Goal: Task Accomplishment & Management: Complete application form

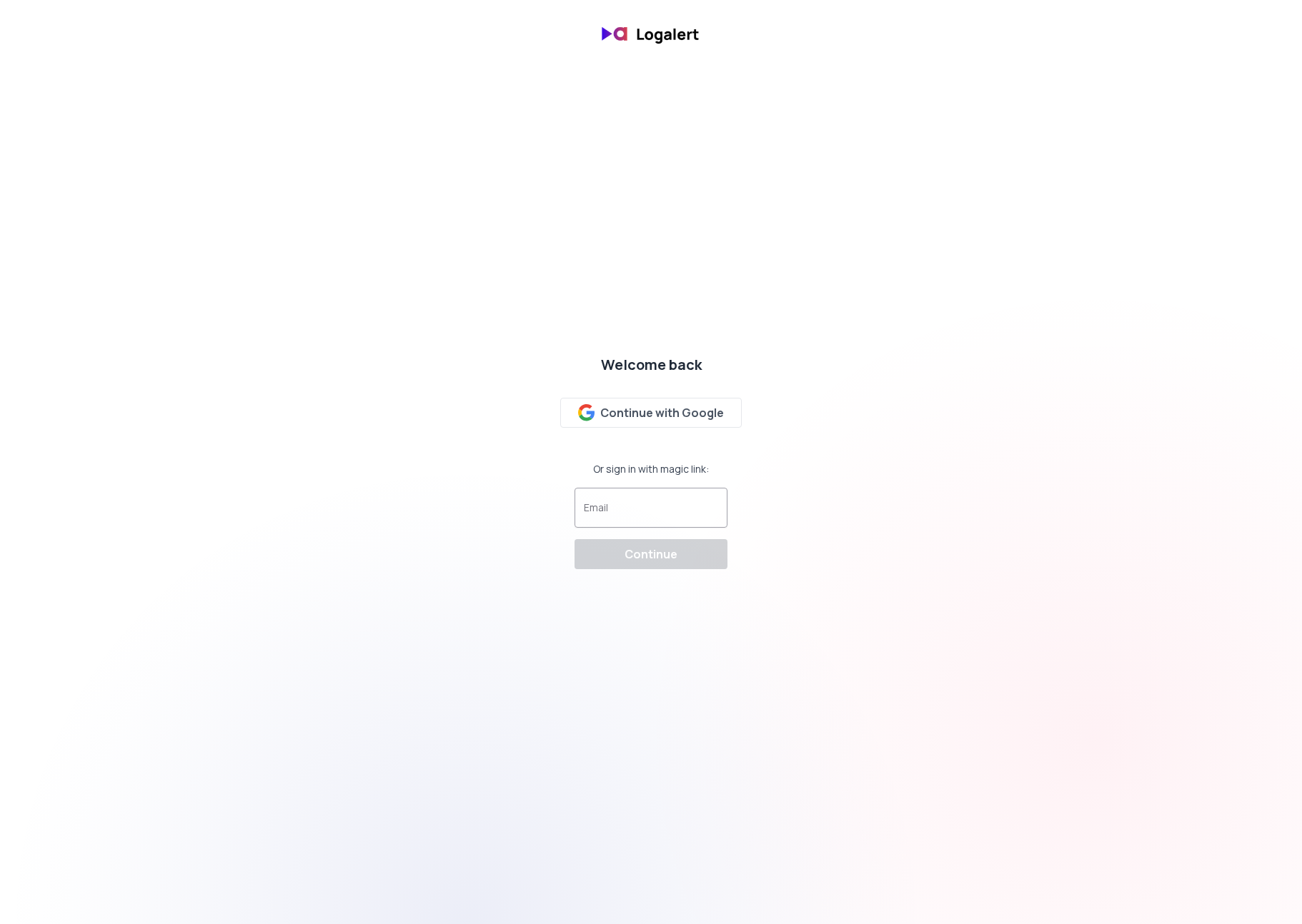
click at [666, 494] on div at bounding box center [651, 507] width 134 height 27
type input "[EMAIL_ADDRESS][DOMAIN_NAME]"
click at [968, 473] on div "Welcome back Continue with Google Or sign in with magic link: Email [EMAIL_ADDR…" at bounding box center [651, 462] width 1302 height 237
click at [627, 562] on div "Continue" at bounding box center [651, 554] width 53 height 18
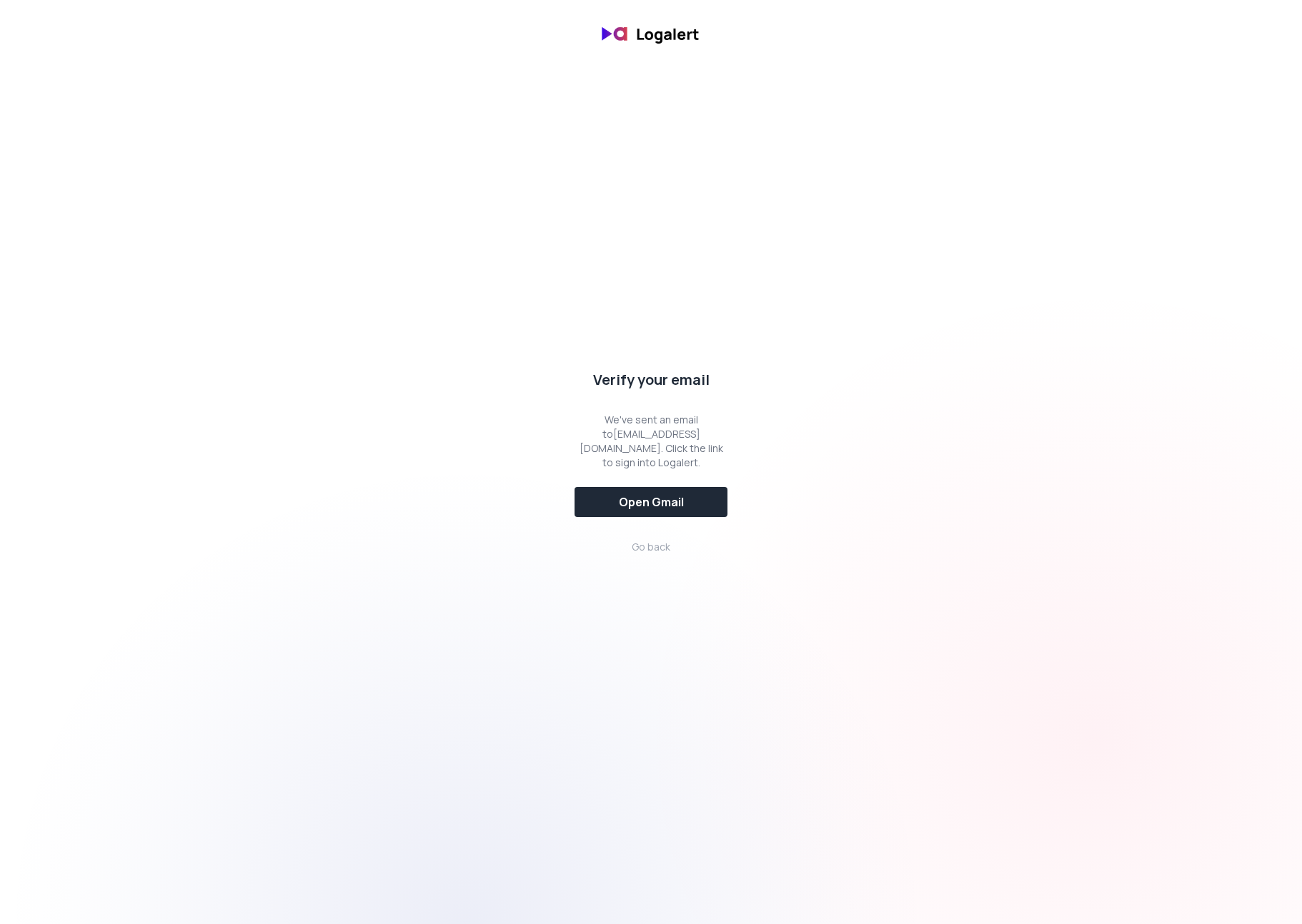
click at [939, 615] on div at bounding box center [1096, 738] width 924 height 924
drag, startPoint x: 845, startPoint y: 458, endPoint x: 664, endPoint y: 548, distance: 202.1
click at [843, 460] on div "Verify your email We've sent an email to jordi@status418.nl . Click the link to…" at bounding box center [651, 462] width 1302 height 207
click at [671, 546] on div "Verify your email We've sent an email to jordi@status418.nl . Click the link to…" at bounding box center [651, 462] width 164 height 196
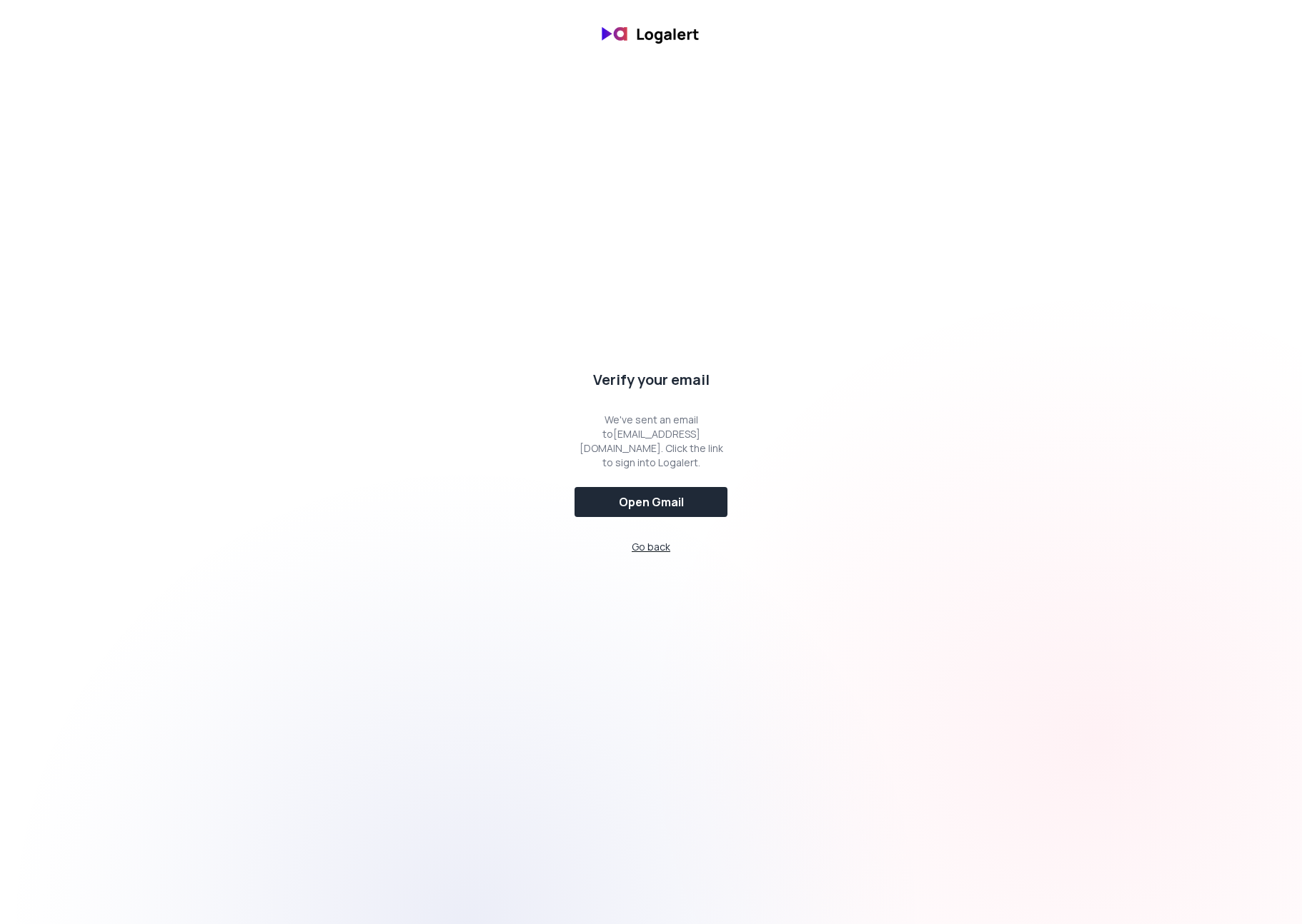
click at [653, 545] on span "Go back" at bounding box center [651, 547] width 38 height 14
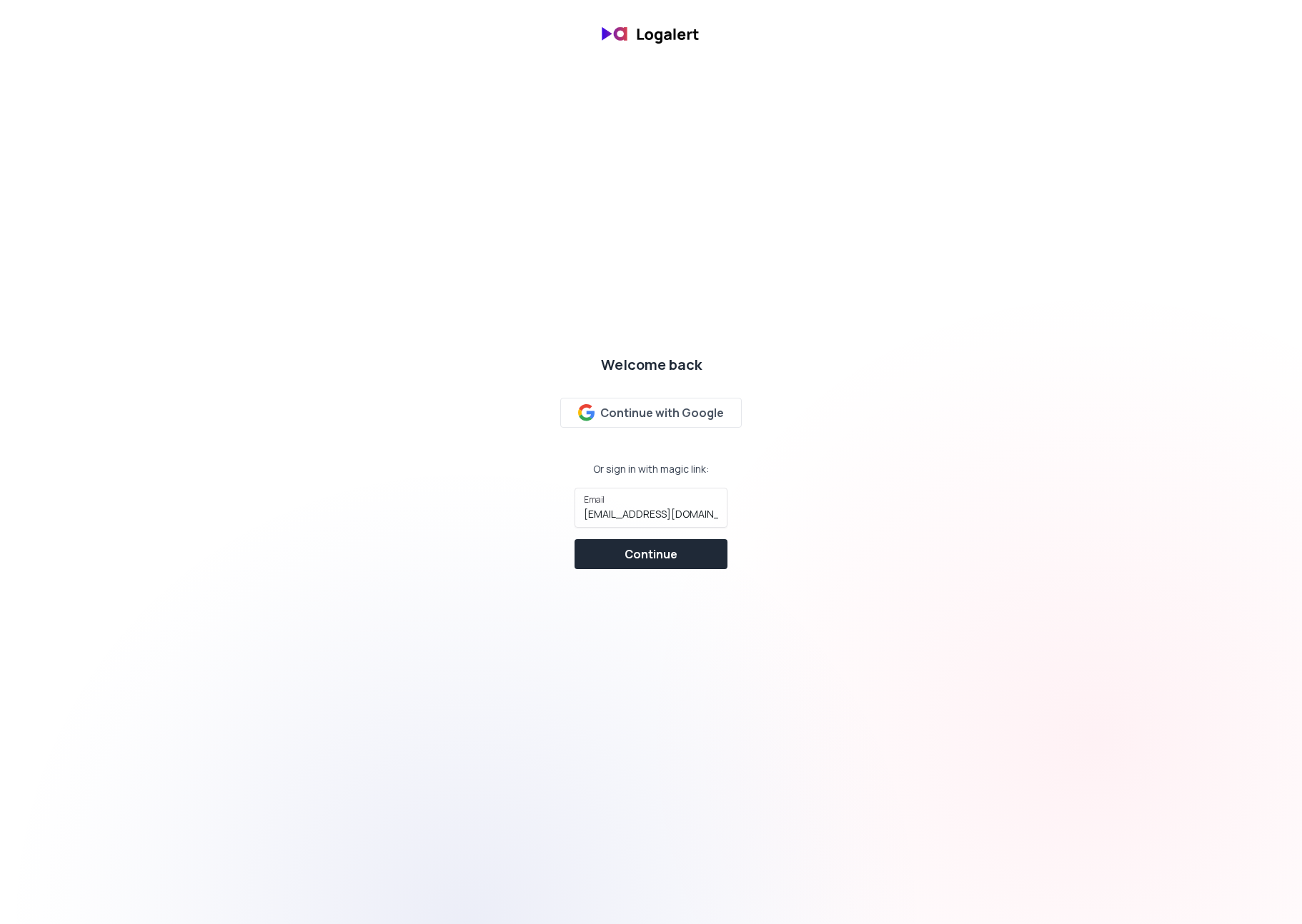
drag, startPoint x: 863, startPoint y: 527, endPoint x: 844, endPoint y: 531, distance: 19.4
click at [863, 527] on div "Welcome back Continue with Google Or sign in with magic link: Email jordi@statu…" at bounding box center [651, 462] width 1302 height 237
drag, startPoint x: 905, startPoint y: 186, endPoint x: 718, endPoint y: 419, distance: 298.8
click at [858, 67] on html "Welcome back Continue with Google Or sign in with magic link: Email jordi@statu…" at bounding box center [651, 33] width 1302 height 67
drag, startPoint x: 1108, startPoint y: 131, endPoint x: 1009, endPoint y: 219, distance: 132.5
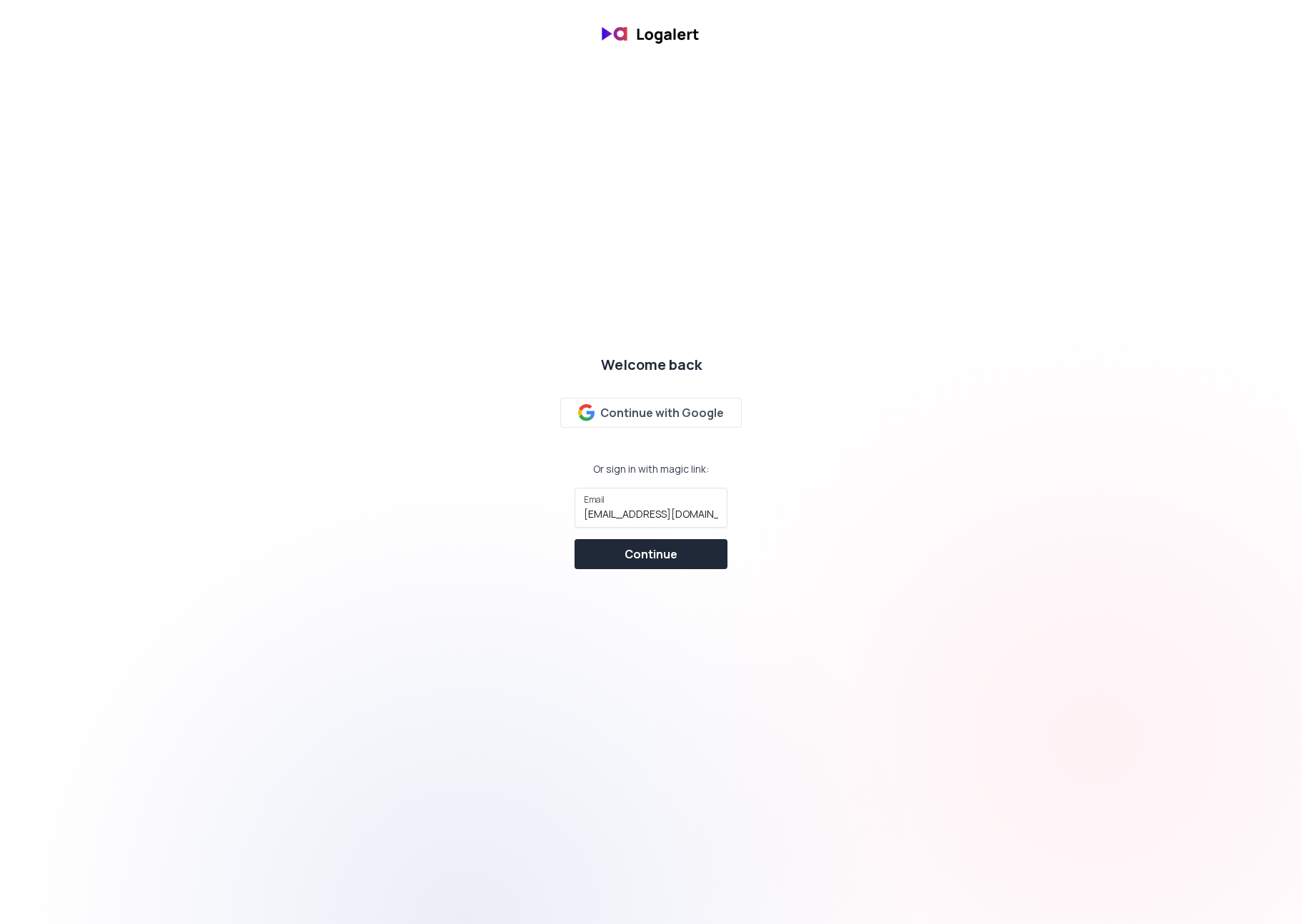
click at [1097, 67] on html "Welcome back Continue with Google Or sign in with magic link: Email jordi@statu…" at bounding box center [651, 33] width 1302 height 67
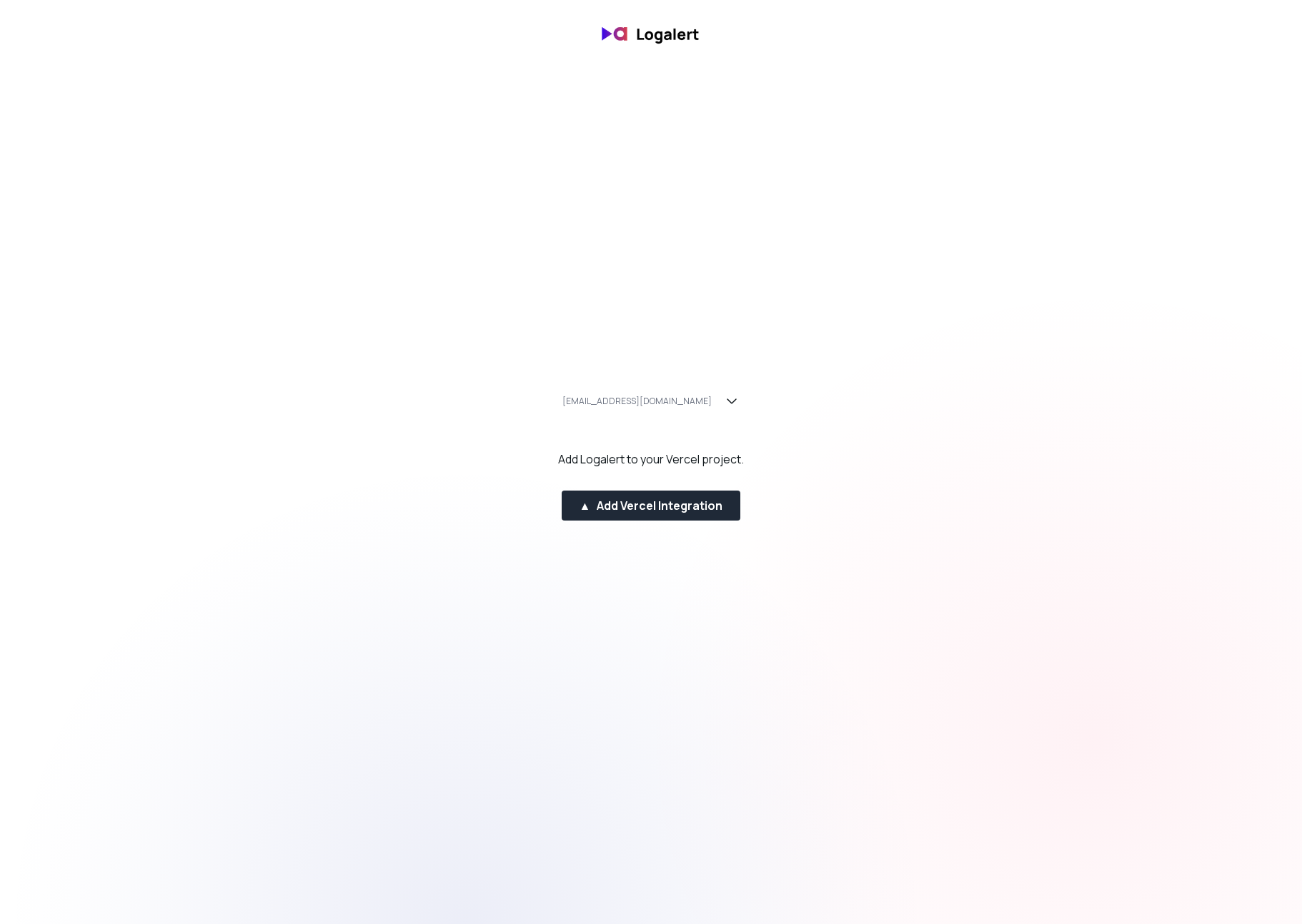
click at [883, 413] on div "jordi@status418.nl Add Logalert to your Vercel project. ▲ Add Vercel Integration" at bounding box center [651, 462] width 1302 height 163
click at [702, 461] on div "Add Logalert to your Vercel project." at bounding box center [651, 460] width 186 height 18
click at [677, 452] on div "Add Logalert to your Vercel project." at bounding box center [651, 460] width 186 height 18
click at [723, 399] on icon "button" at bounding box center [732, 402] width 18 height 18
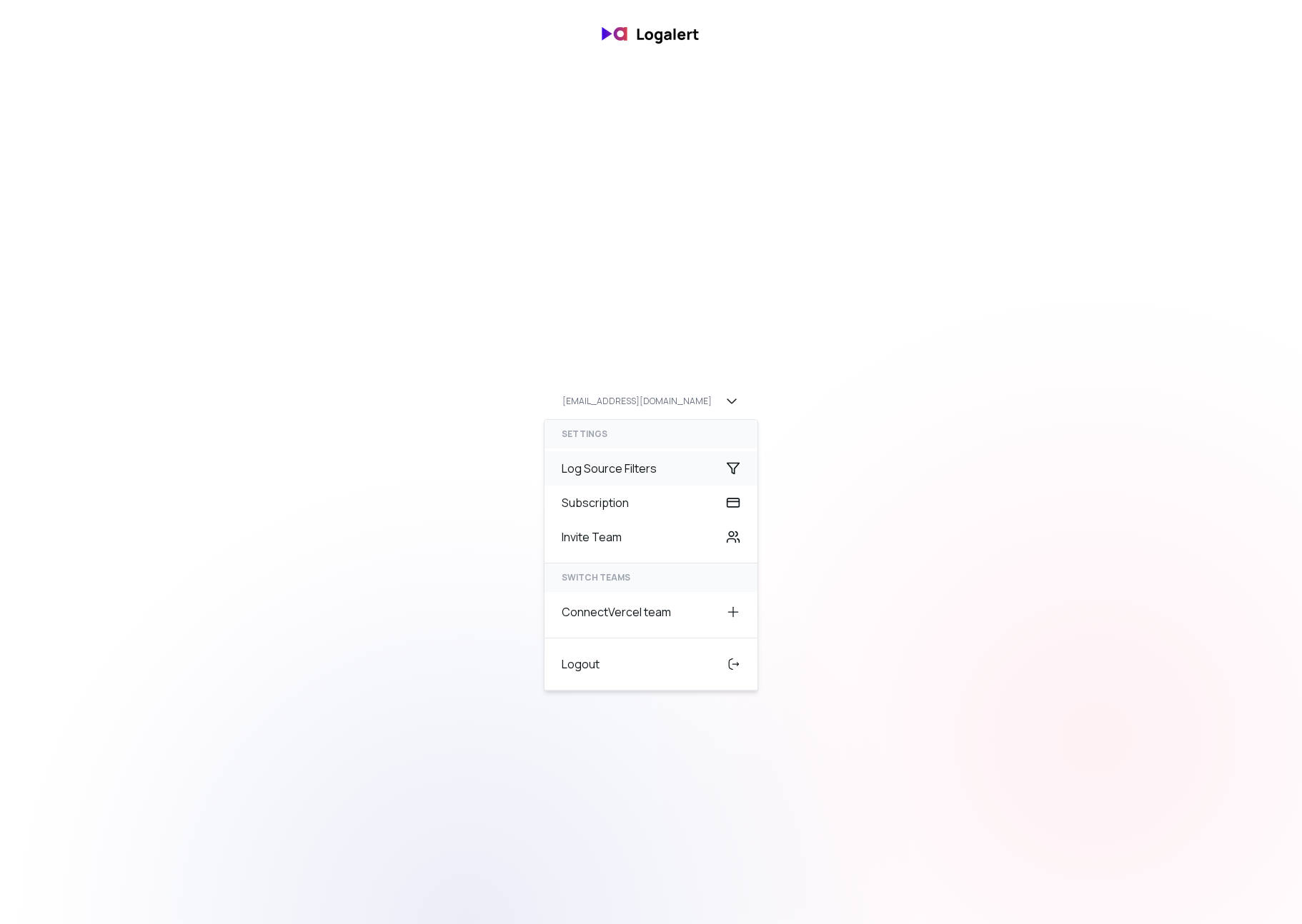
click at [625, 467] on div "Log Source Filters" at bounding box center [651, 468] width 213 height 34
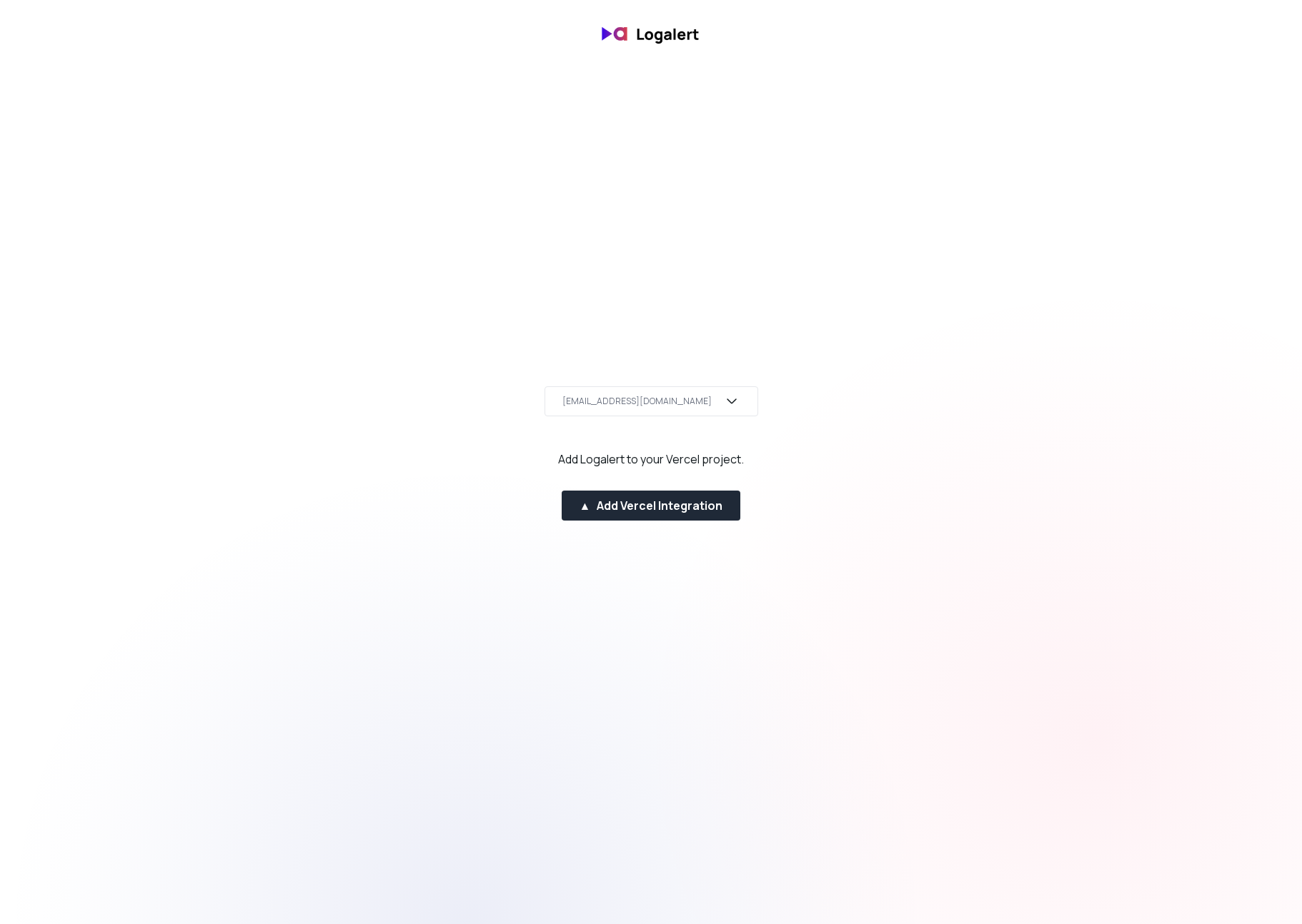
click at [663, 397] on div "[EMAIL_ADDRESS][DOMAIN_NAME]" at bounding box center [637, 402] width 150 height 12
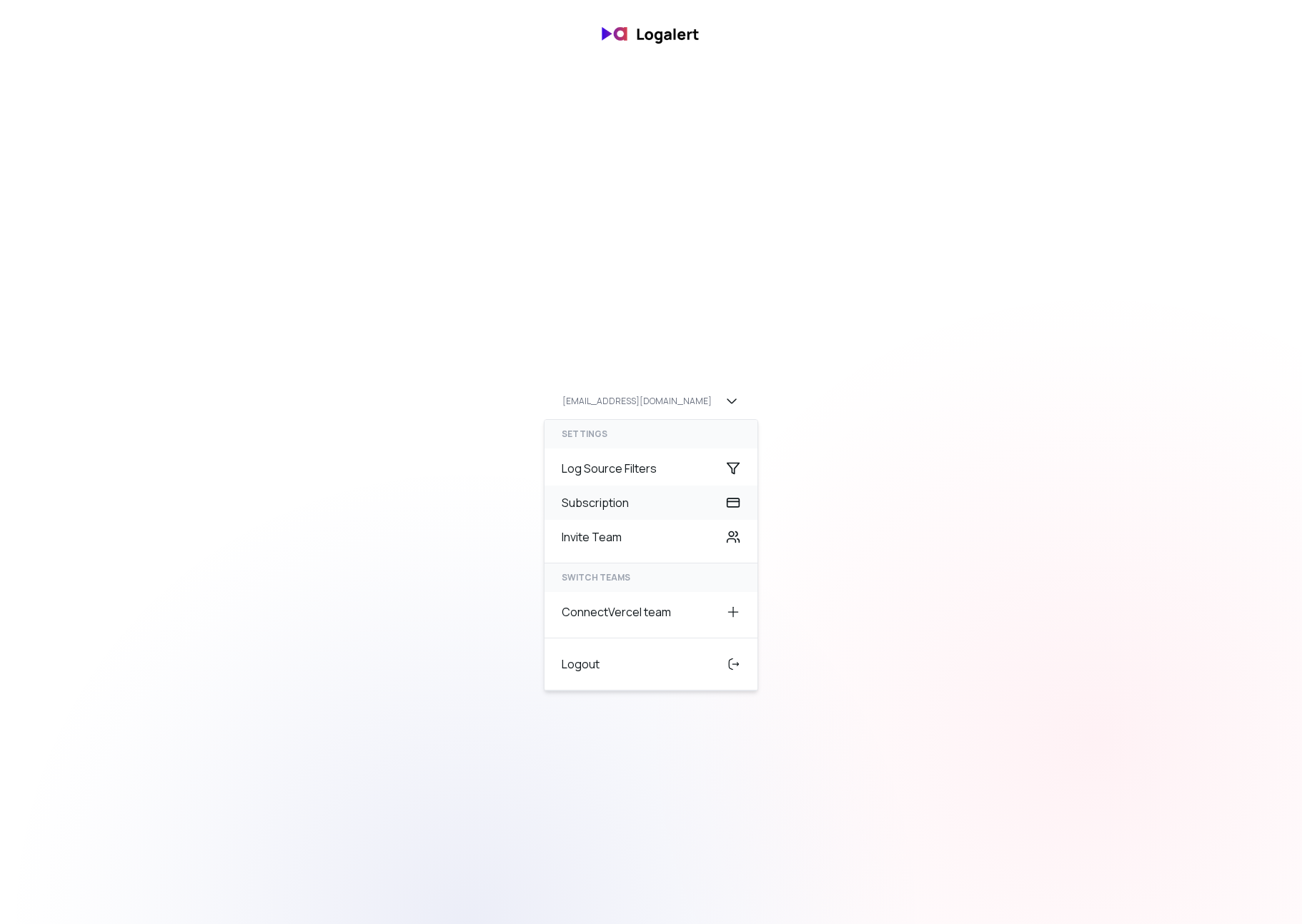
click at [608, 494] on div "Subscription" at bounding box center [651, 503] width 213 height 34
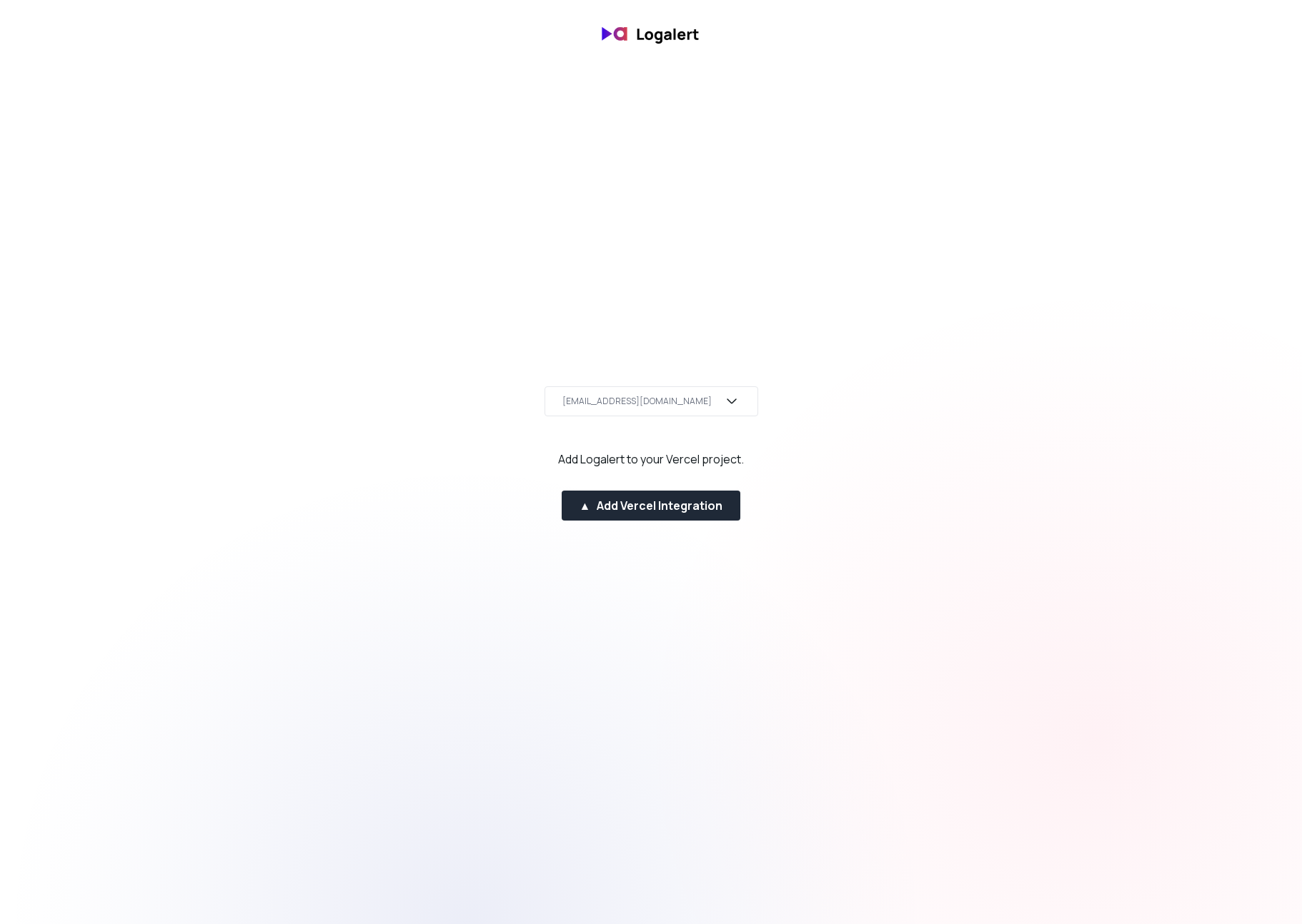
click at [658, 398] on div "jordi@status418.nl" at bounding box center [637, 402] width 150 height 12
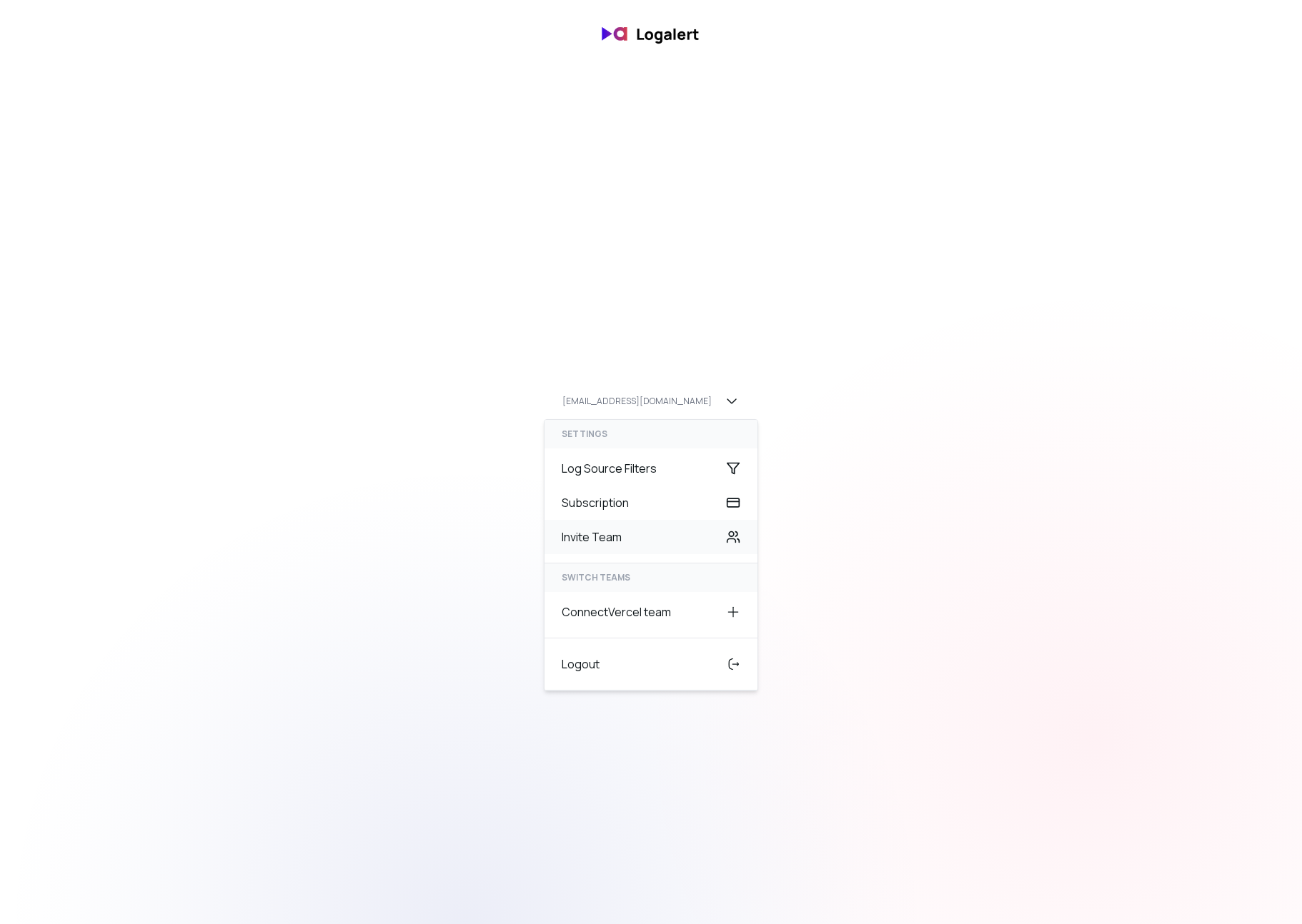
click at [603, 541] on div "Invite Team" at bounding box center [651, 537] width 213 height 34
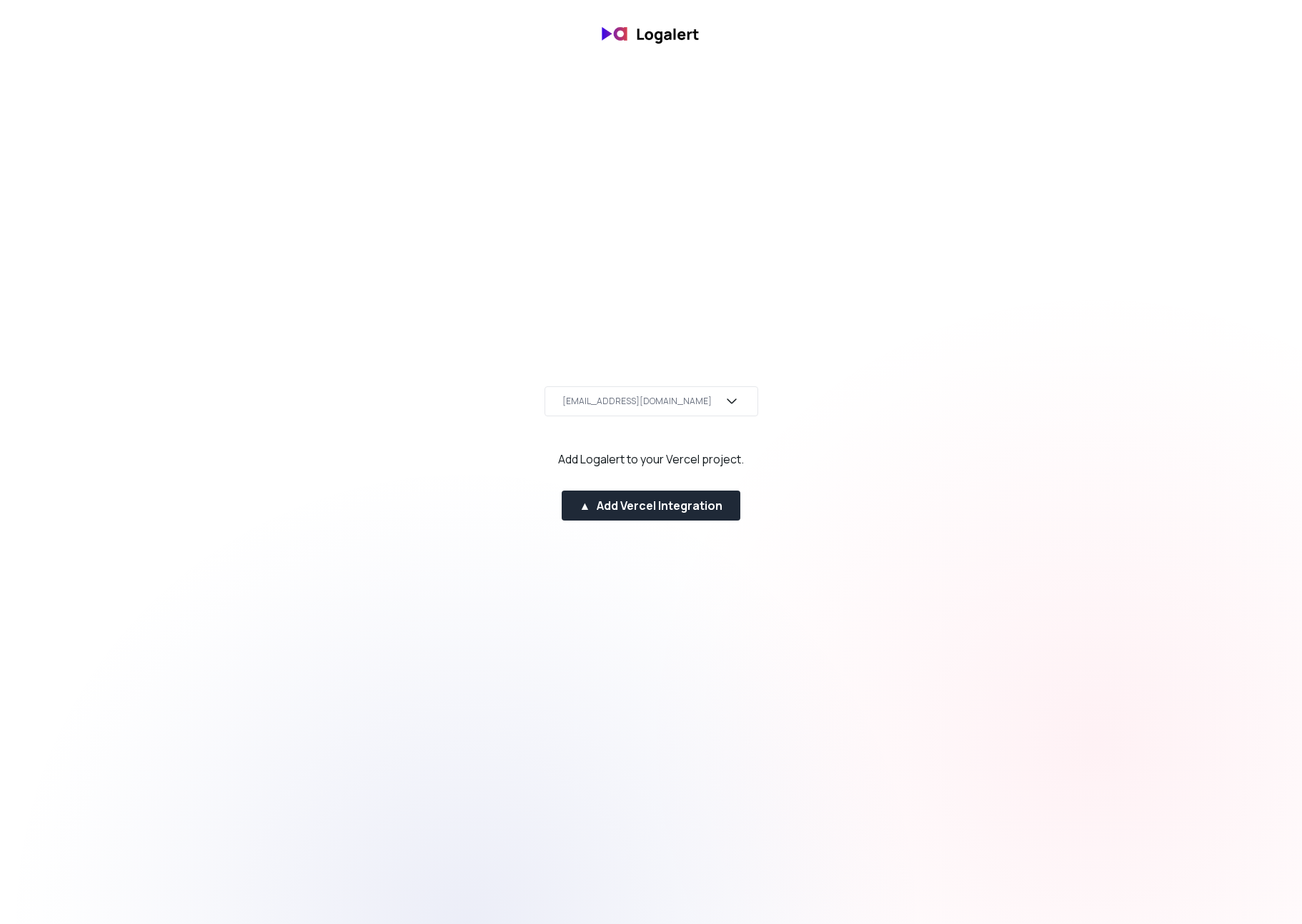
click at [669, 401] on div "jordi@status418.nl" at bounding box center [637, 402] width 150 height 12
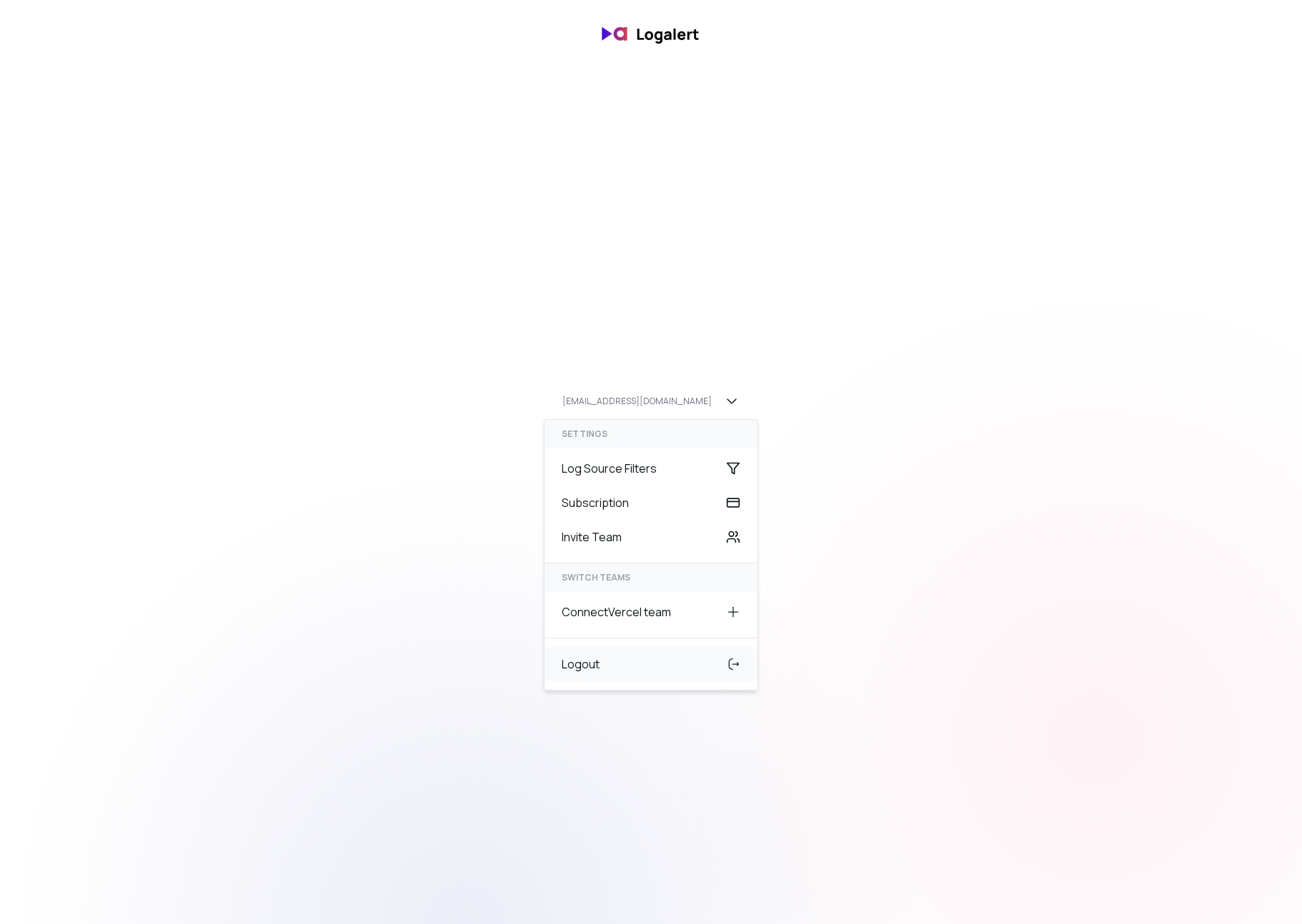
drag, startPoint x: 964, startPoint y: 580, endPoint x: 939, endPoint y: 578, distance: 25.1
click at [950, 579] on div at bounding box center [1096, 738] width 924 height 924
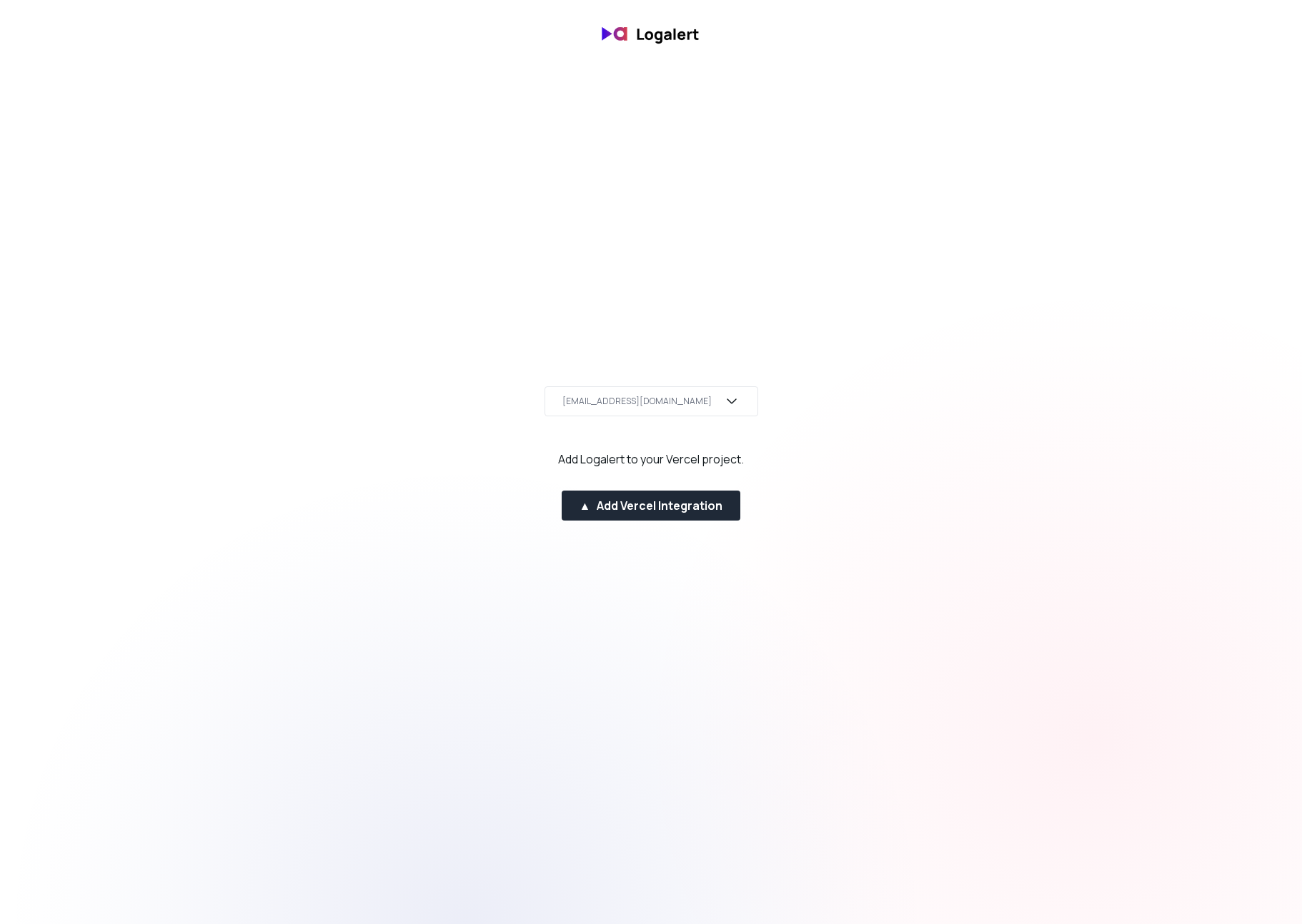
click at [651, 405] on div "[EMAIL_ADDRESS][DOMAIN_NAME]" at bounding box center [637, 402] width 150 height 12
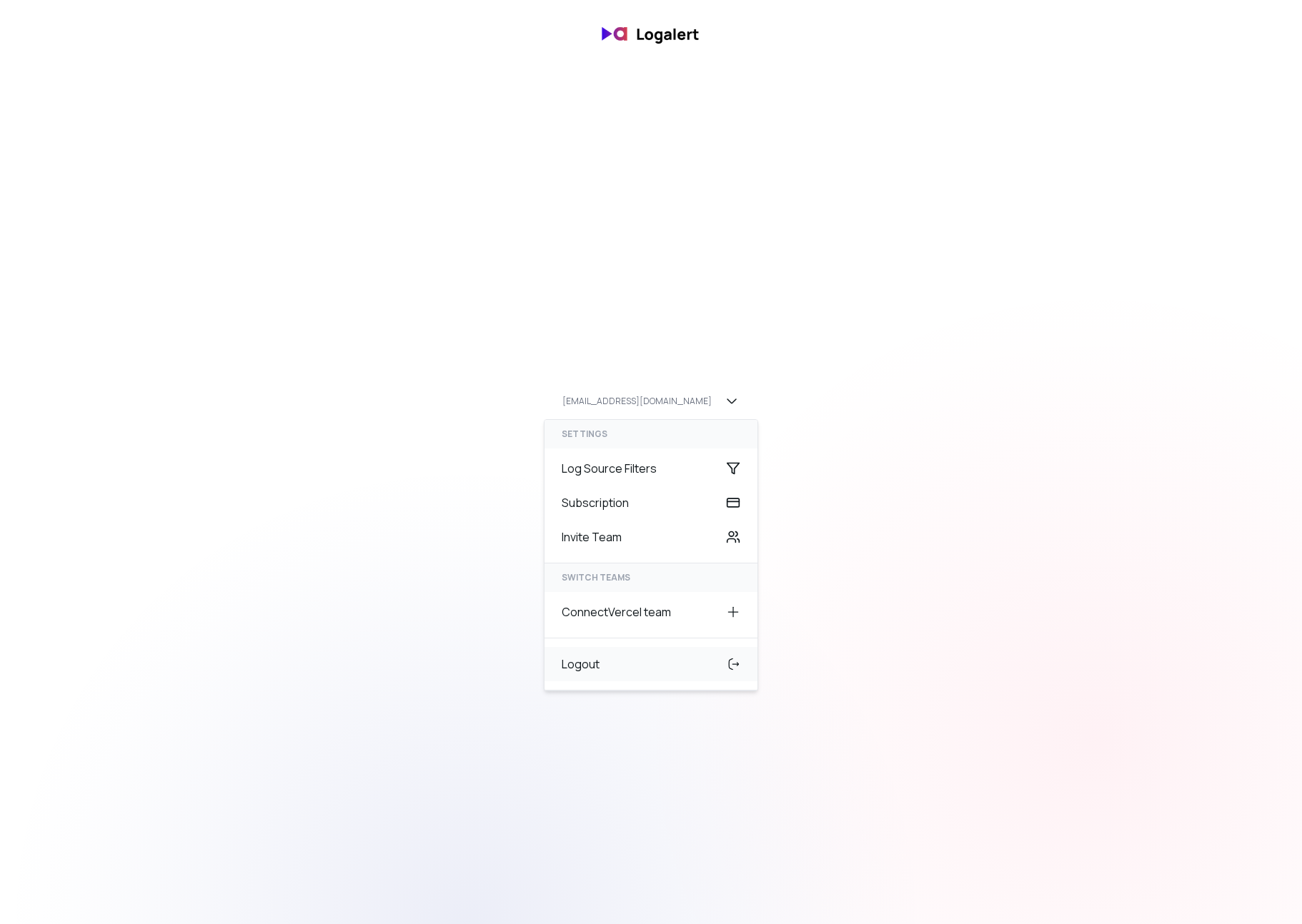
click at [558, 680] on div "Logout" at bounding box center [651, 664] width 213 height 34
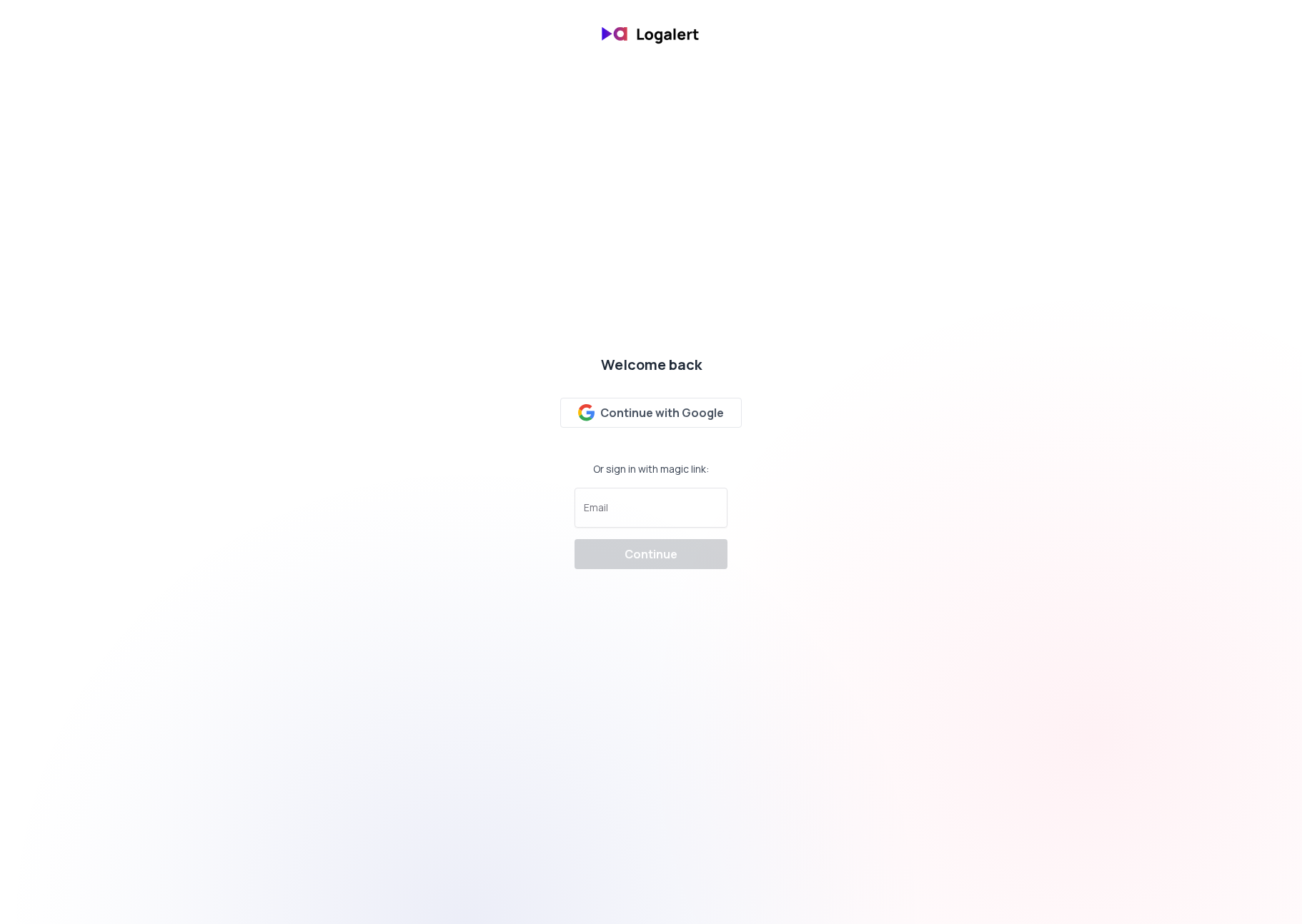
drag, startPoint x: 1010, startPoint y: 181, endPoint x: 964, endPoint y: 341, distance: 166.5
click at [992, 67] on html "Welcome back Continue with Google Or sign in with magic link: Email Continue" at bounding box center [651, 33] width 1302 height 67
click at [675, 499] on div at bounding box center [651, 507] width 134 height 27
type input "[EMAIL_ADDRESS][DOMAIN_NAME]"
click at [866, 523] on div "Welcome back Continue with Google Or sign in with magic link: Email [EMAIL_ADDR…" at bounding box center [651, 462] width 1302 height 237
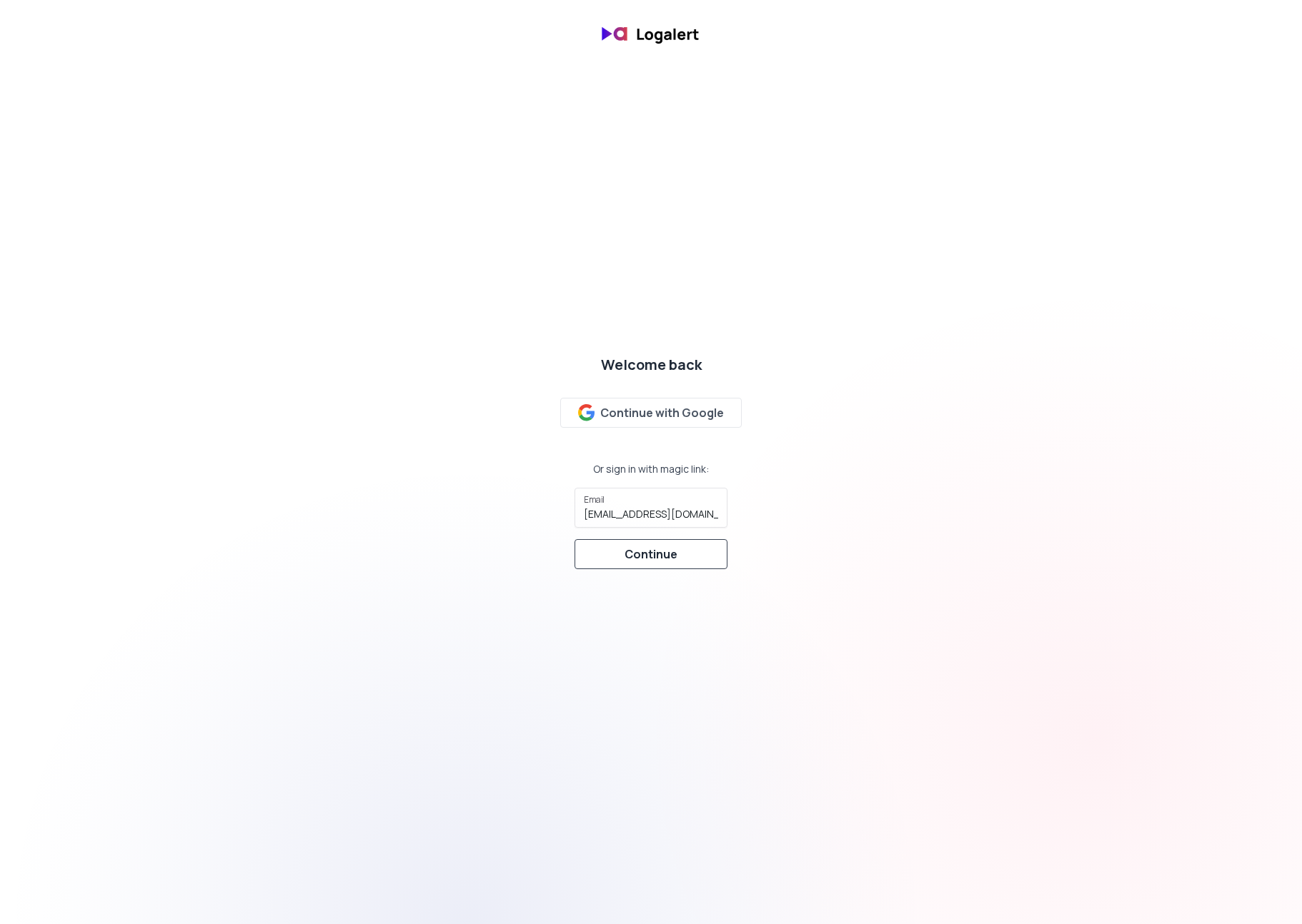
drag, startPoint x: 658, startPoint y: 555, endPoint x: 707, endPoint y: 560, distance: 49.3
click at [658, 555] on div "Continue" at bounding box center [651, 554] width 53 height 18
drag, startPoint x: 1114, startPoint y: 580, endPoint x: 1111, endPoint y: 572, distance: 8.5
click at [1121, 575] on div "Welcome back Continue with Google Or sign in with magic link: Email jordi@statu…" at bounding box center [651, 462] width 1302 height 237
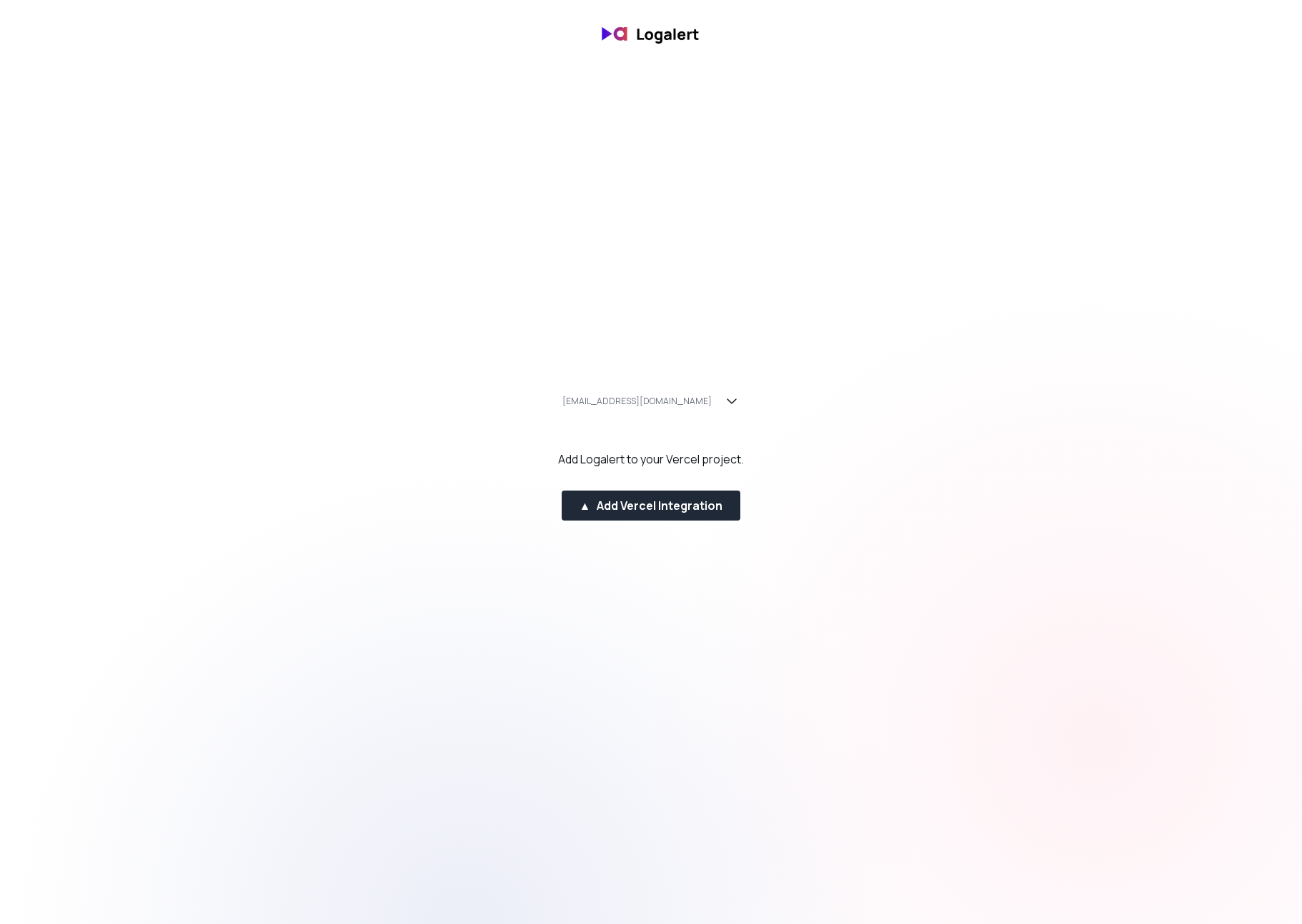
click at [779, 469] on div "[EMAIL_ADDRESS][DOMAIN_NAME] Add Logalert to your Vercel project. ▲ Add Vercel …" at bounding box center [651, 462] width 1302 height 163
click at [647, 495] on button "▲ Add Vercel Integration" at bounding box center [651, 506] width 179 height 30
click at [773, 418] on div "jordi@status418.nl Add Logalert to your Vercel project. ▲ Add Vercel Integration" at bounding box center [651, 462] width 1302 height 163
click at [664, 404] on div "jordi@status418.nl" at bounding box center [637, 402] width 150 height 12
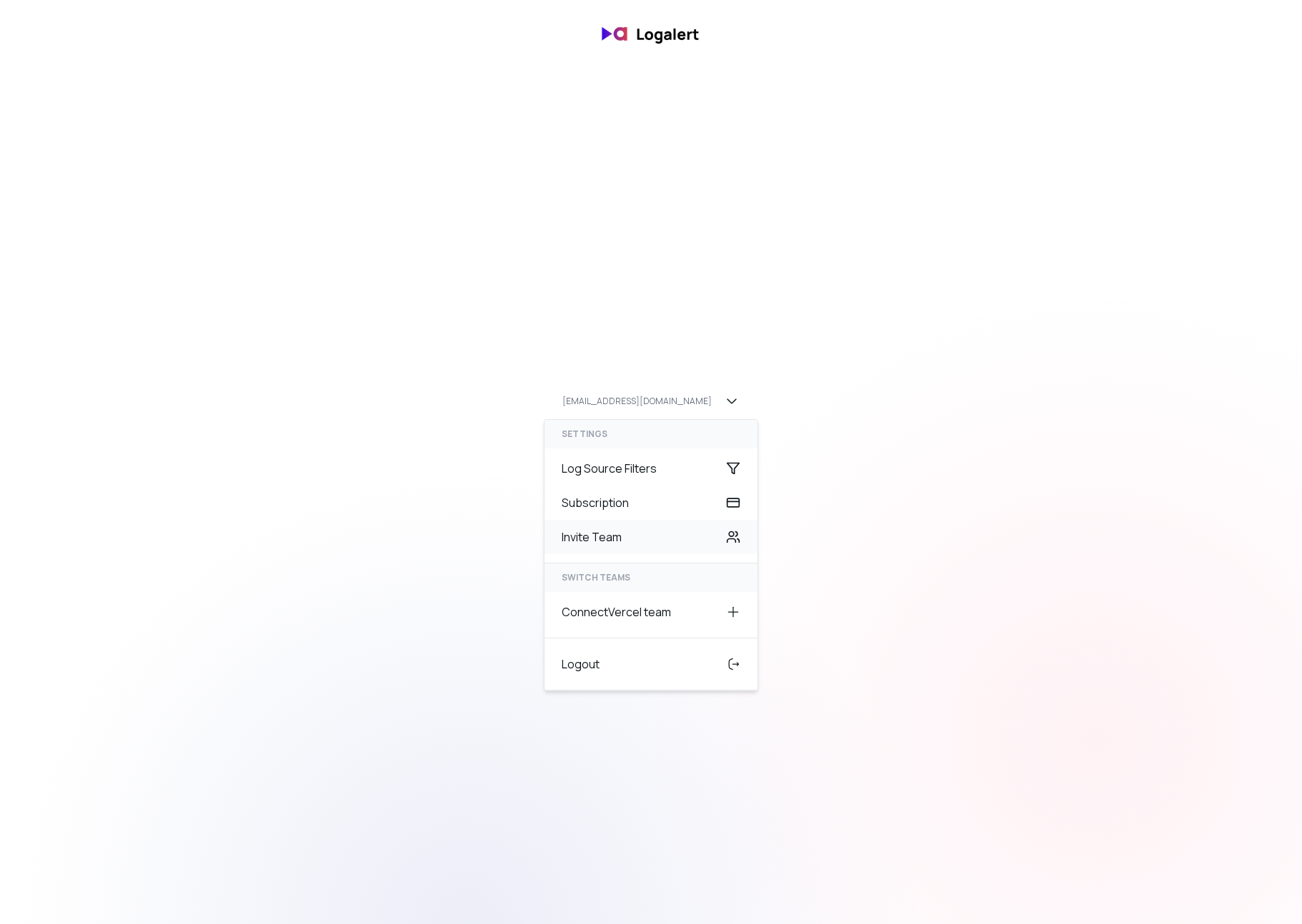
click at [613, 543] on div "Invite Team" at bounding box center [651, 537] width 213 height 34
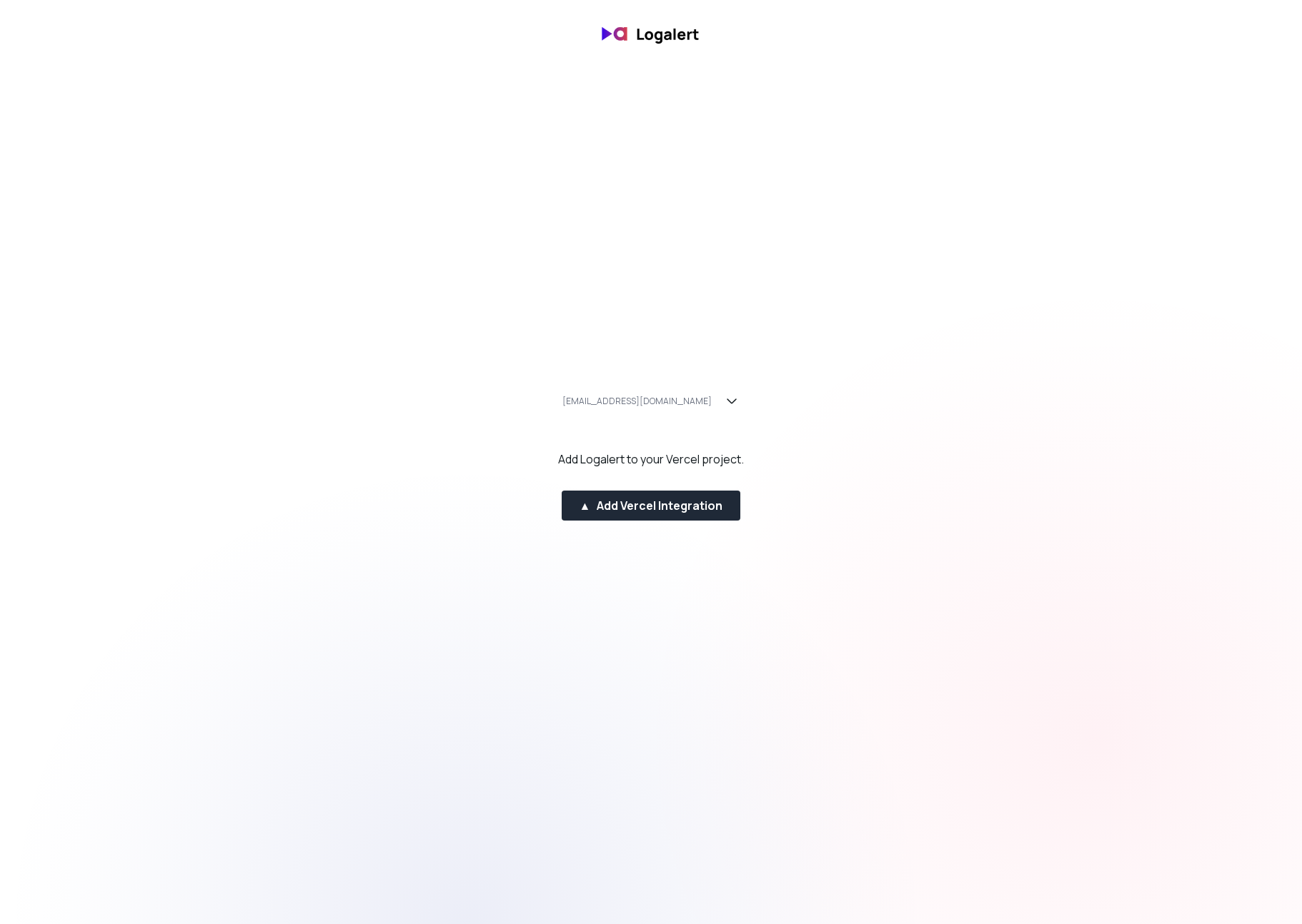
drag, startPoint x: 760, startPoint y: 428, endPoint x: 745, endPoint y: 425, distance: 15.3
click at [750, 425] on div "jordi@status418.nl Add Logalert to your Vercel project. ▲ Add Vercel Integration" at bounding box center [651, 462] width 1302 height 163
drag, startPoint x: 688, startPoint y: 415, endPoint x: 682, endPoint y: 408, distance: 9.2
click at [687, 410] on div "[EMAIL_ADDRESS][DOMAIN_NAME]" at bounding box center [651, 401] width 213 height 30
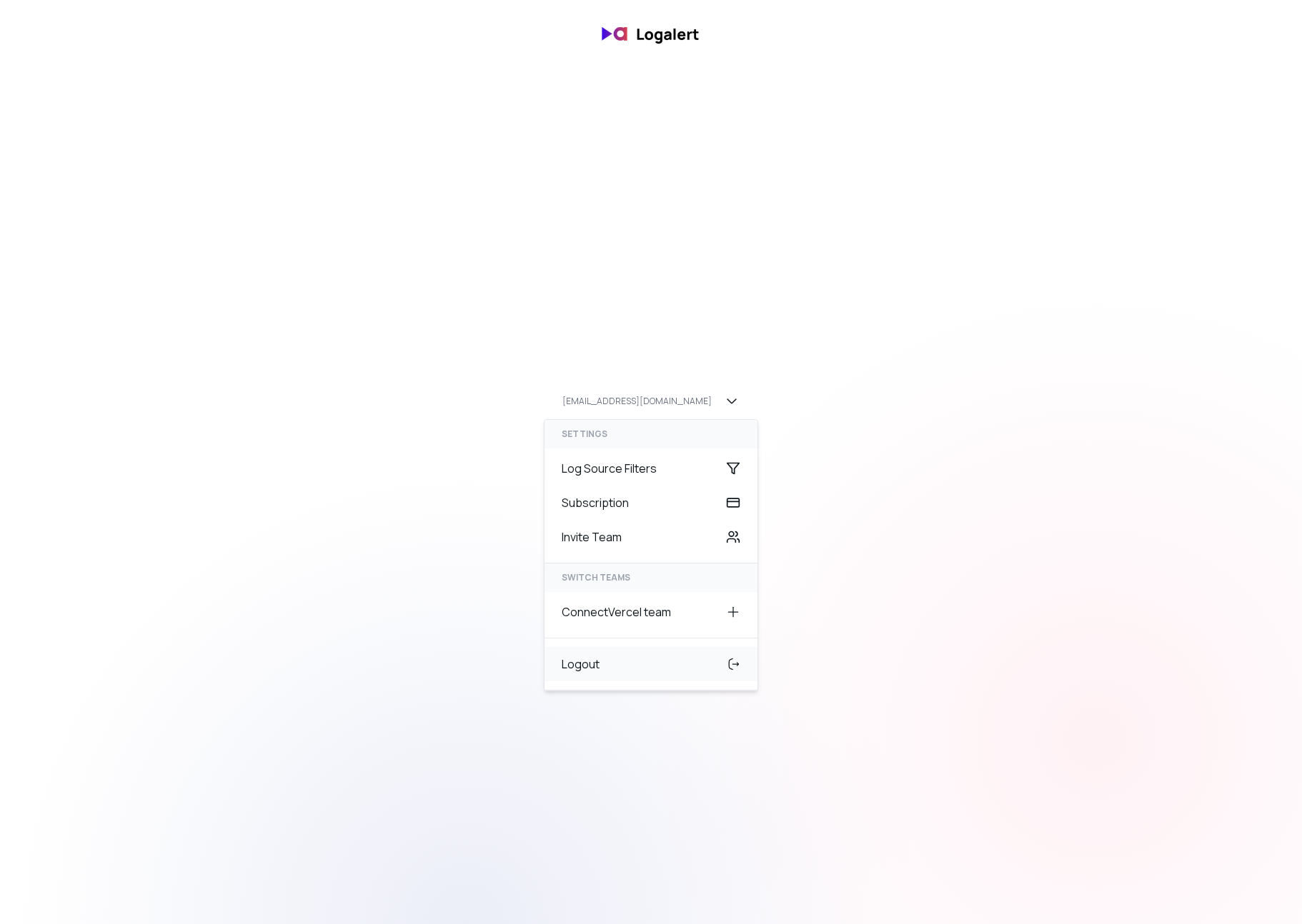
drag, startPoint x: 612, startPoint y: 670, endPoint x: 627, endPoint y: 671, distance: 15.0
click at [613, 670] on div "Logout" at bounding box center [651, 664] width 213 height 34
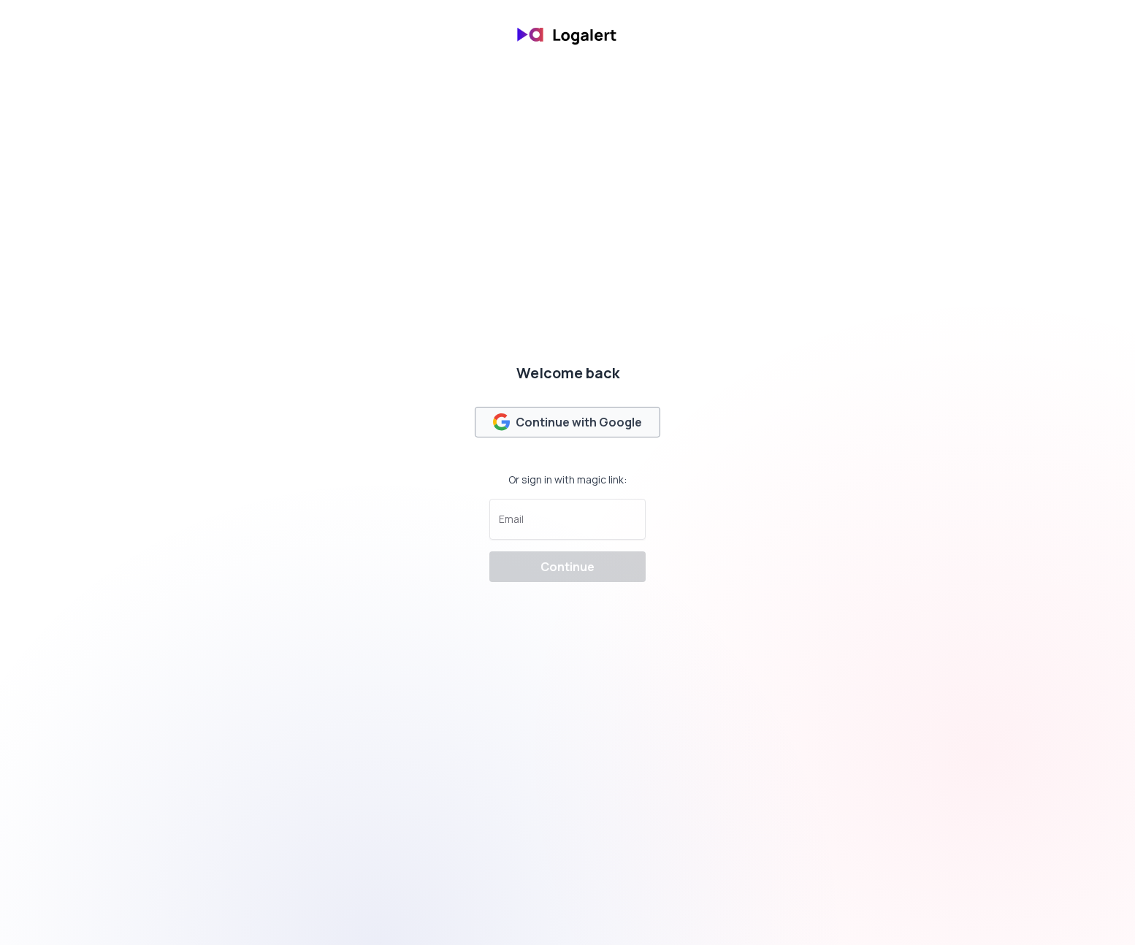
click at [612, 411] on button "Continue with Google" at bounding box center [568, 422] width 186 height 31
drag, startPoint x: 353, startPoint y: 243, endPoint x: 477, endPoint y: 447, distance: 238.6
click at [356, 69] on html "Welcome back Continue with Google Or sign in with magic link: Email Continue" at bounding box center [567, 34] width 1135 height 69
drag, startPoint x: 531, startPoint y: 513, endPoint x: 604, endPoint y: 505, distance: 73.5
click at [535, 513] on div at bounding box center [567, 519] width 137 height 28
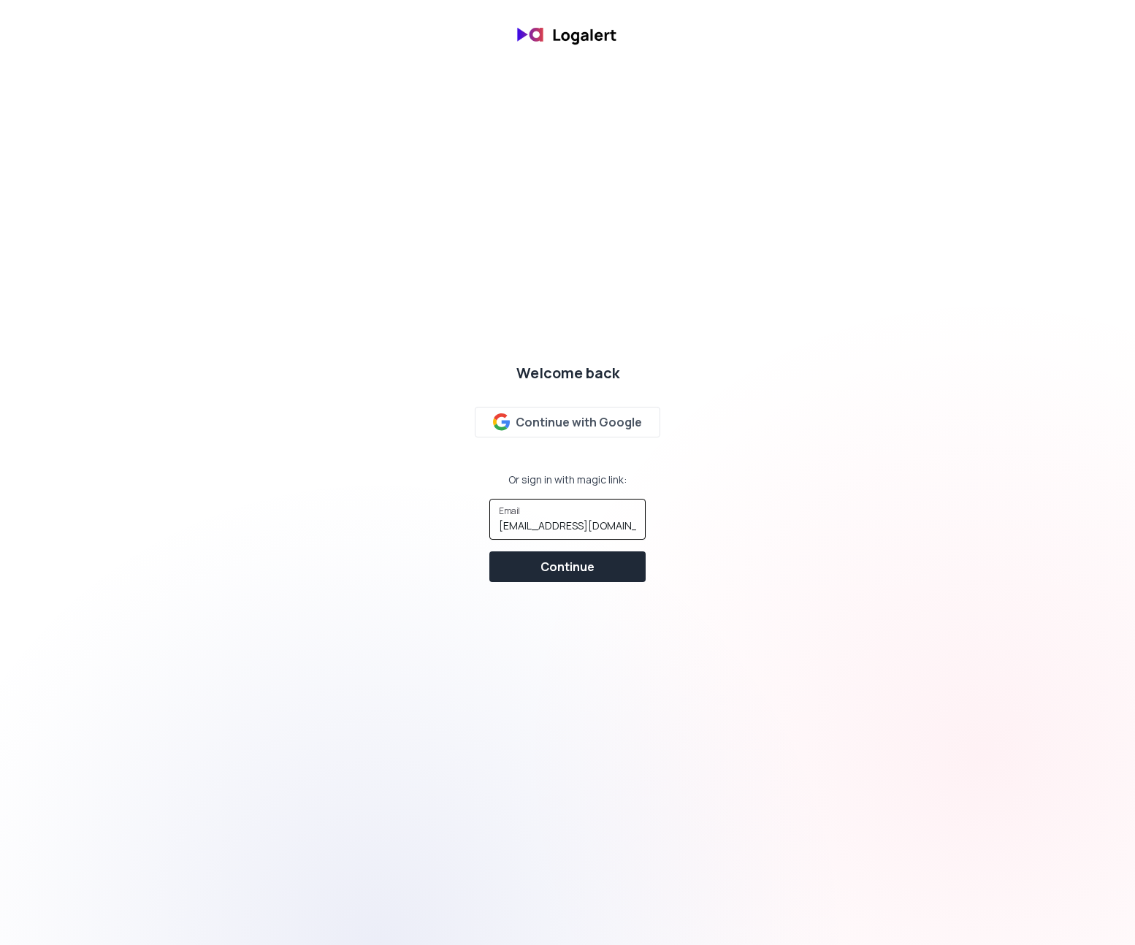
type input "[EMAIL_ADDRESS][DOMAIN_NAME]"
drag, startPoint x: 832, startPoint y: 692, endPoint x: 676, endPoint y: 649, distance: 162.1
click at [825, 690] on div at bounding box center [983, 755] width 945 height 945
click at [574, 568] on div "Continue" at bounding box center [567, 567] width 54 height 18
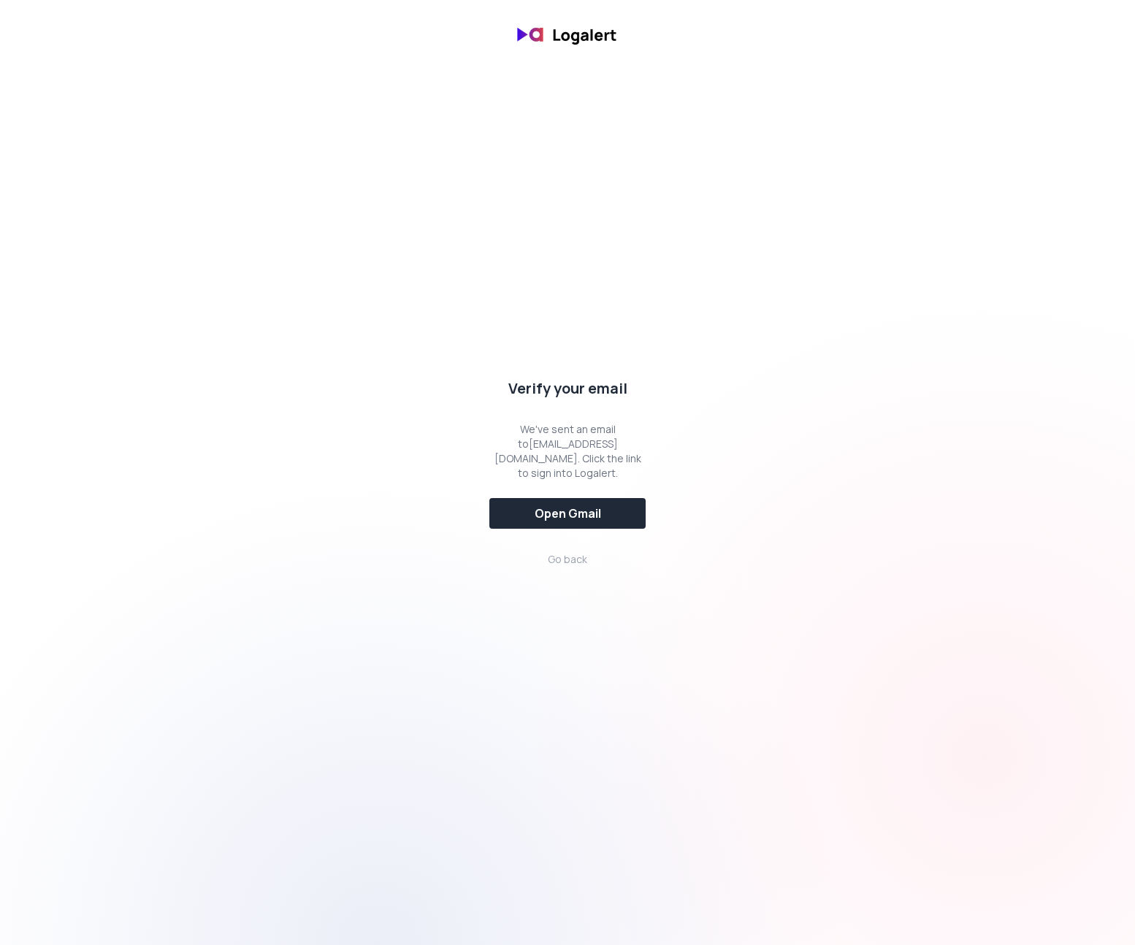
click at [864, 295] on div at bounding box center [983, 755] width 945 height 945
drag, startPoint x: 717, startPoint y: 578, endPoint x: 758, endPoint y: 561, distance: 44.2
click at [730, 574] on div at bounding box center [983, 755] width 945 height 945
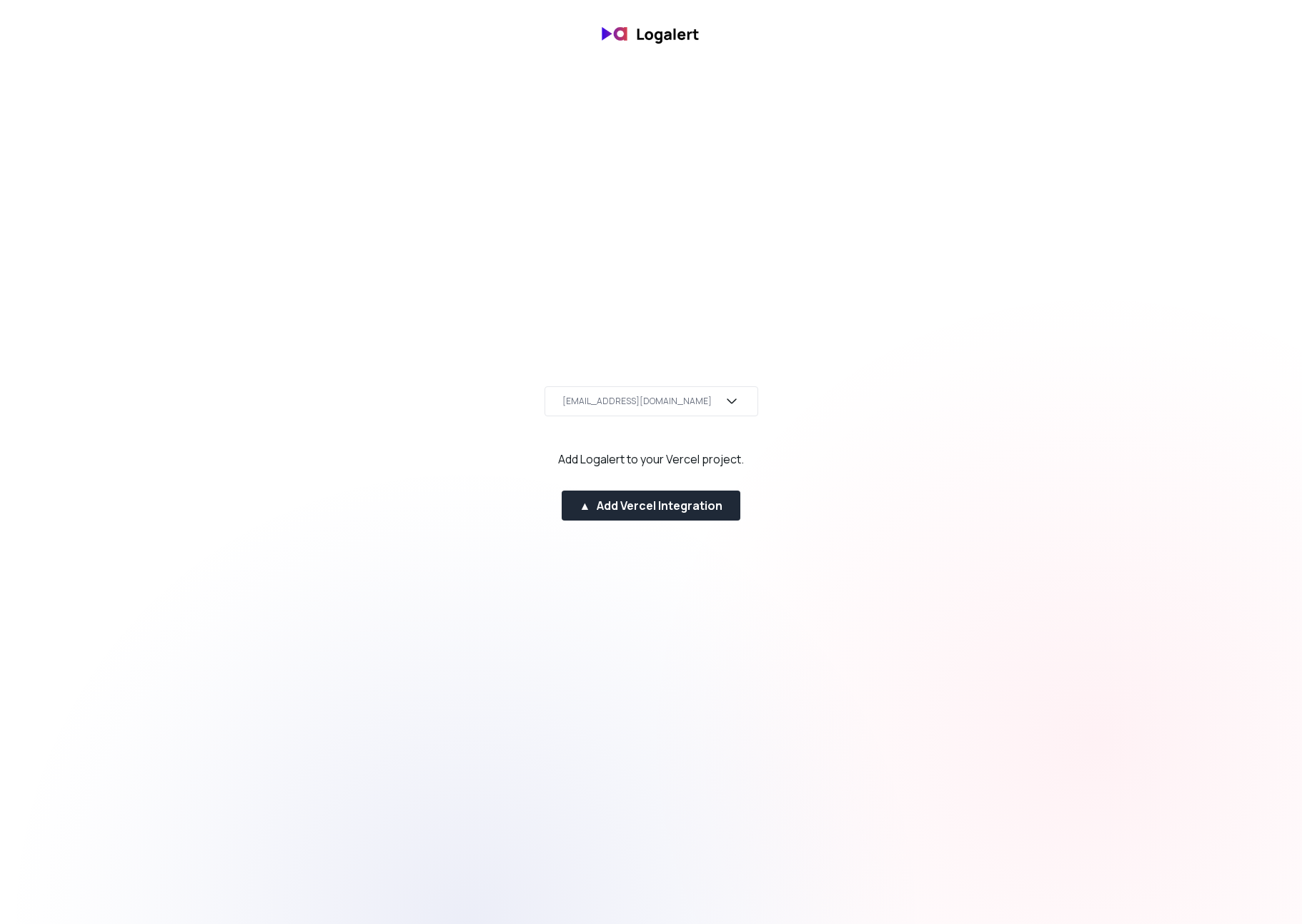
click at [679, 396] on div "[EMAIL_ADDRESS][DOMAIN_NAME]" at bounding box center [651, 401] width 213 height 30
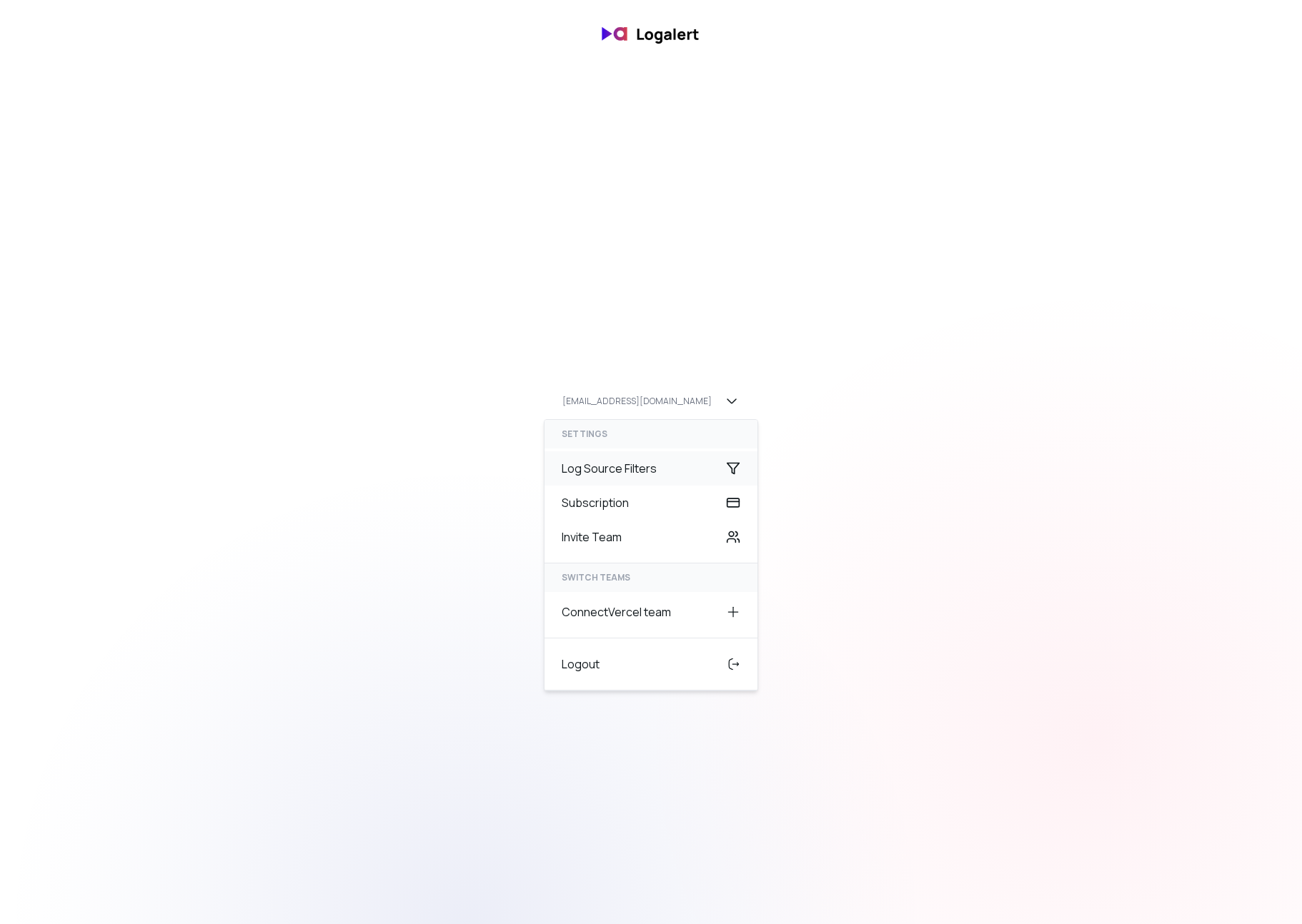
click at [638, 475] on div "Log Source Filters" at bounding box center [651, 468] width 213 height 34
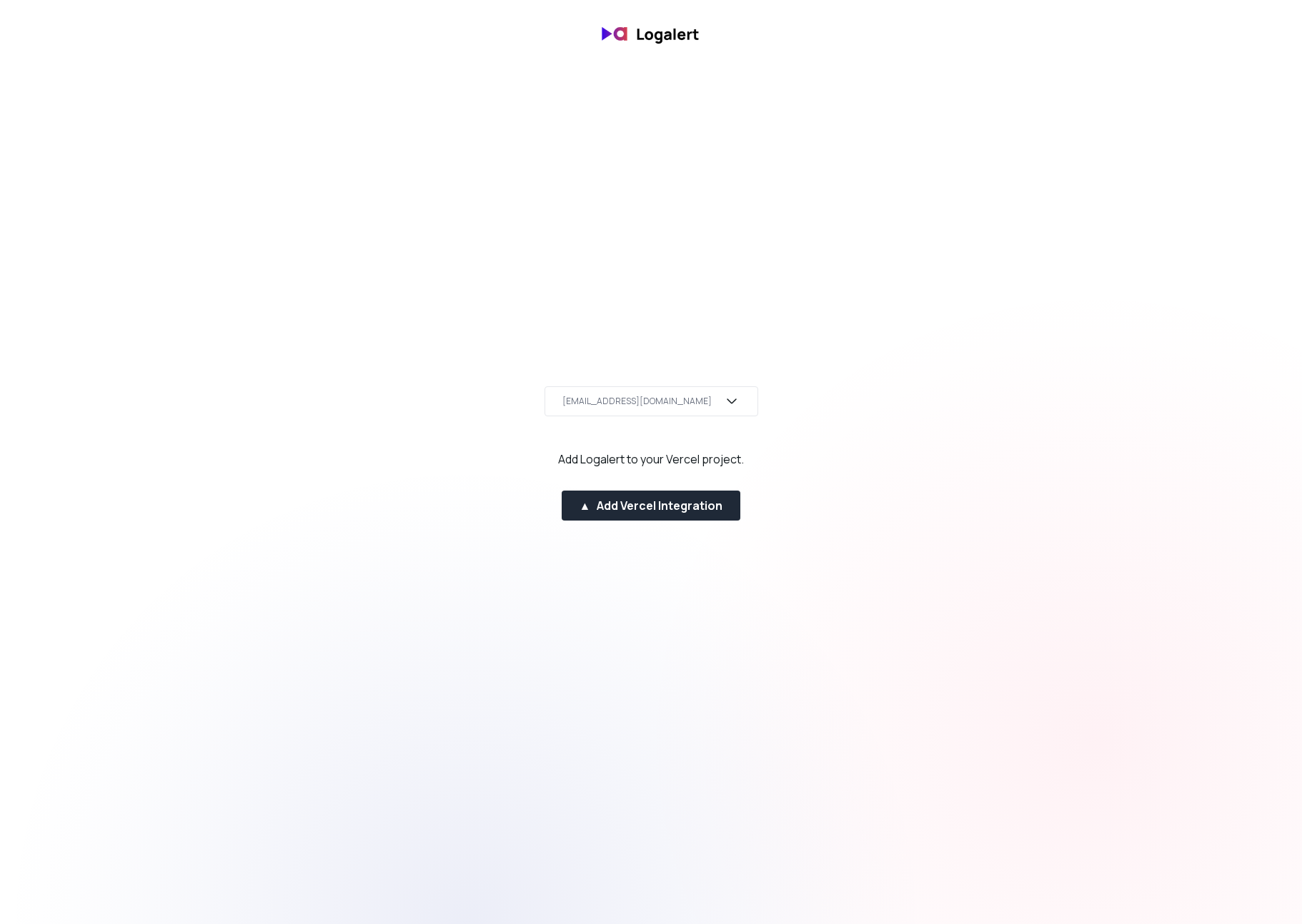
click at [661, 404] on div "[EMAIL_ADDRESS][DOMAIN_NAME]" at bounding box center [637, 402] width 150 height 12
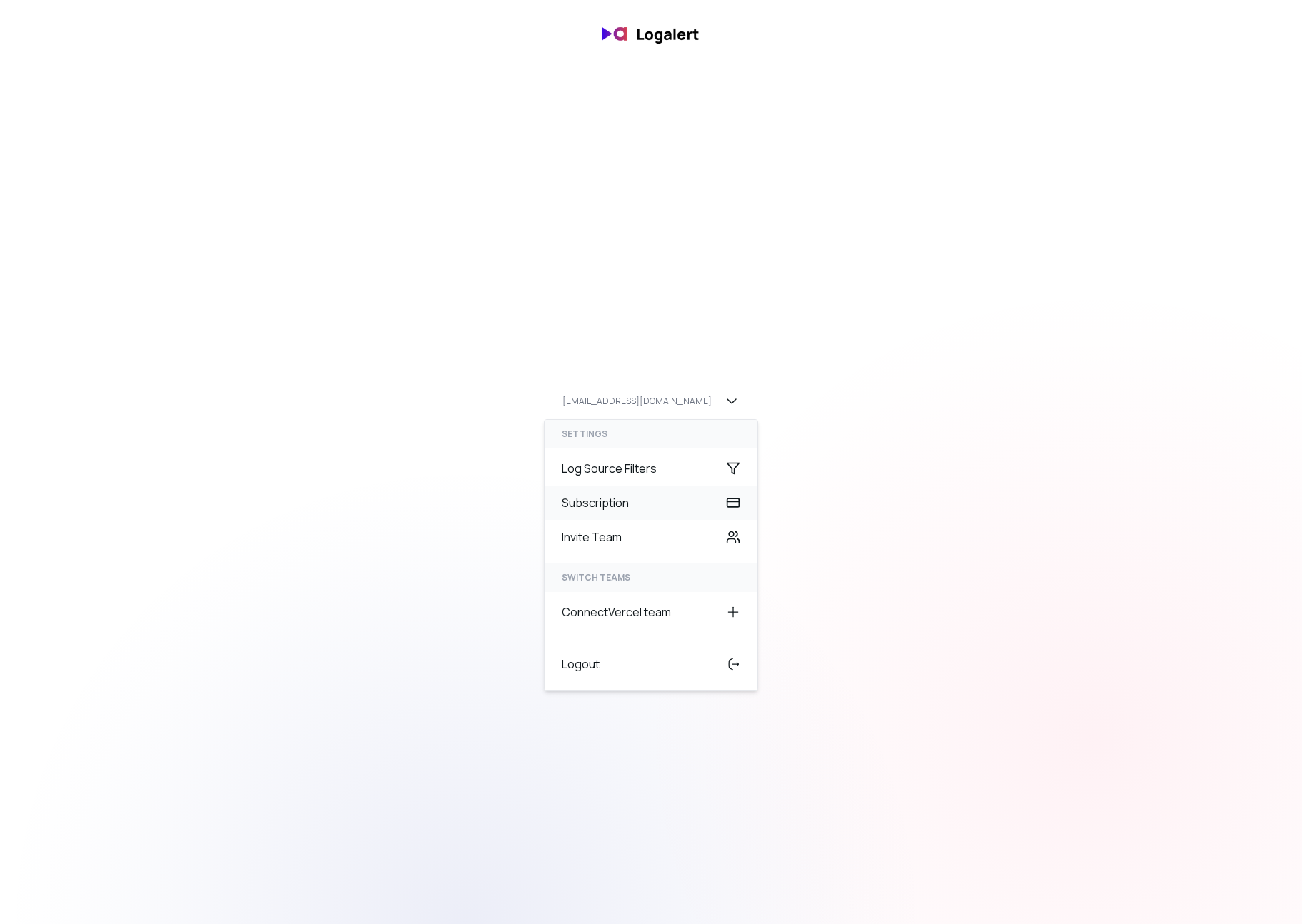
click at [623, 500] on div "Subscription" at bounding box center [651, 503] width 213 height 34
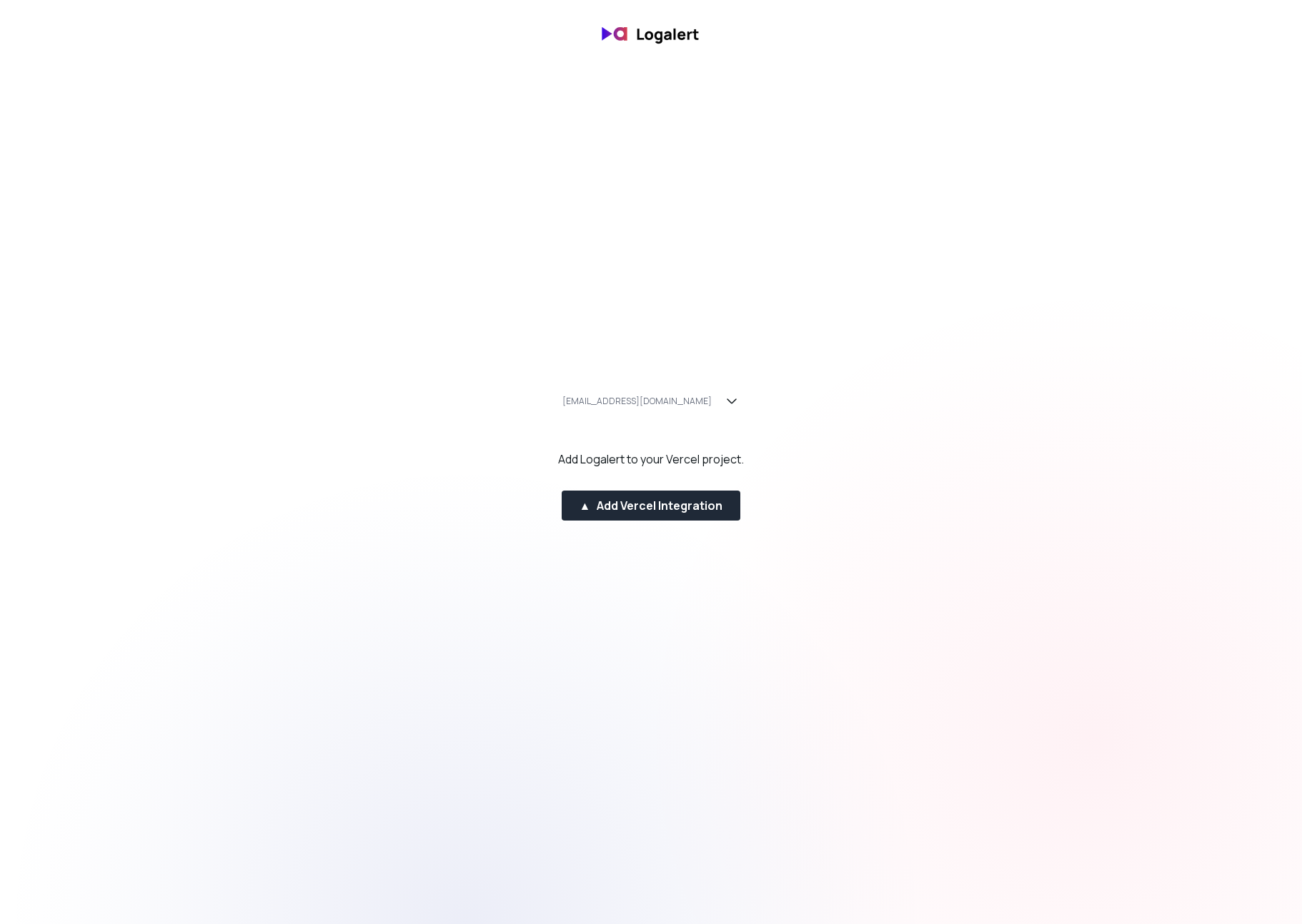
click at [674, 380] on div "jordi@status418.nl Add Logalert to your Vercel project. ▲ Add Vercel Integration" at bounding box center [651, 462] width 1302 height 163
click at [661, 404] on div "[EMAIL_ADDRESS][DOMAIN_NAME]" at bounding box center [637, 402] width 150 height 12
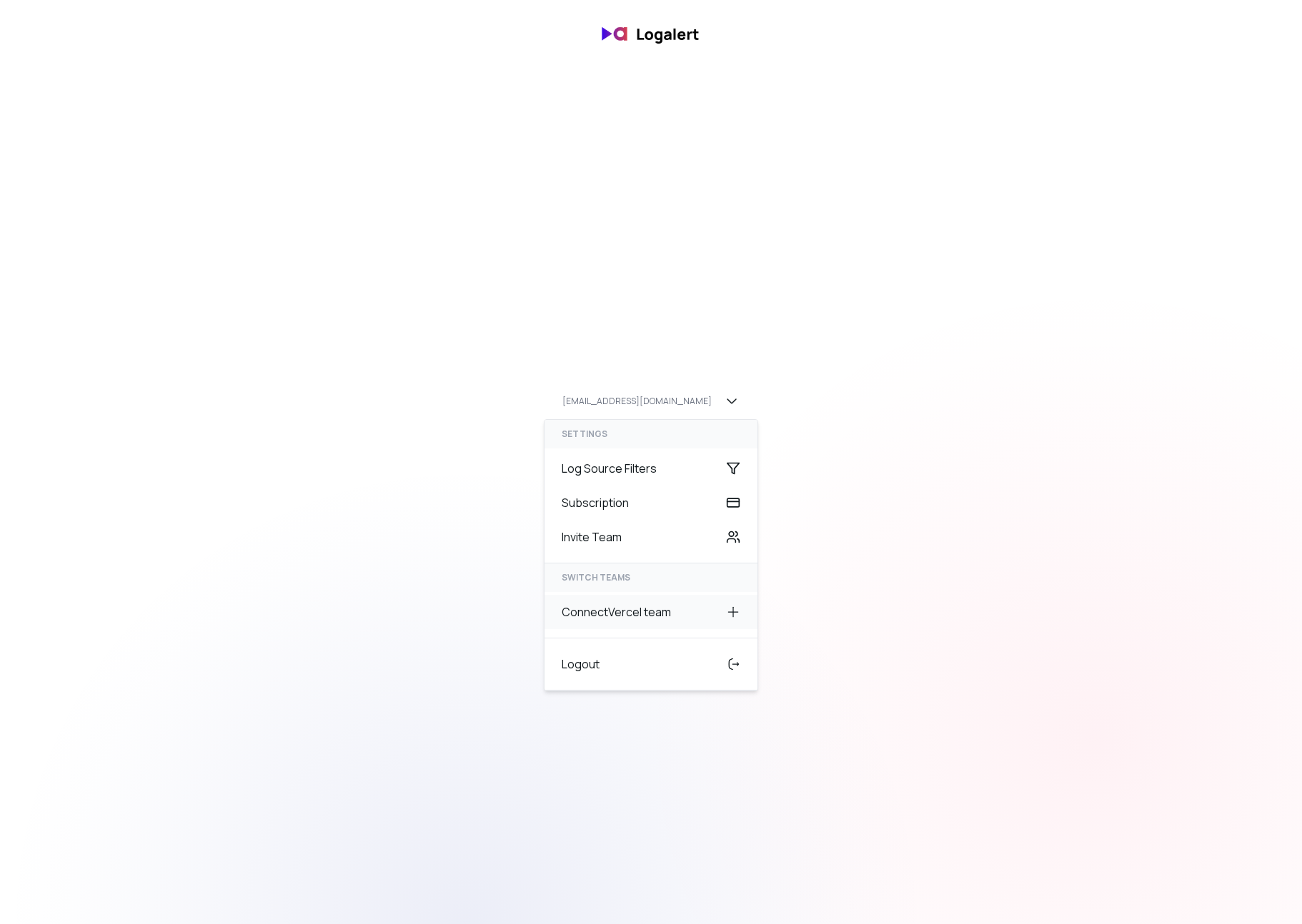
click at [621, 619] on div "Connect Vercel team" at bounding box center [651, 611] width 213 height 34
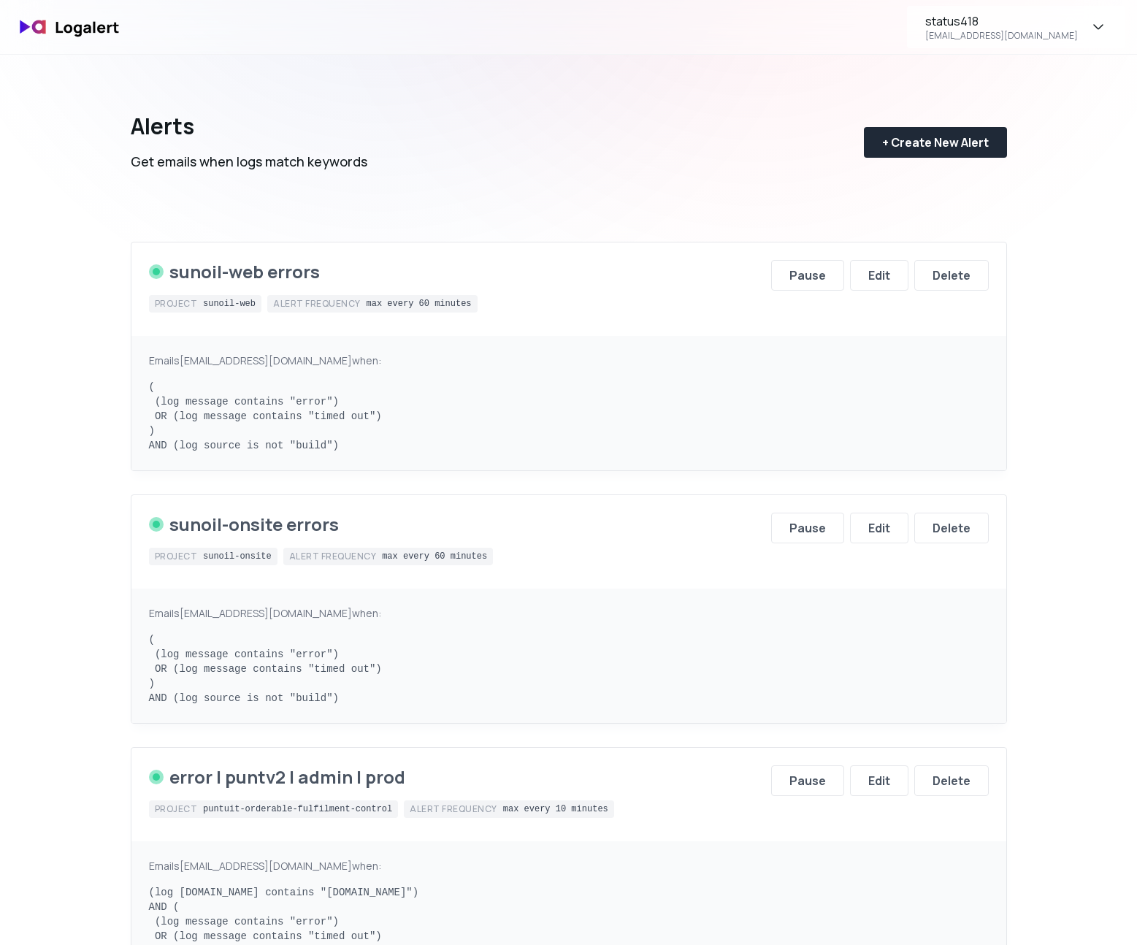
scroll to position [21, 0]
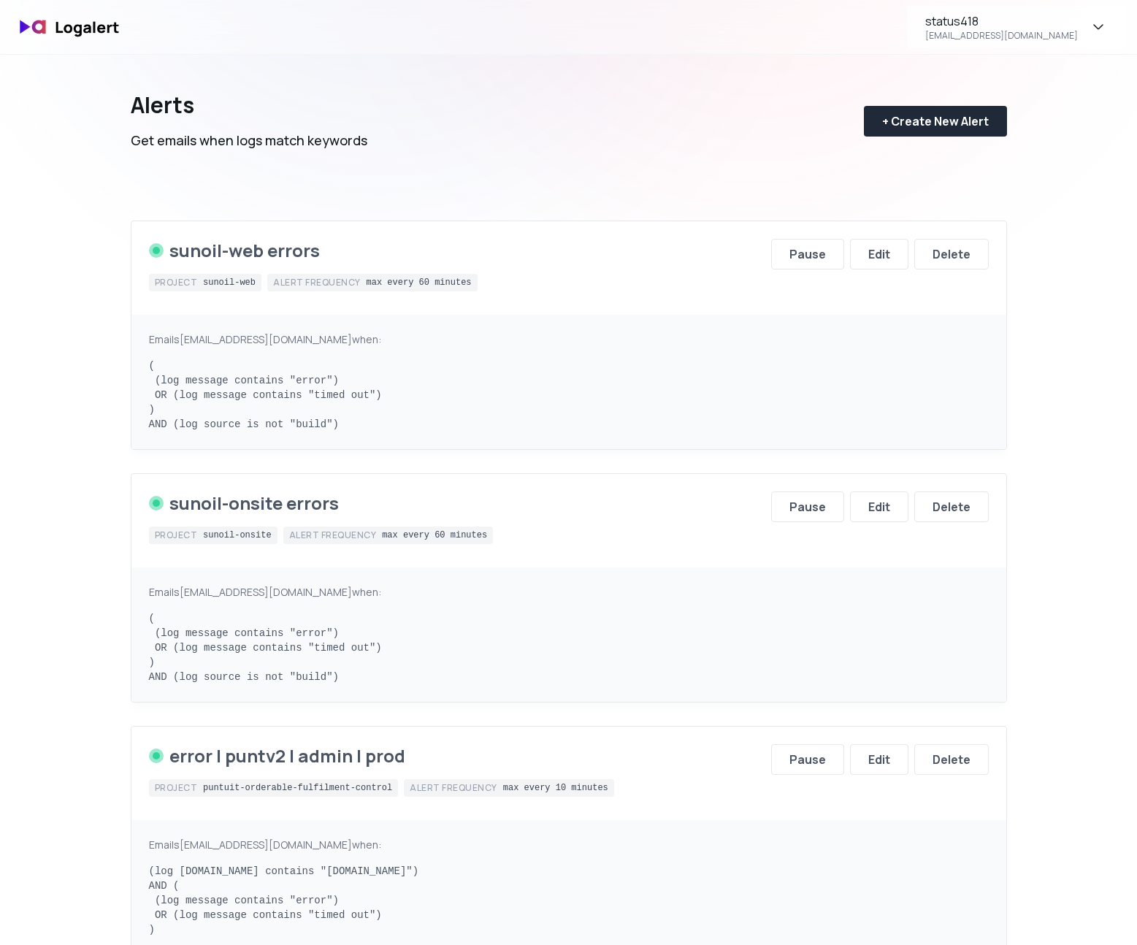
drag, startPoint x: 733, startPoint y: 332, endPoint x: 840, endPoint y: 286, distance: 116.4
click at [745, 325] on div "Emails [EMAIL_ADDRESS][DOMAIN_NAME] when: ( (log message contains "error") OR (…" at bounding box center [568, 382] width 875 height 134
click at [875, 259] on div "Edit" at bounding box center [879, 254] width 22 height 18
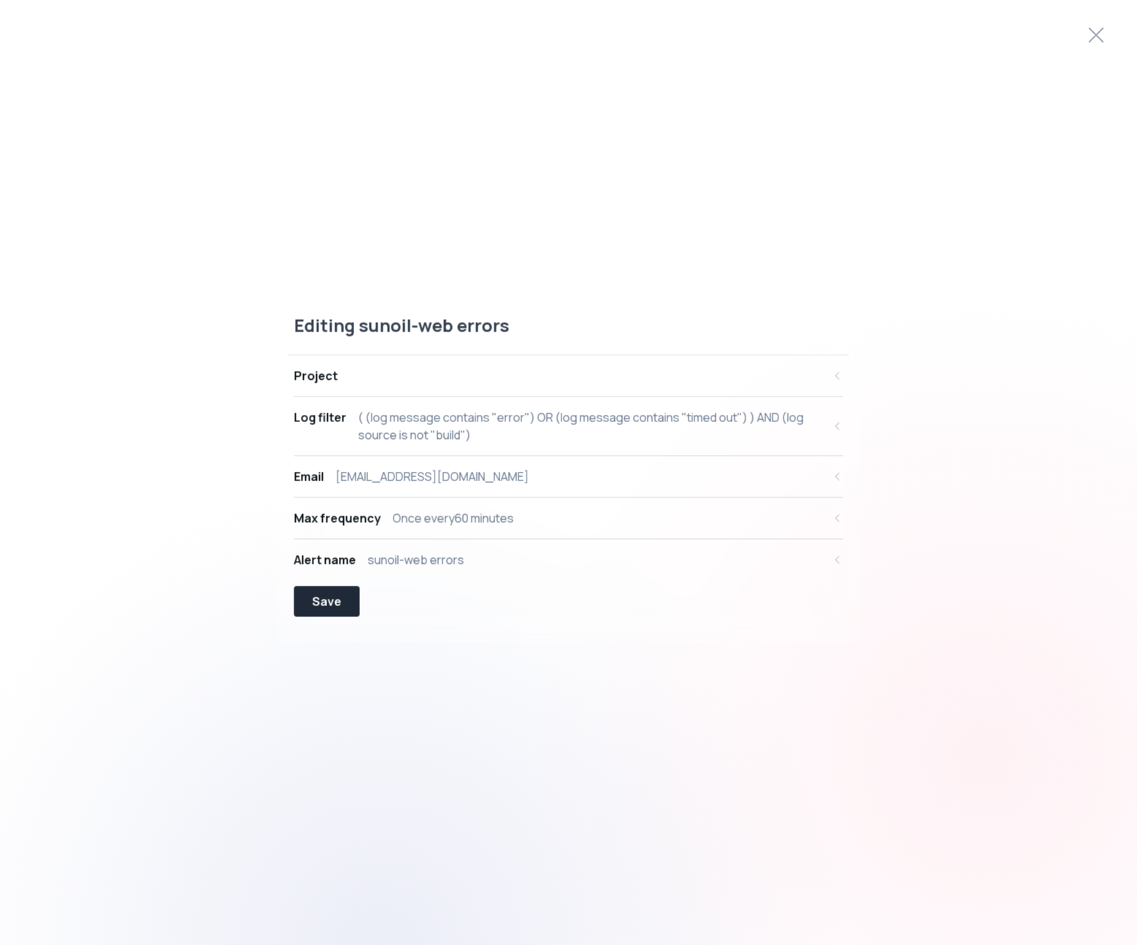
click at [359, 416] on div "( (log message contains "error") OR (log message contains "timed out") ) AND (l…" at bounding box center [591, 426] width 465 height 35
select select "message"
select select "CONTAINS"
select select "OR"
select select "message"
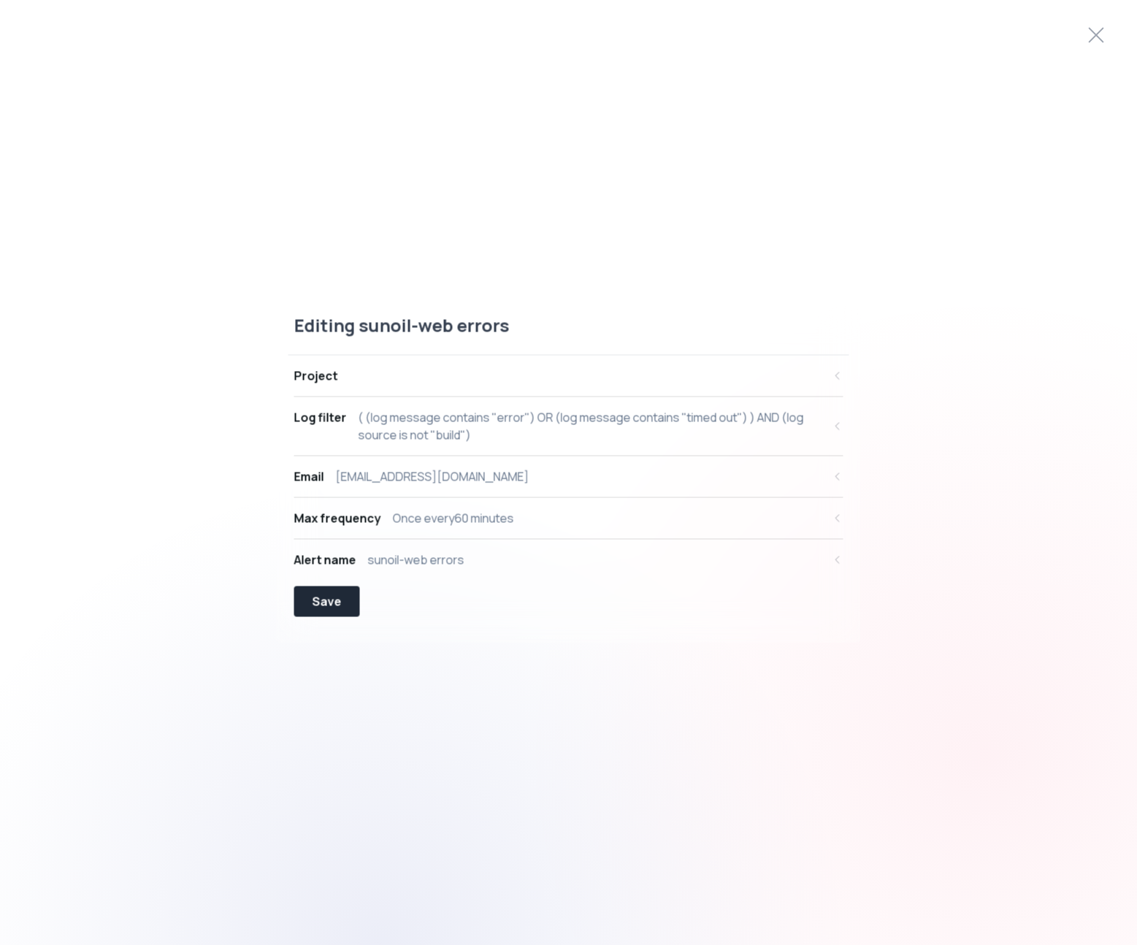
select select "CONTAINS"
select select "AND"
select select "source"
select select "NOT_EQUALS"
select select "build"
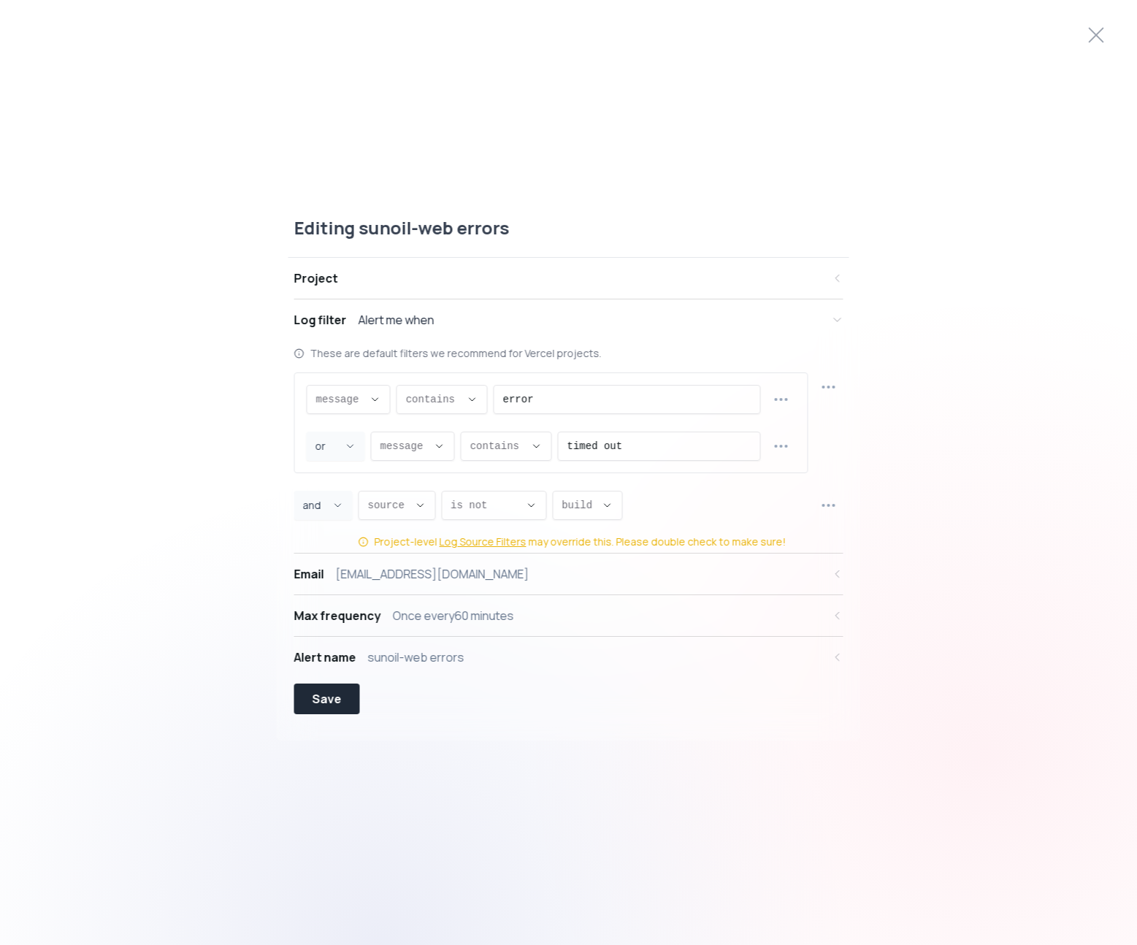
scroll to position [14, 0]
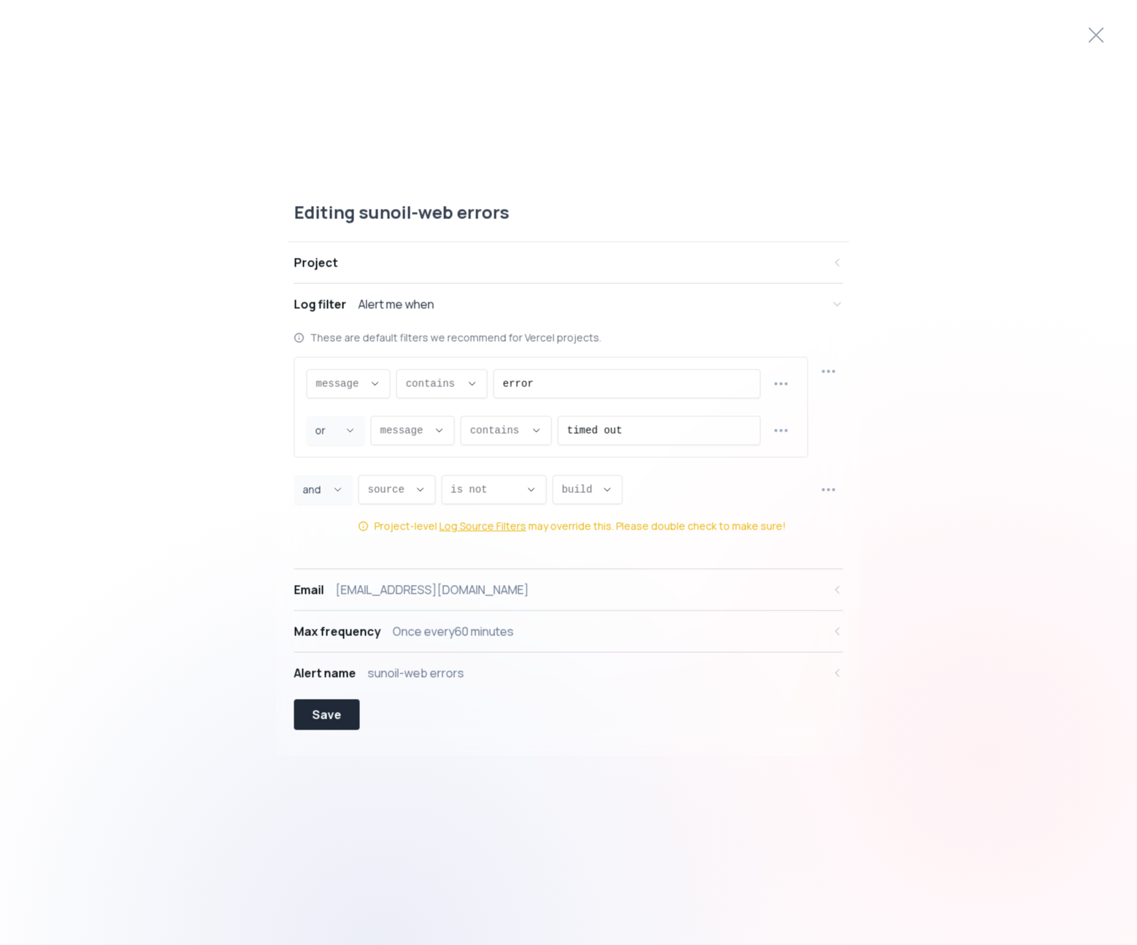
drag, startPoint x: 462, startPoint y: 88, endPoint x: 305, endPoint y: 24, distance: 169.0
click at [439, 0] on html "Editing sunoil-web errors Project Log filter Alert me when These are default fi…" at bounding box center [568, 0] width 1137 height 0
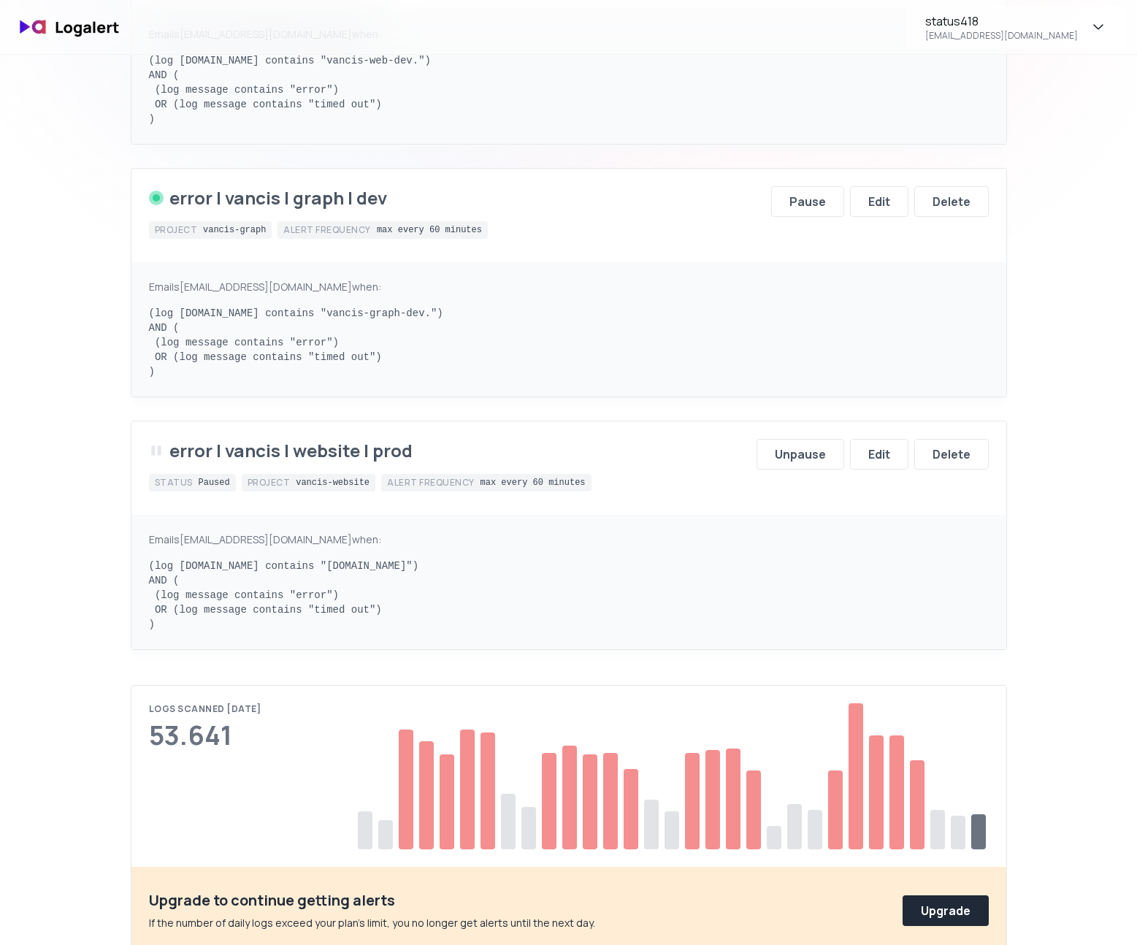
scroll to position [5123, 0]
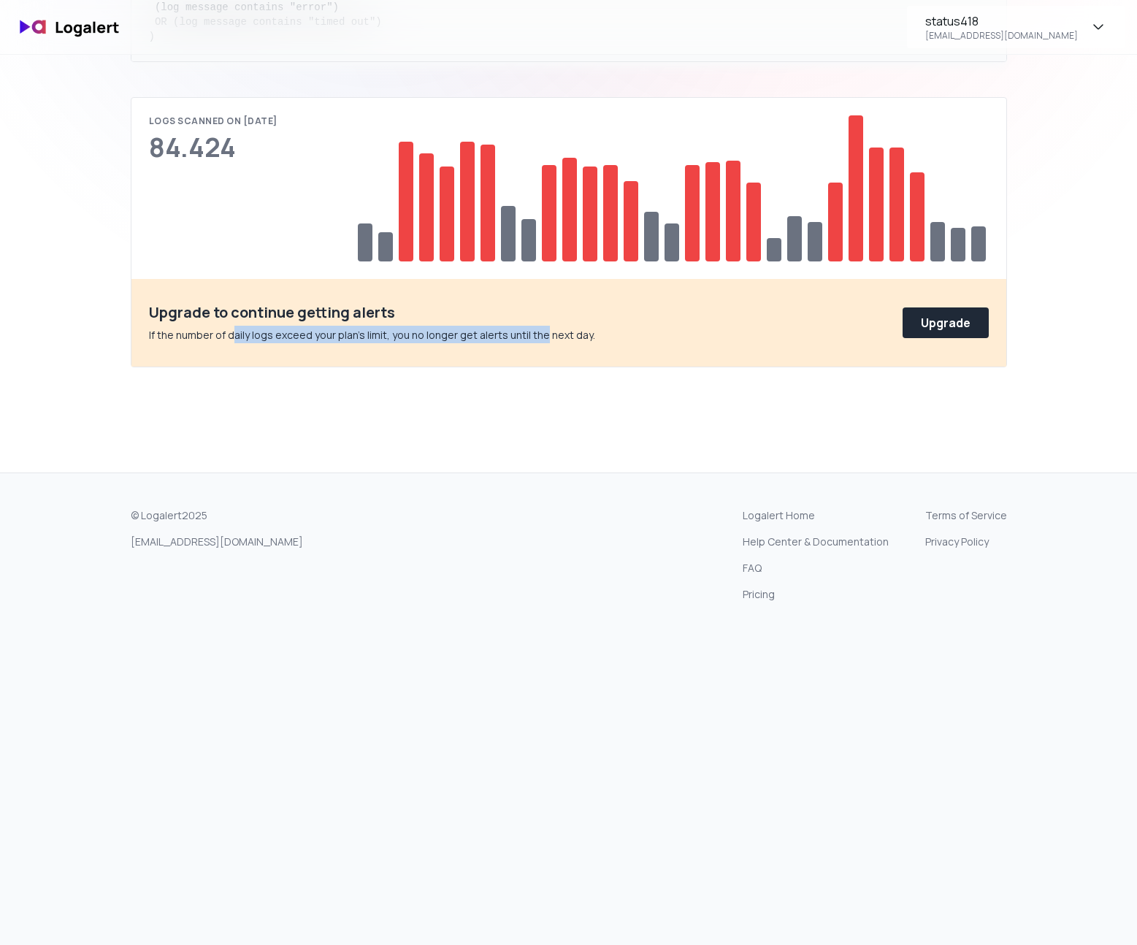
drag, startPoint x: 230, startPoint y: 333, endPoint x: 549, endPoint y: 338, distance: 318.5
click at [540, 326] on div "Upgrade to continue getting alerts If the number of daily logs exceed your plan…" at bounding box center [372, 322] width 446 height 41
drag, startPoint x: 597, startPoint y: 351, endPoint x: 393, endPoint y: 223, distance: 240.9
click at [582, 348] on div "Upgrade to continue getting alerts If the number of daily logs exceed your plan…" at bounding box center [568, 323] width 875 height 88
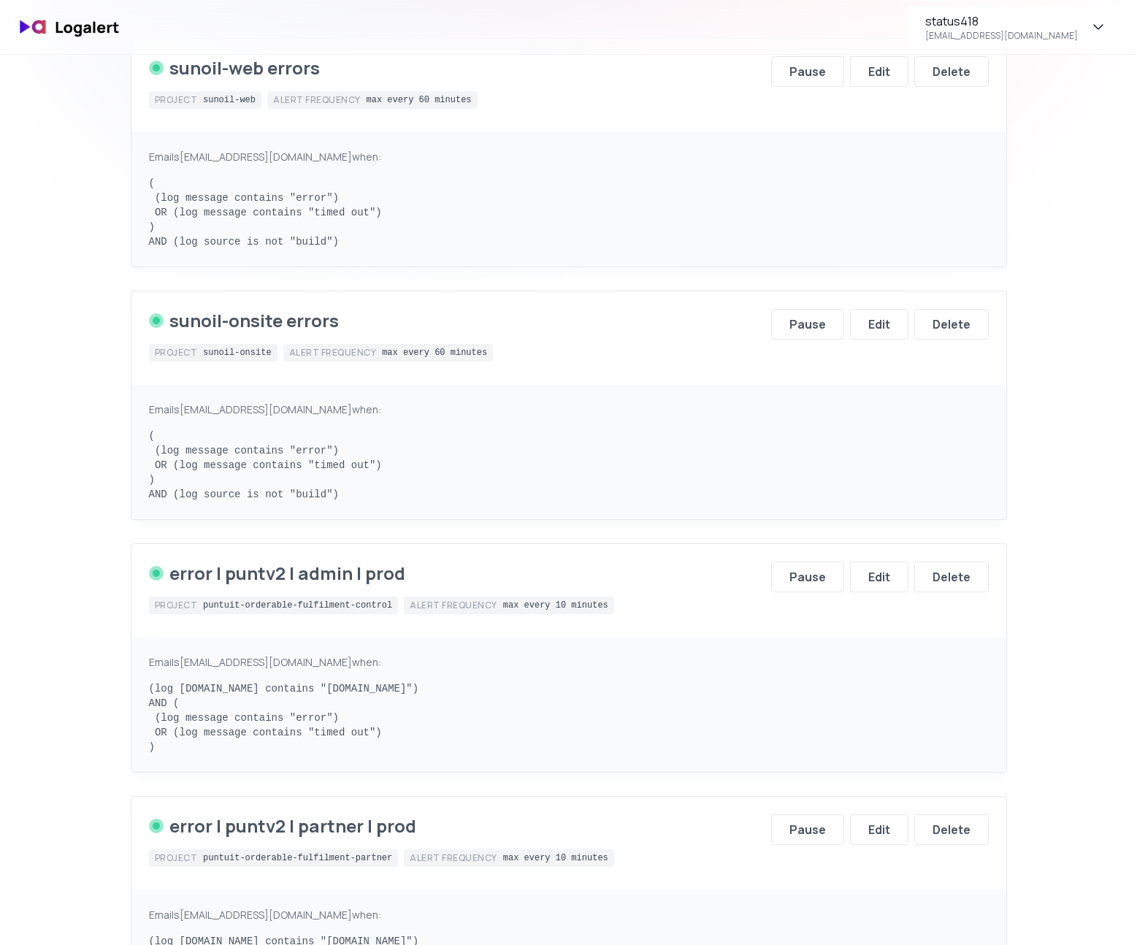
scroll to position [0, 0]
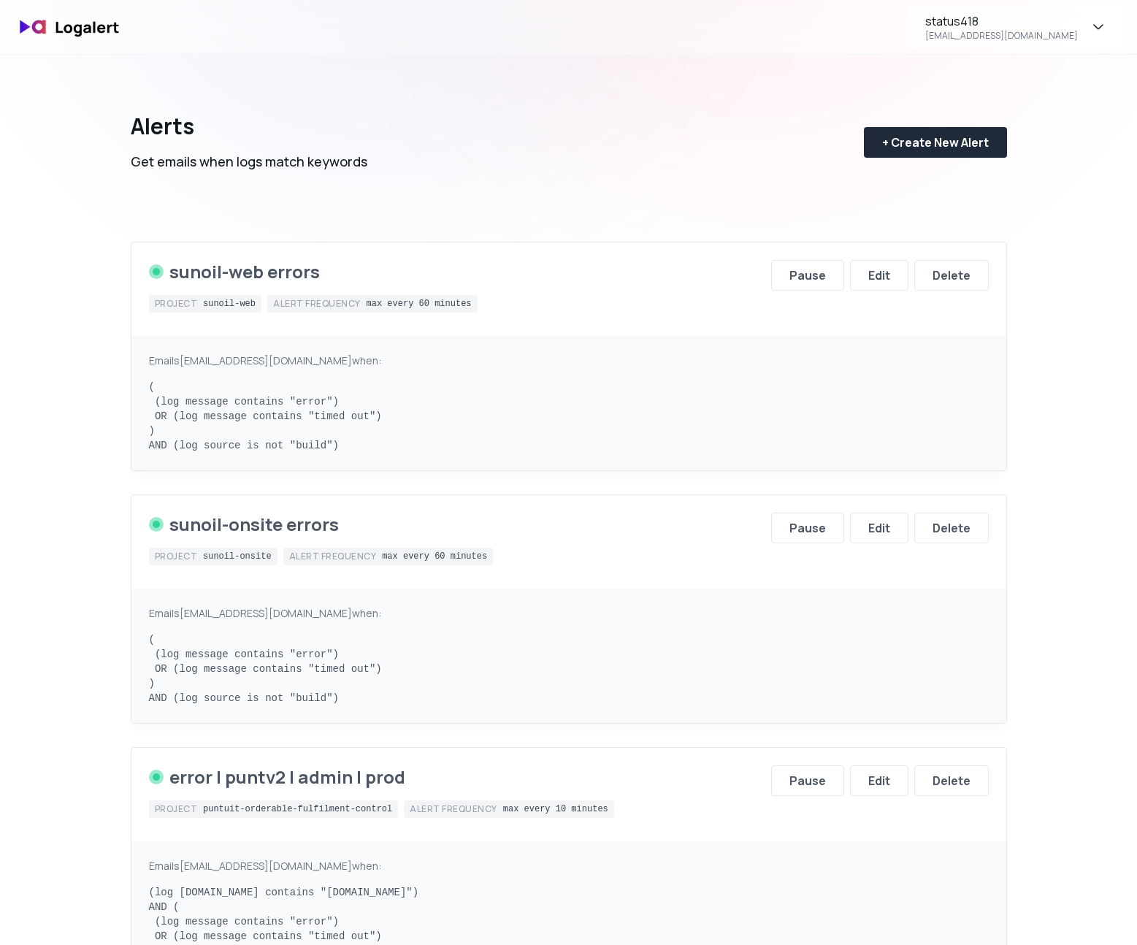
click at [963, 141] on div "+ Create New Alert" at bounding box center [935, 143] width 107 height 18
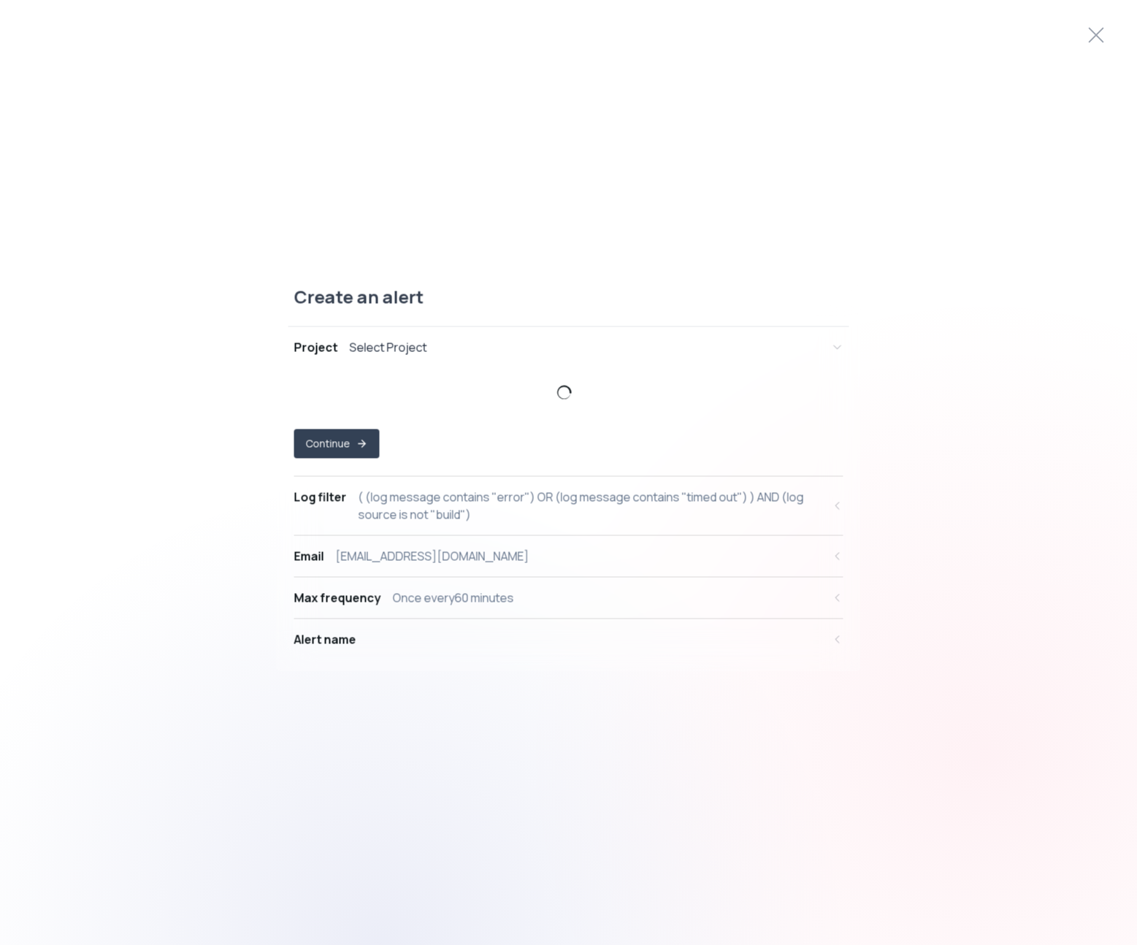
drag, startPoint x: 497, startPoint y: 250, endPoint x: 485, endPoint y: 254, distance: 12.5
click at [489, 0] on html "Create an alert Project Select Project Continue Log filter ( (log message conta…" at bounding box center [568, 0] width 1137 height 0
select select "prj_JOQCJyZLViyDDDnCA6d7LvUJv8jy"
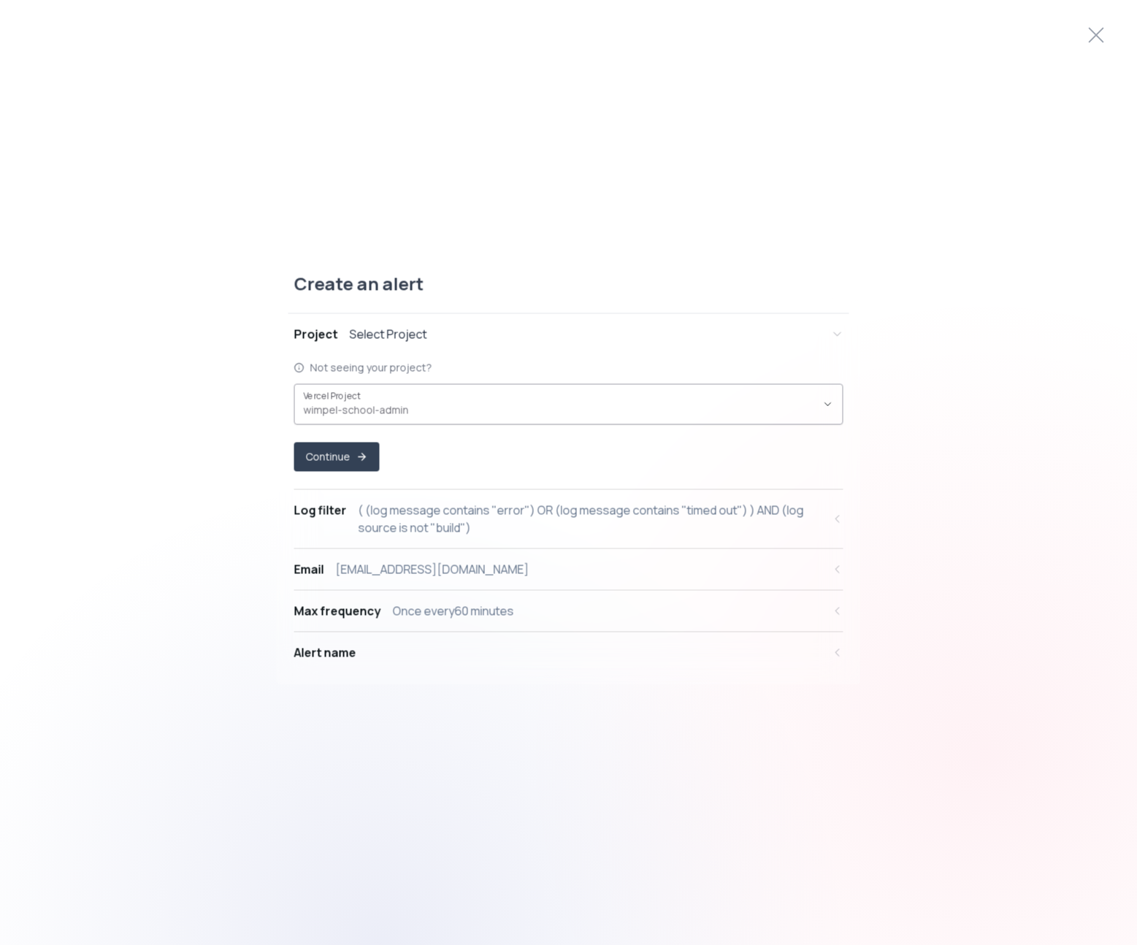
click at [435, 400] on div "wimpel-school-admin ," at bounding box center [560, 405] width 513 height 28
click at [820, 405] on button "Vercel Project wimpel-school-admin ," at bounding box center [568, 404] width 549 height 41
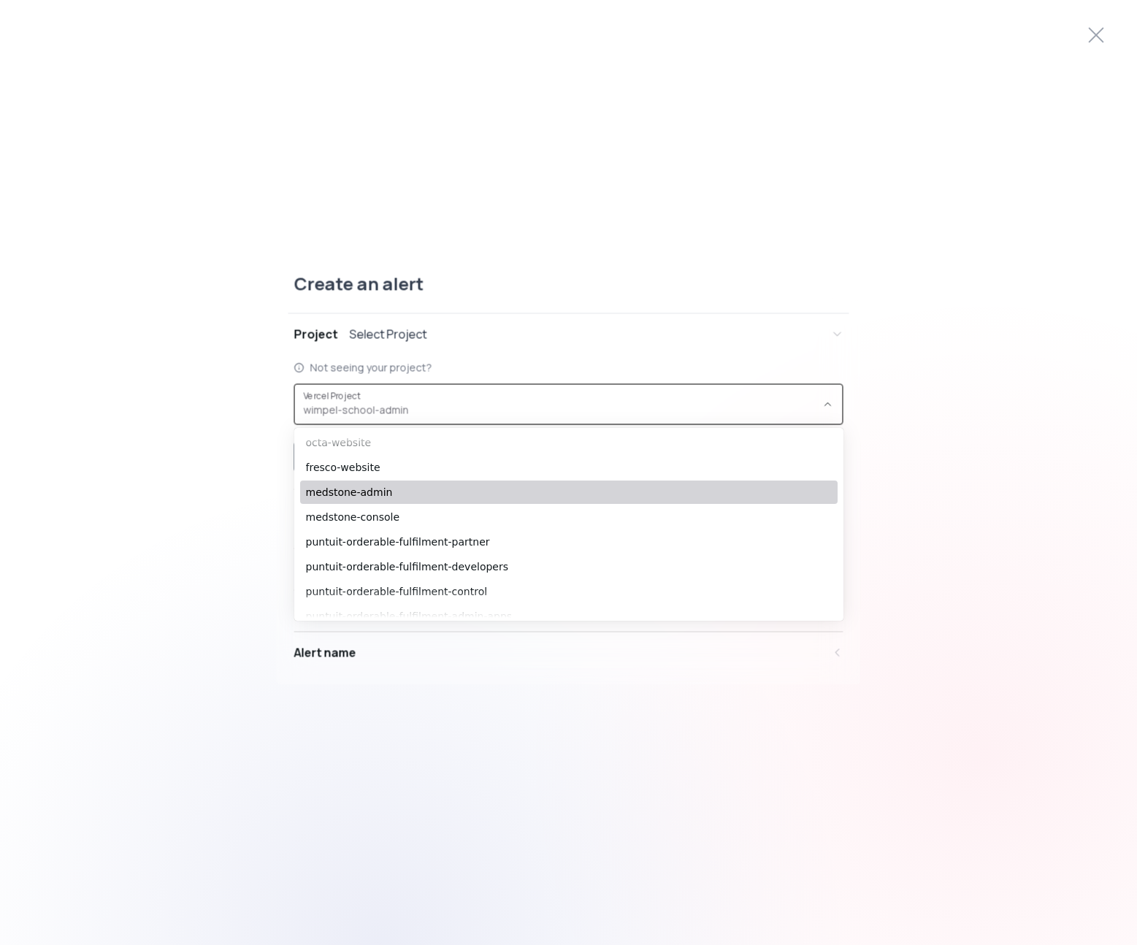
scroll to position [229, 0]
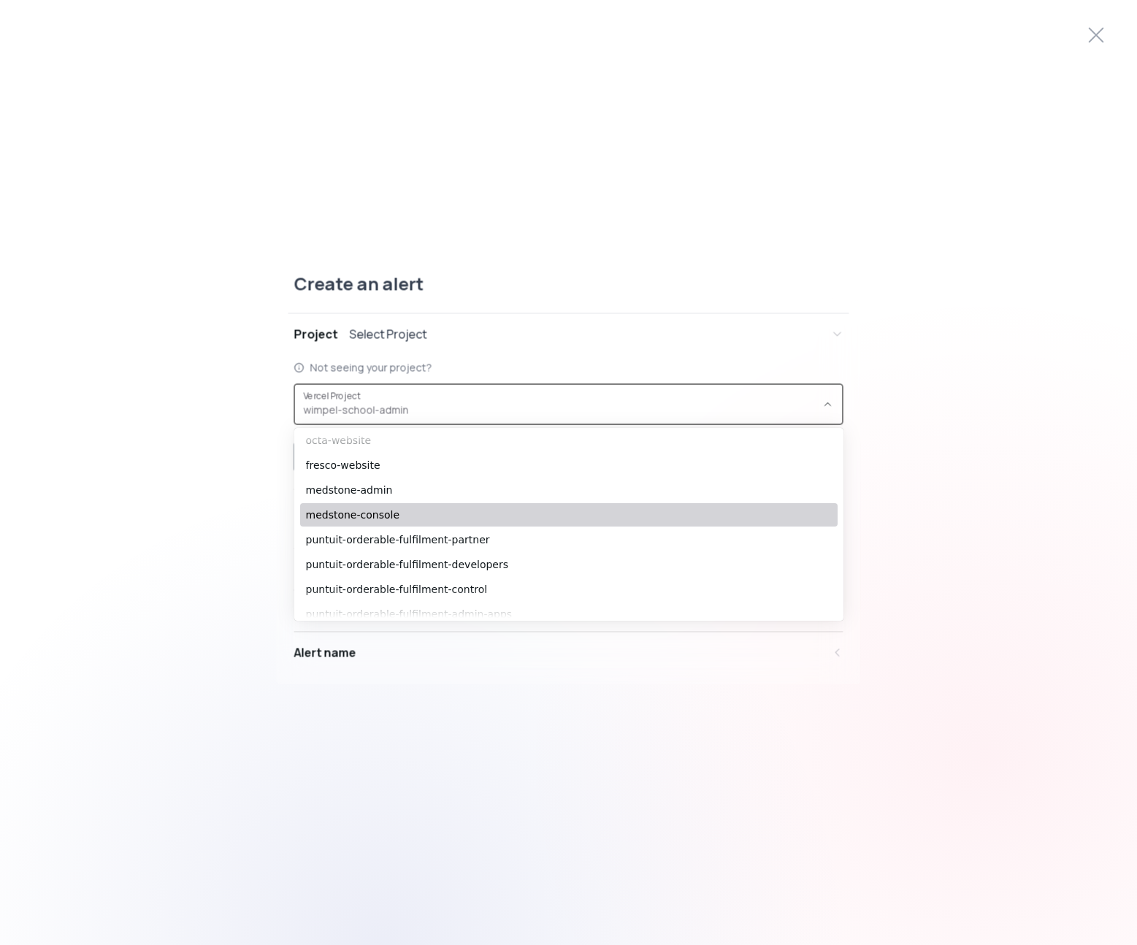
click at [406, 515] on span "medstone-console" at bounding box center [561, 515] width 511 height 15
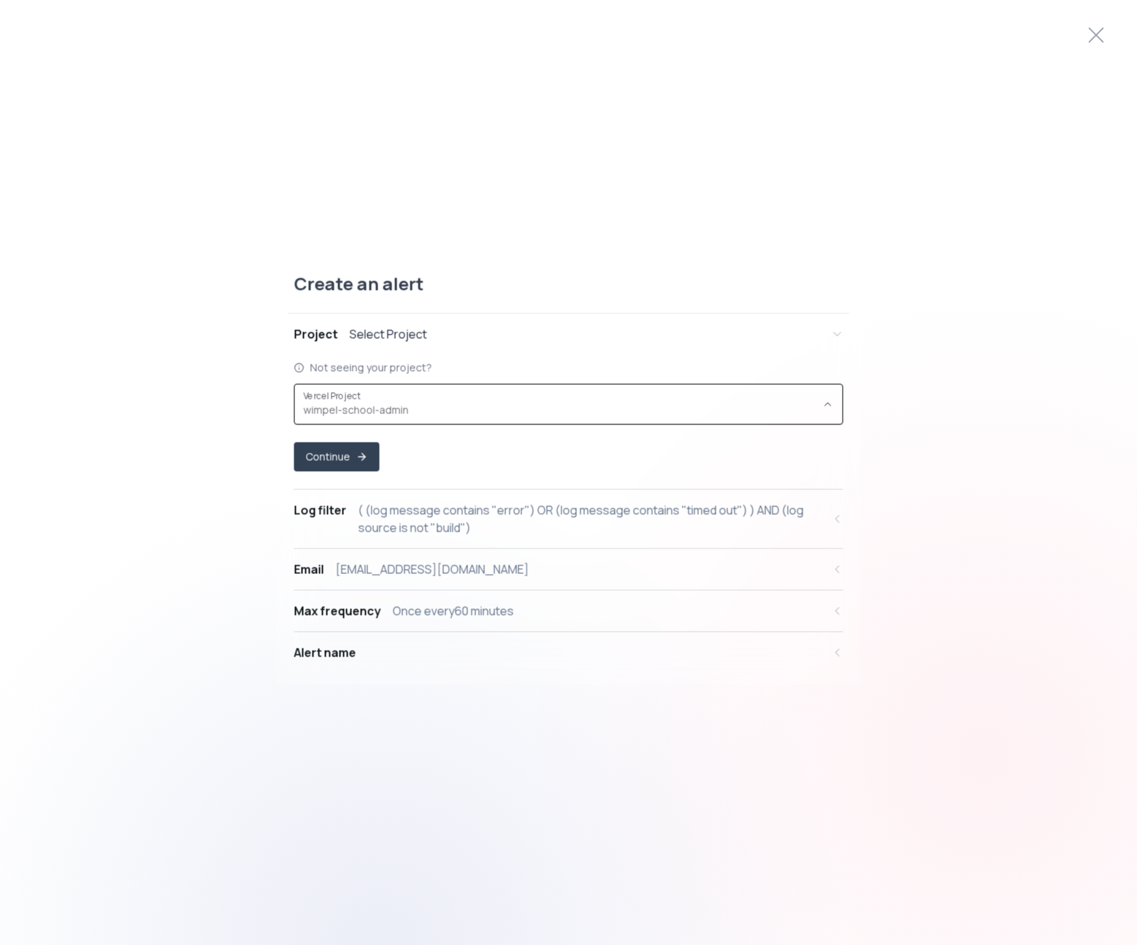
type input "prj_op6jrvA6lHAKjElVapIJKg3ZYiGM"
select select "prj_op6jrvA6lHAKjElVapIJKg3ZYiGM"
click at [375, 656] on div "Alert name" at bounding box center [558, 653] width 529 height 18
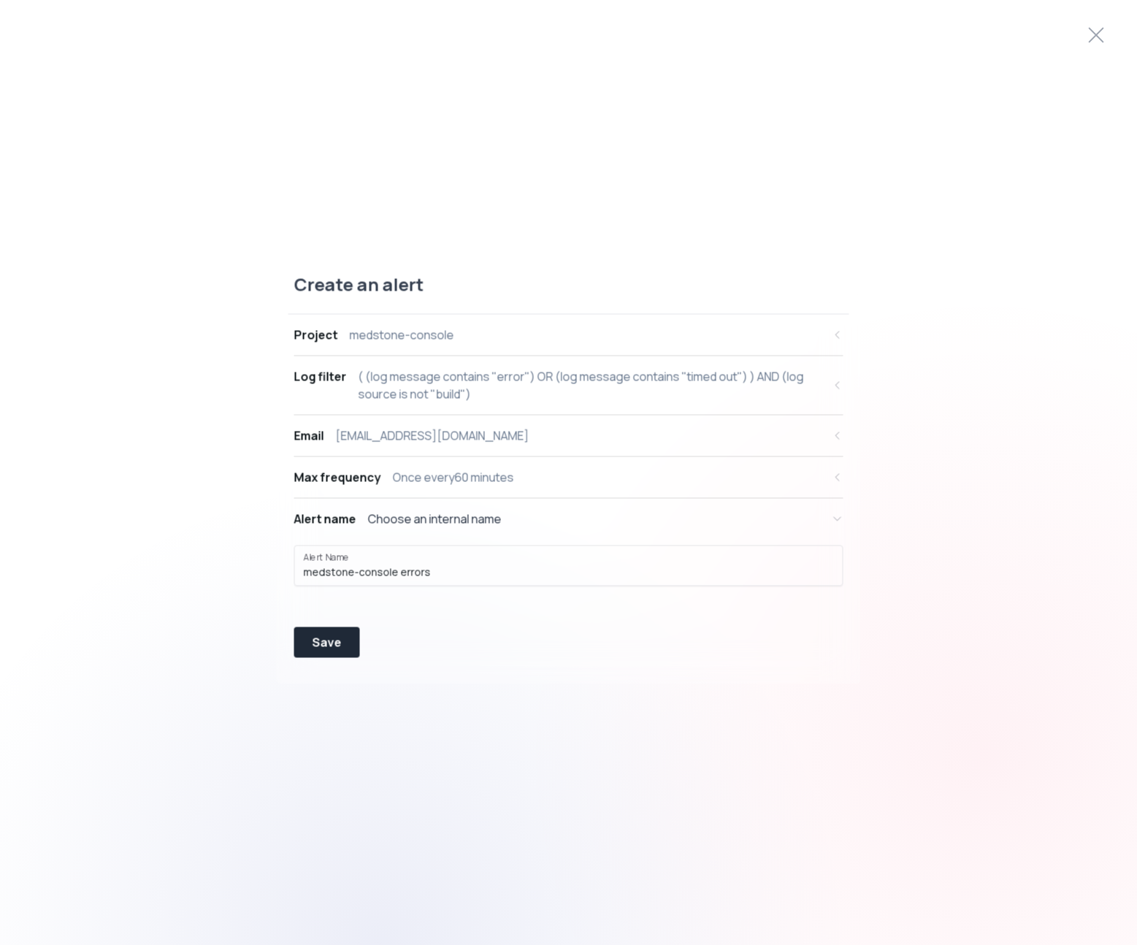
click at [240, 588] on div "Create an alert Project medstone-console Log filter ( (log message contains "er…" at bounding box center [568, 473] width 1137 height 435
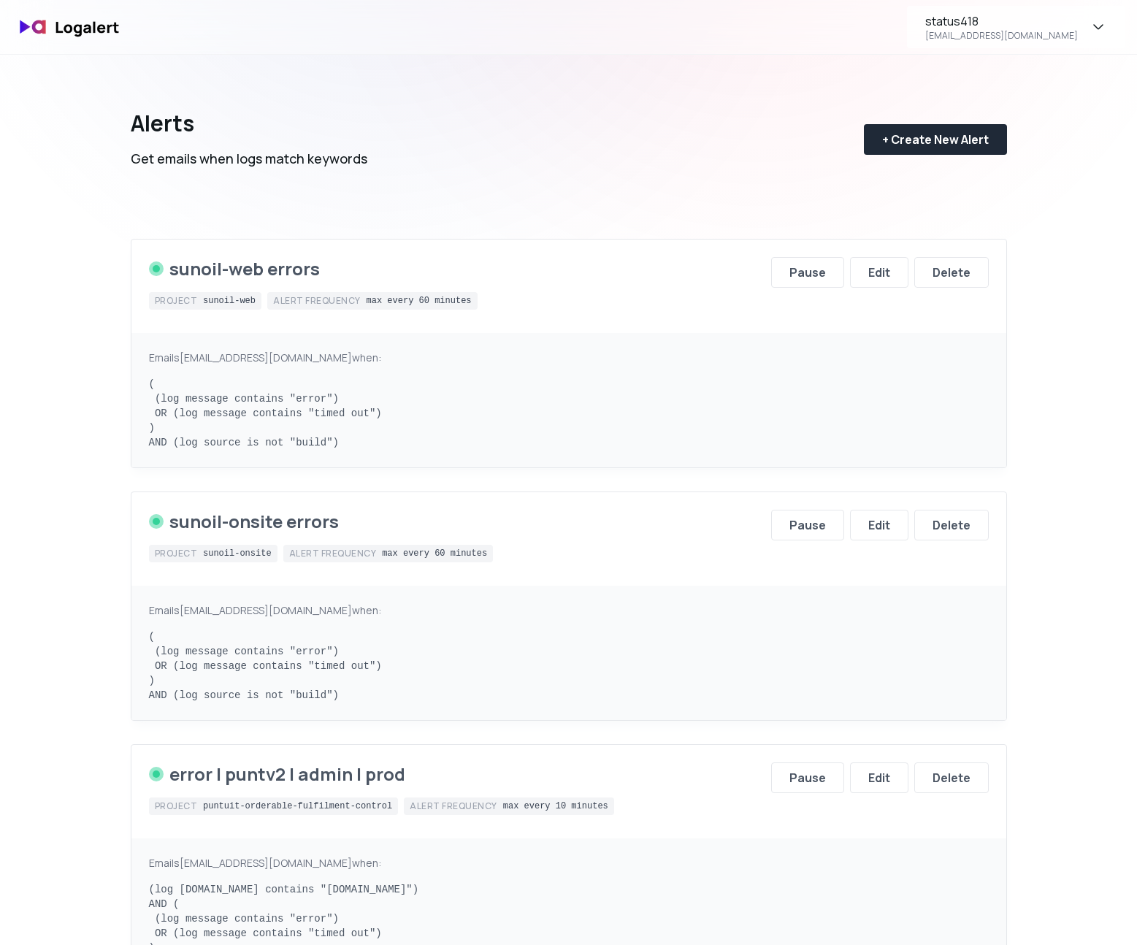
scroll to position [1, 0]
drag, startPoint x: 402, startPoint y: 159, endPoint x: 325, endPoint y: 243, distance: 114.2
click at [400, 159] on div "Alerts Get emails when logs match keywords + Create New Alert" at bounding box center [569, 129] width 876 height 152
drag, startPoint x: 335, startPoint y: 275, endPoint x: 172, endPoint y: 253, distance: 165.0
click at [171, 253] on div "sunoil-web errors Project sunoil-web Alert frequency max every 60 minutes Pause…" at bounding box center [568, 287] width 875 height 93
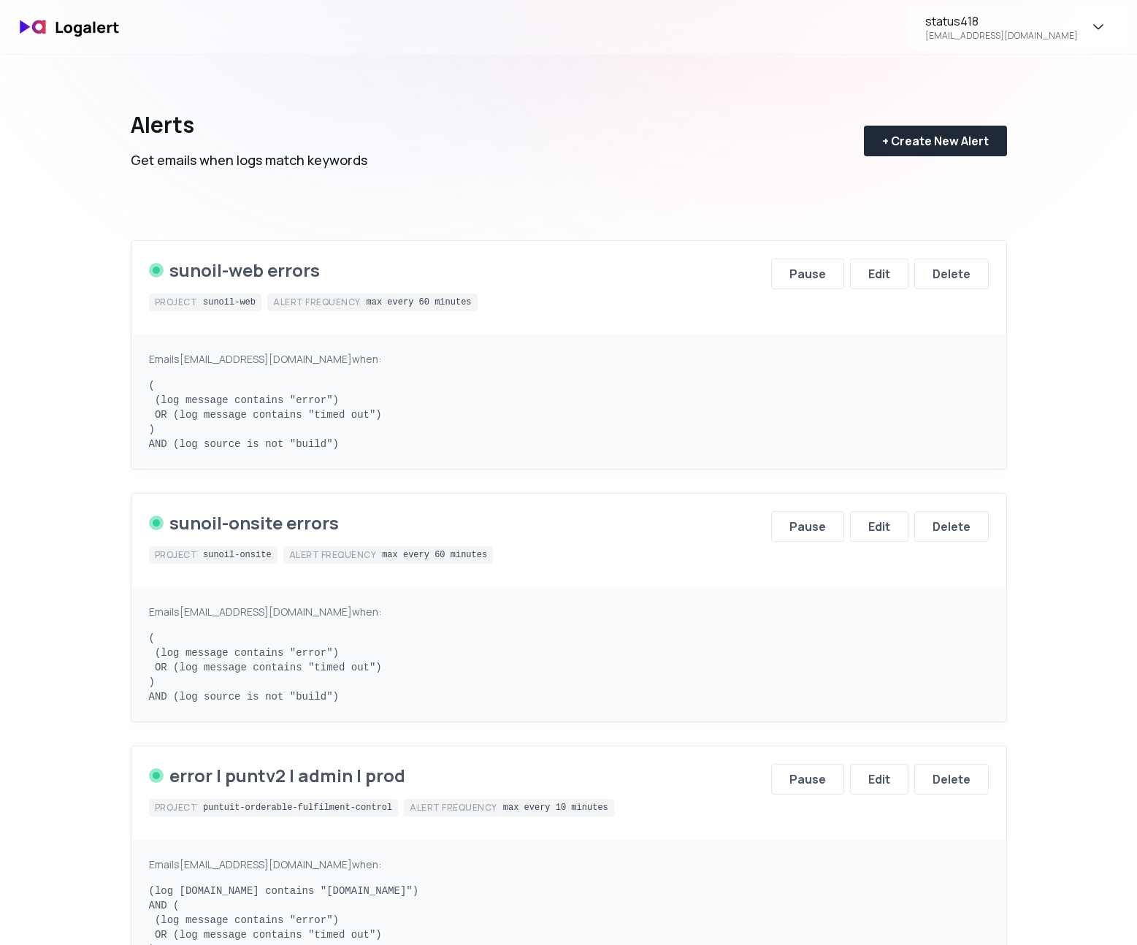
click at [466, 158] on div "Alerts Get emails when logs match keywords + Create New Alert" at bounding box center [569, 129] width 876 height 152
drag, startPoint x: 540, startPoint y: 97, endPoint x: 573, endPoint y: 95, distance: 33.7
click at [559, 96] on div "Alerts Get emails when logs match keywords + Create New Alert" at bounding box center [569, 129] width 876 height 152
click at [956, 147] on div "+ Create New Alert" at bounding box center [935, 141] width 107 height 18
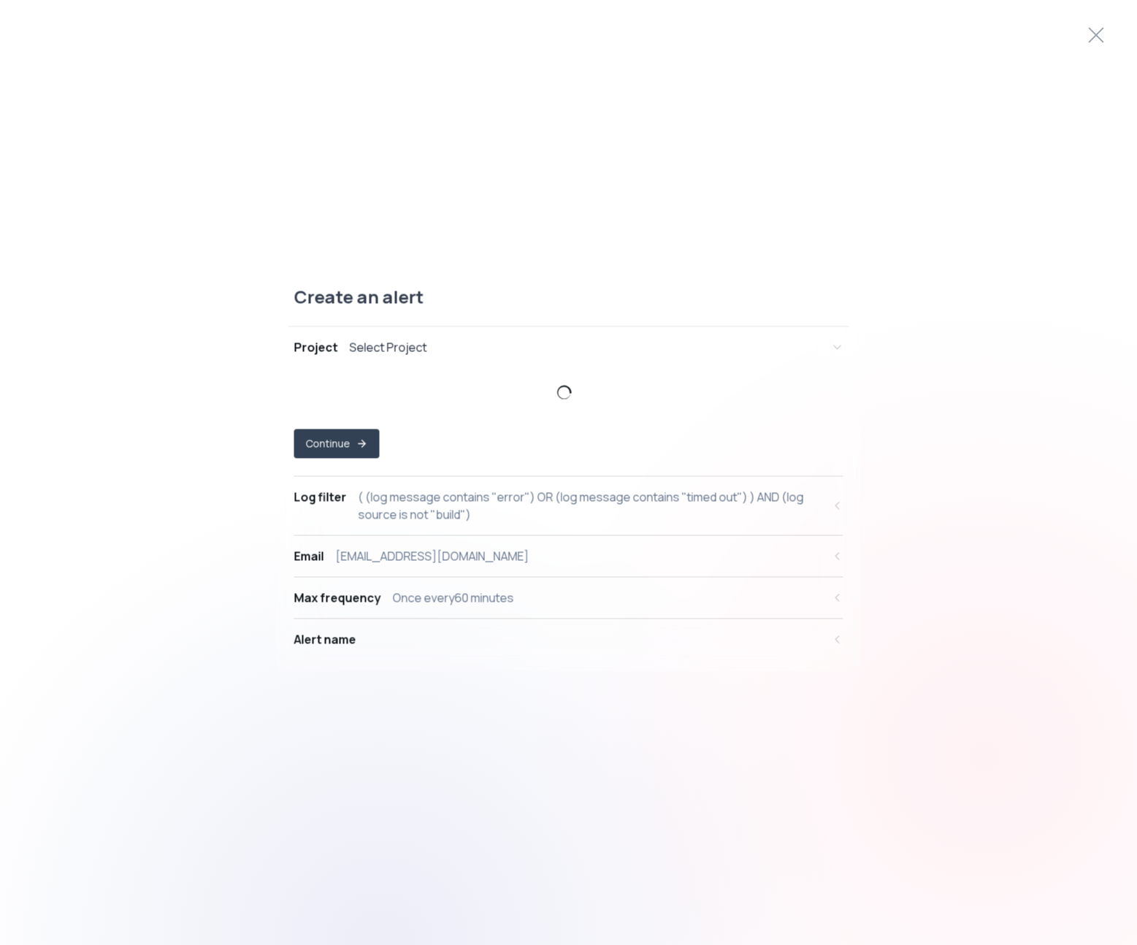
select select "prj_JOQCJyZLViyDDDnCA6d7LvUJv8jy"
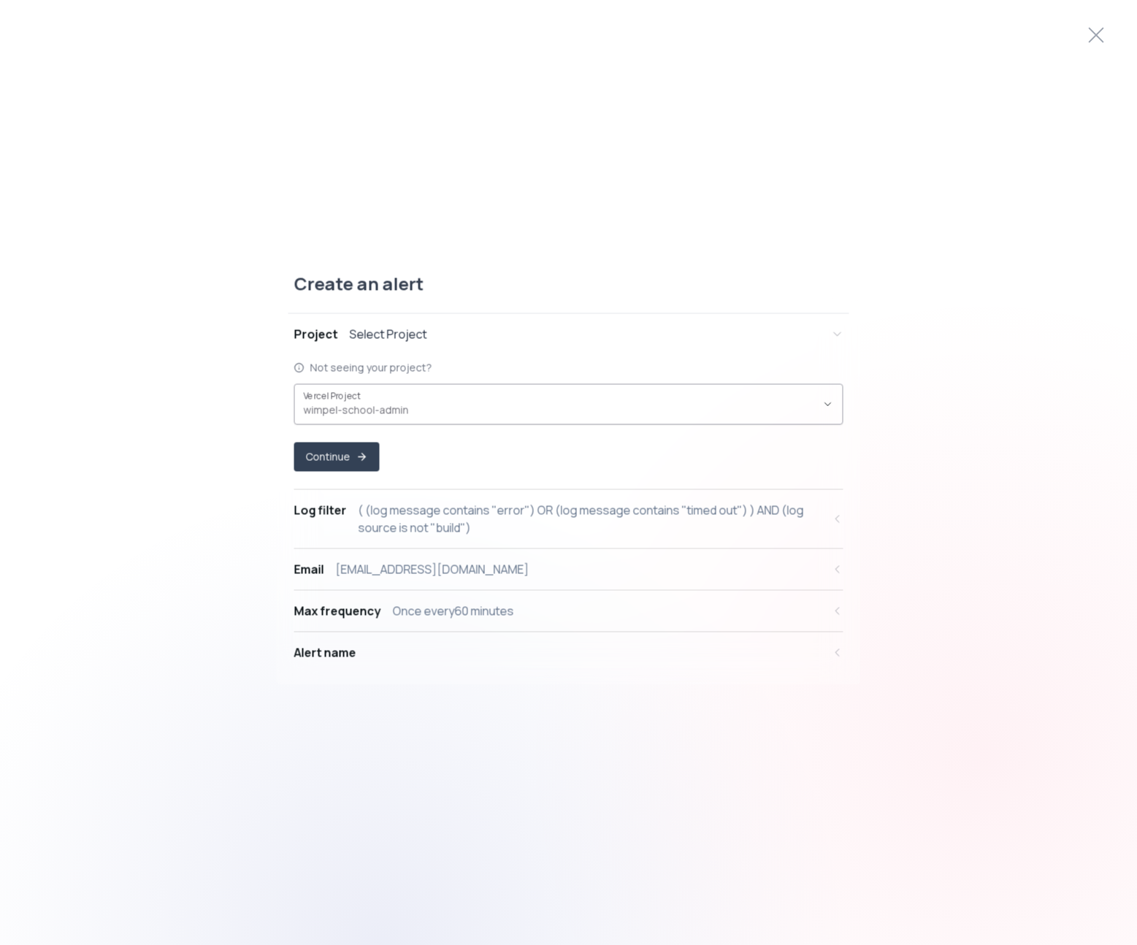
click at [460, 399] on div "wimpel-school-admin ," at bounding box center [560, 405] width 513 height 28
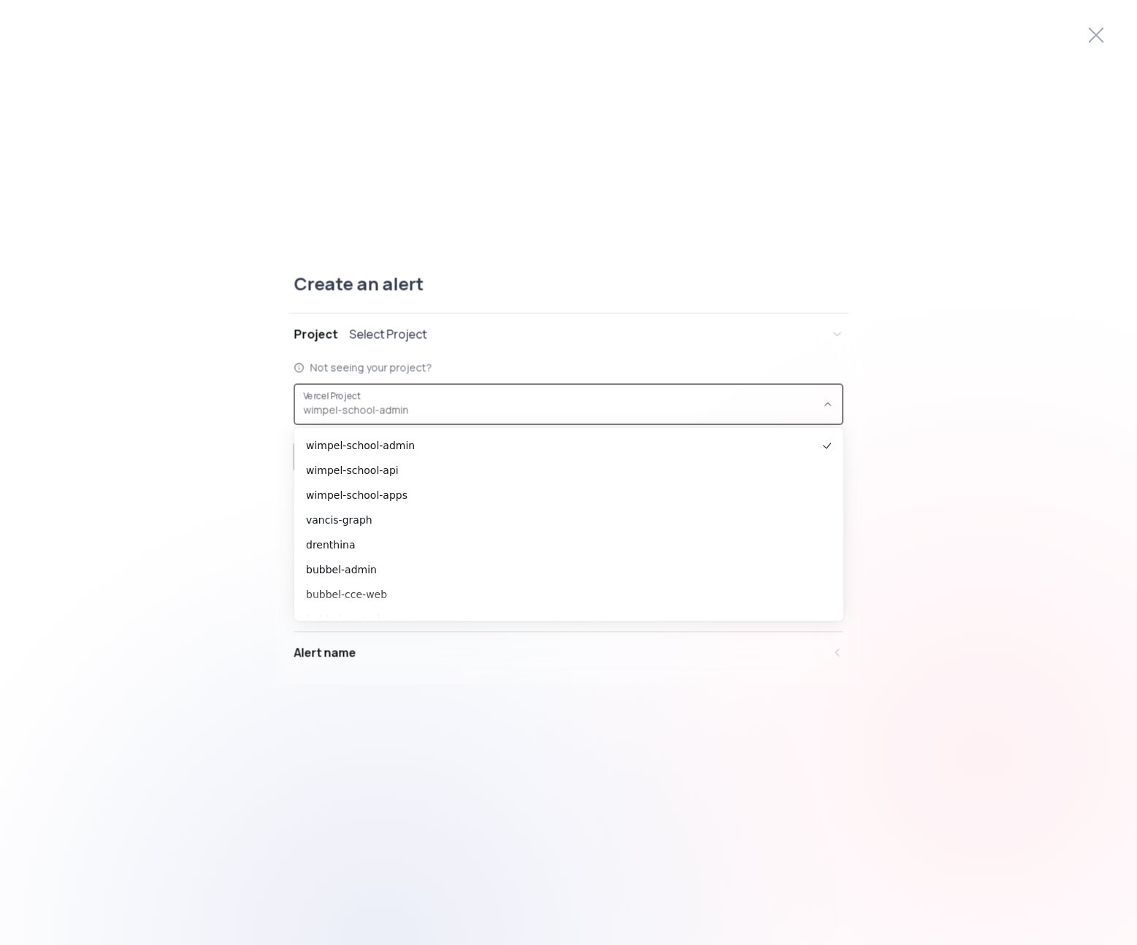
click at [833, 405] on icon "button" at bounding box center [828, 405] width 12 height 12
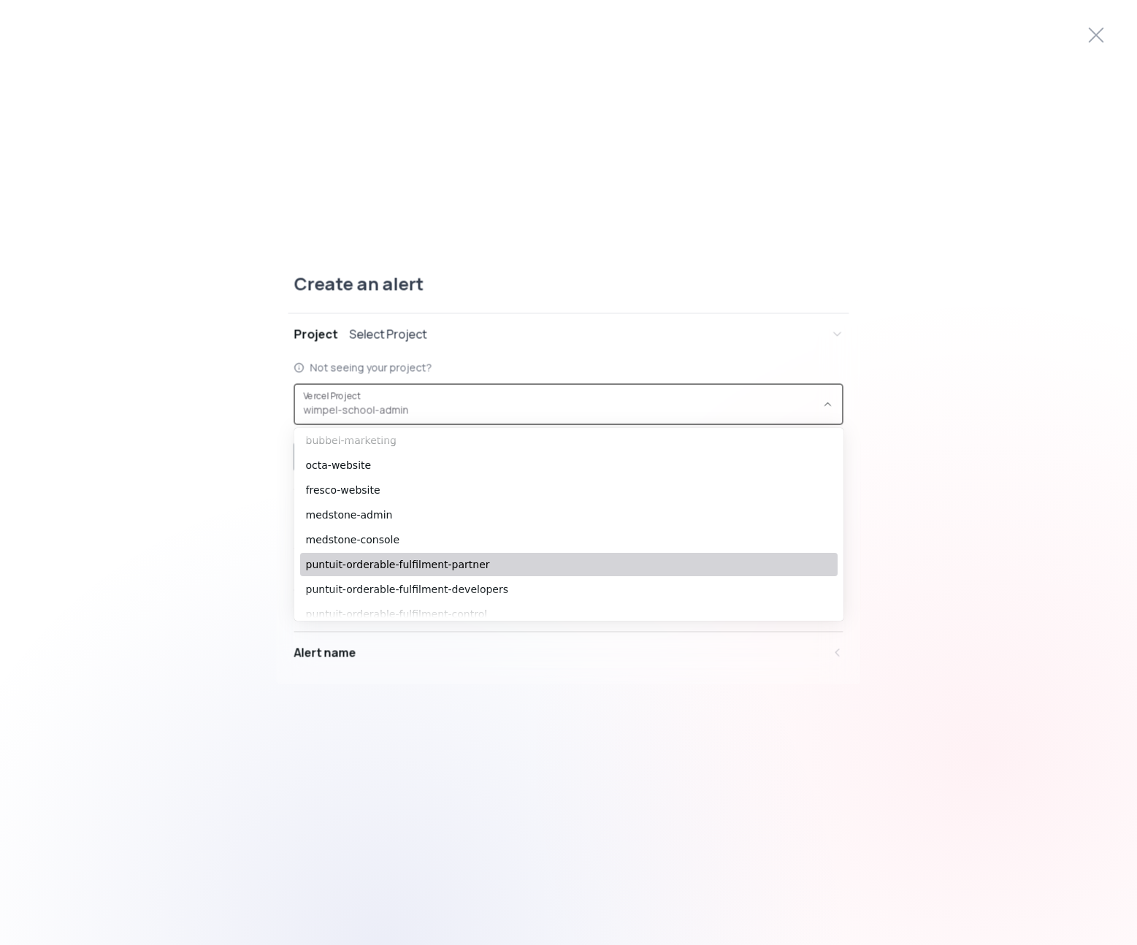
scroll to position [208, 0]
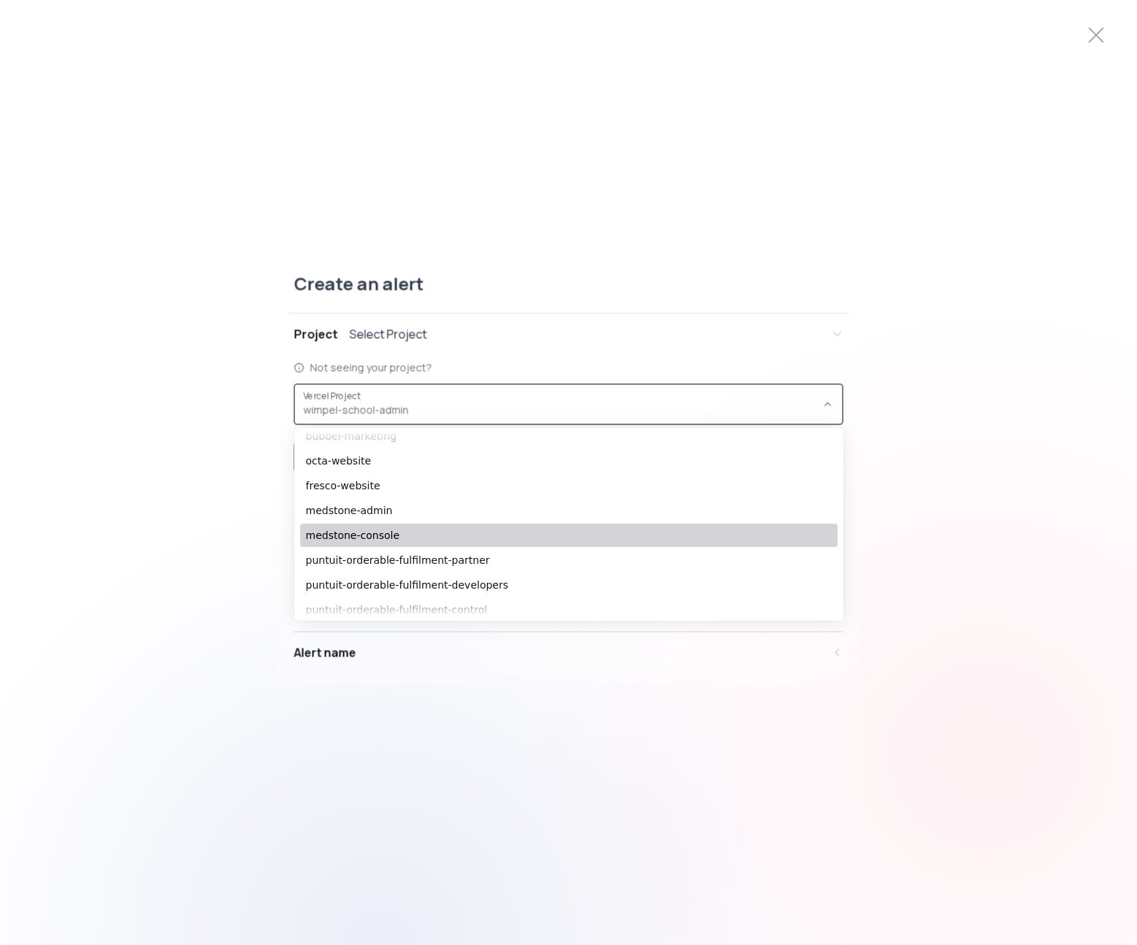
click at [400, 539] on span "medstone-console" at bounding box center [561, 535] width 511 height 15
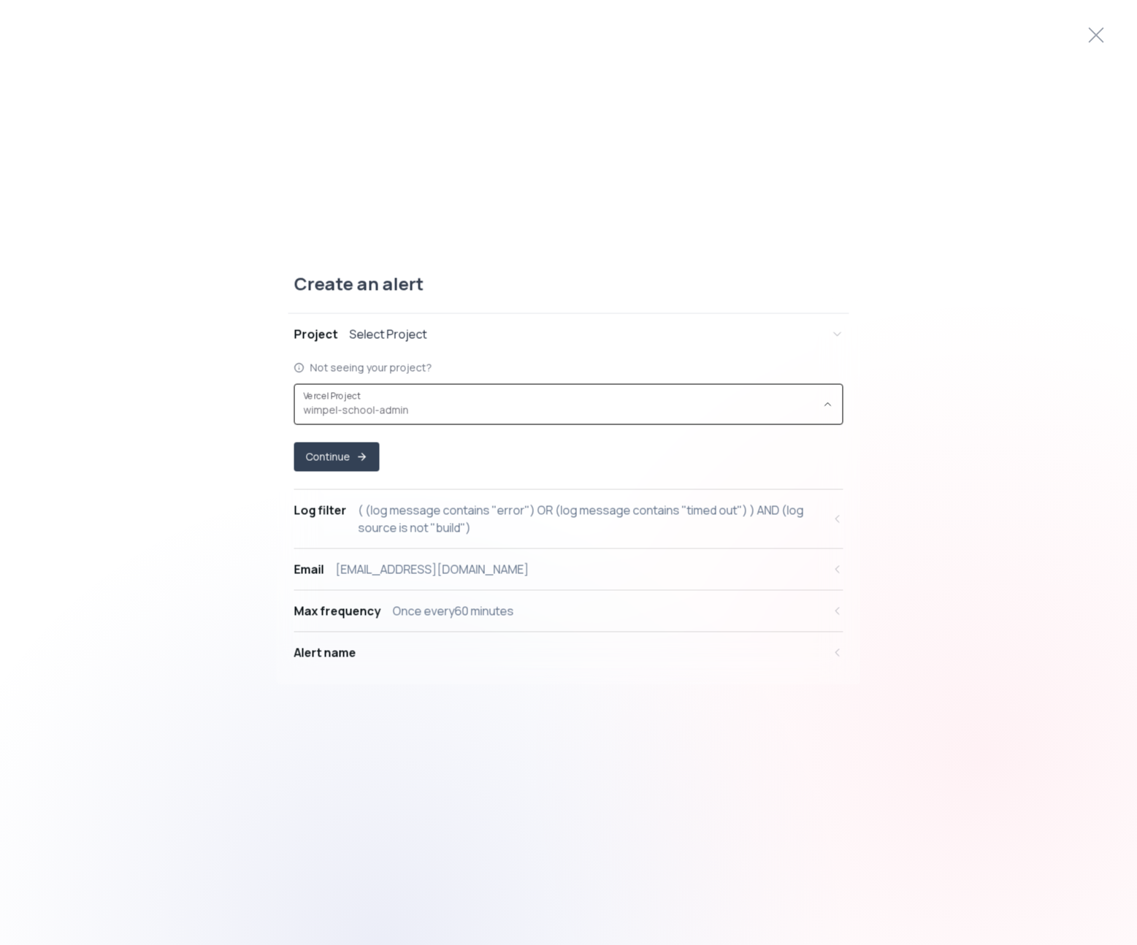
type input "prj_op6jrvA6lHAKjElVapIJKg3ZYiGM"
select select "prj_op6jrvA6lHAKjElVapIJKg3ZYiGM"
click at [430, 649] on div "Alert name" at bounding box center [558, 653] width 529 height 18
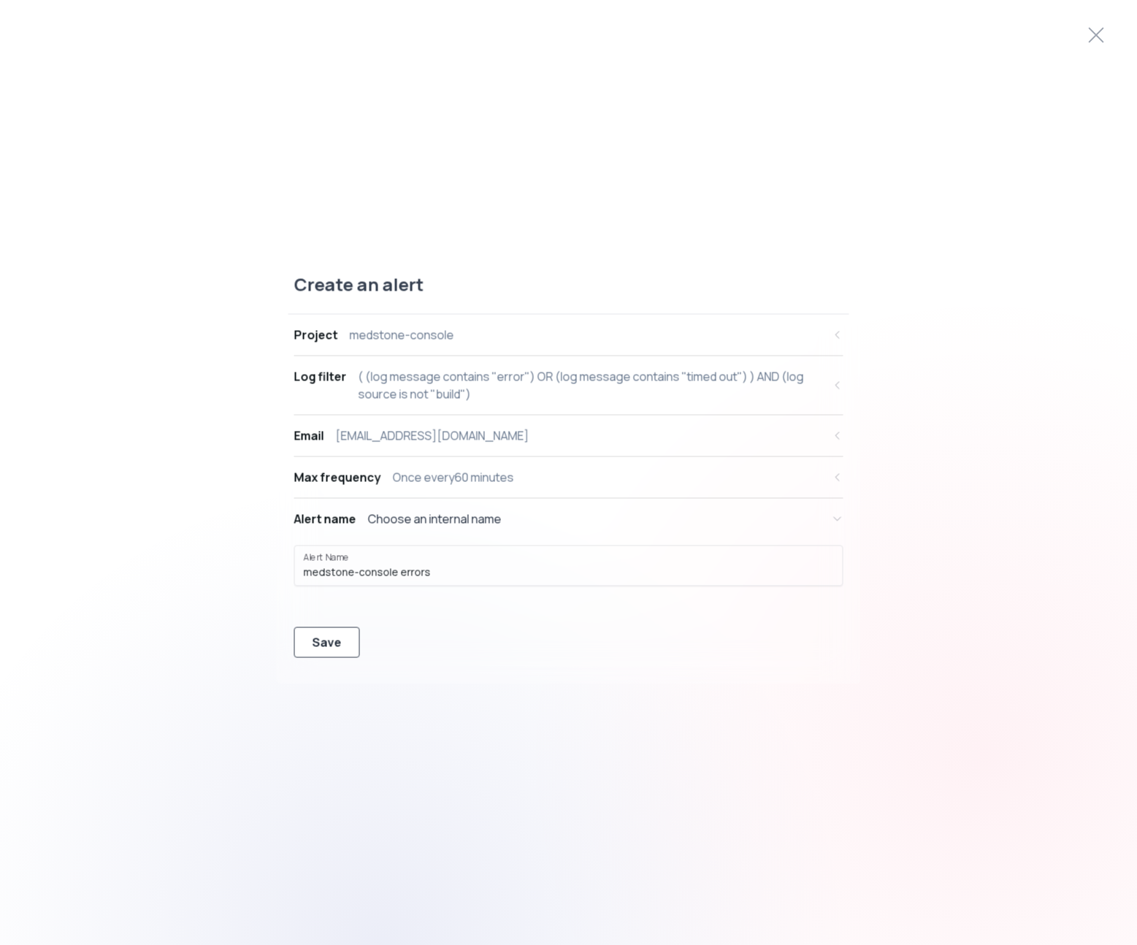
click at [336, 646] on div "Save" at bounding box center [327, 643] width 29 height 18
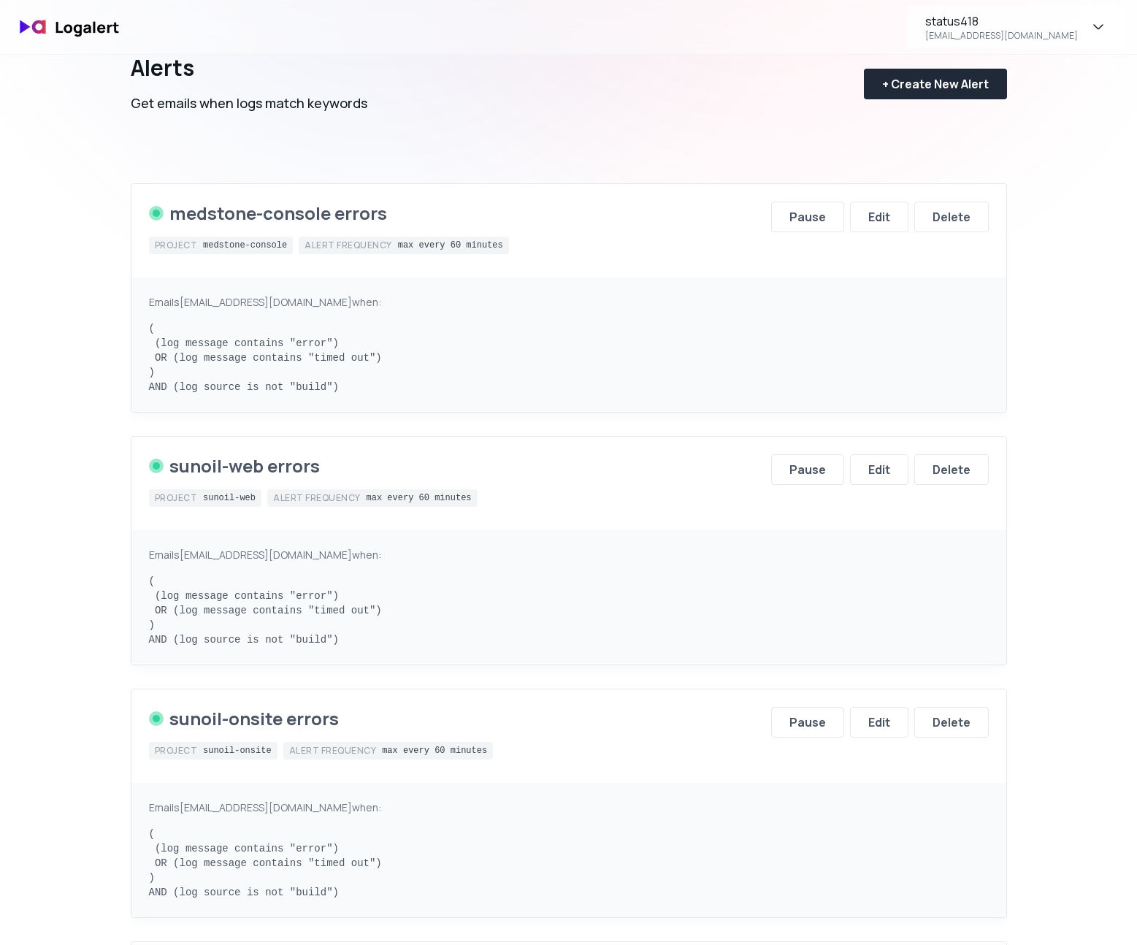
scroll to position [54, 0]
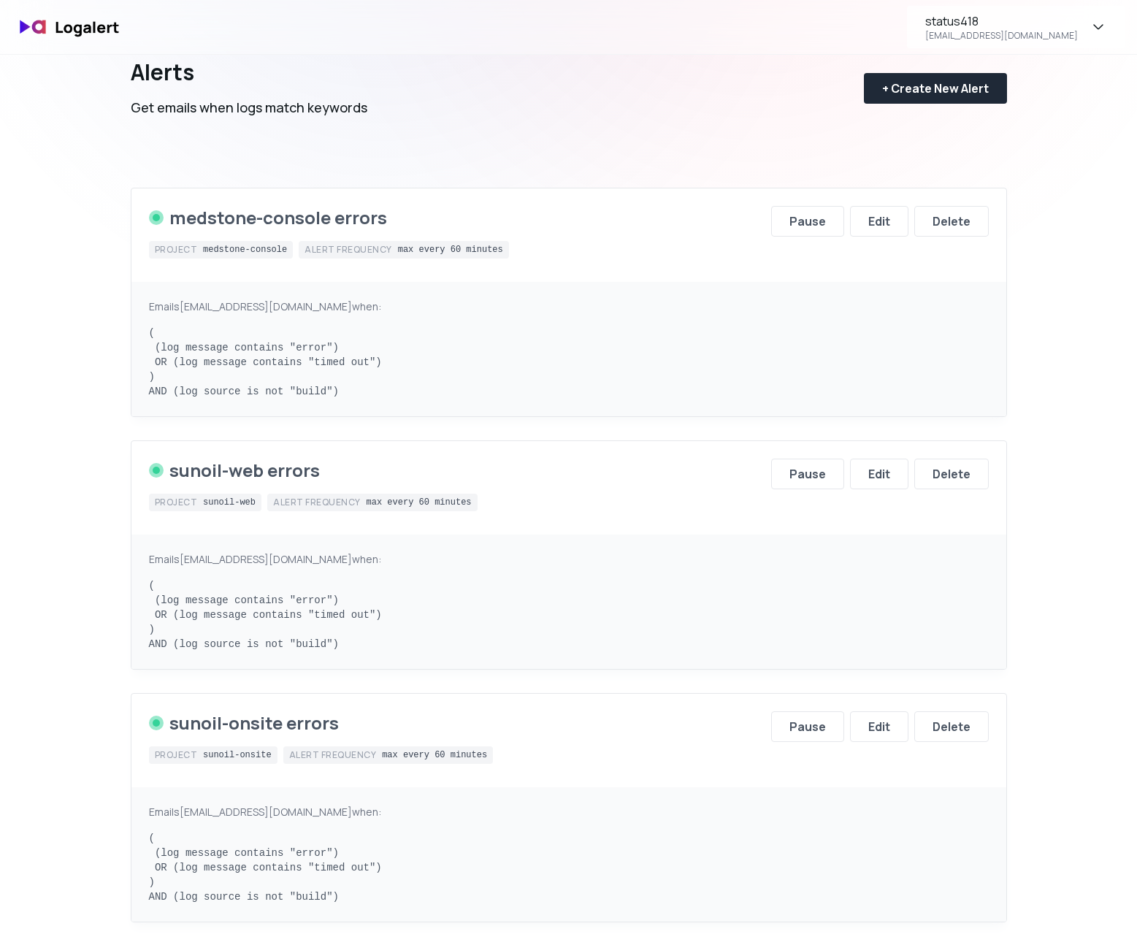
click at [427, 494] on div "Alert frequency max every 60 minutes" at bounding box center [372, 503] width 210 height 18
click at [419, 506] on div "max every 60 minutes" at bounding box center [419, 503] width 105 height 12
click at [942, 96] on div "+ Create New Alert" at bounding box center [935, 89] width 107 height 18
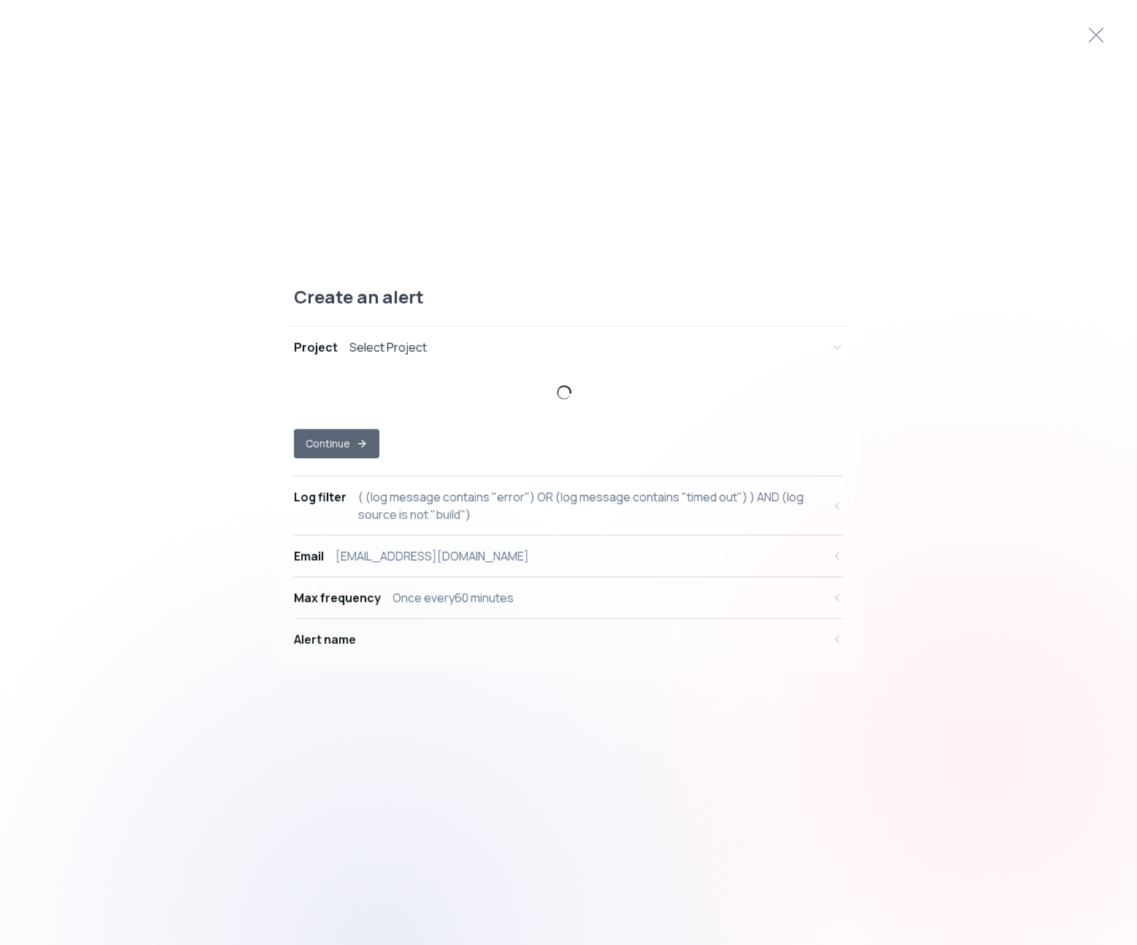
select select "prj_JOQCJyZLViyDDDnCA6d7LvUJv8jy"
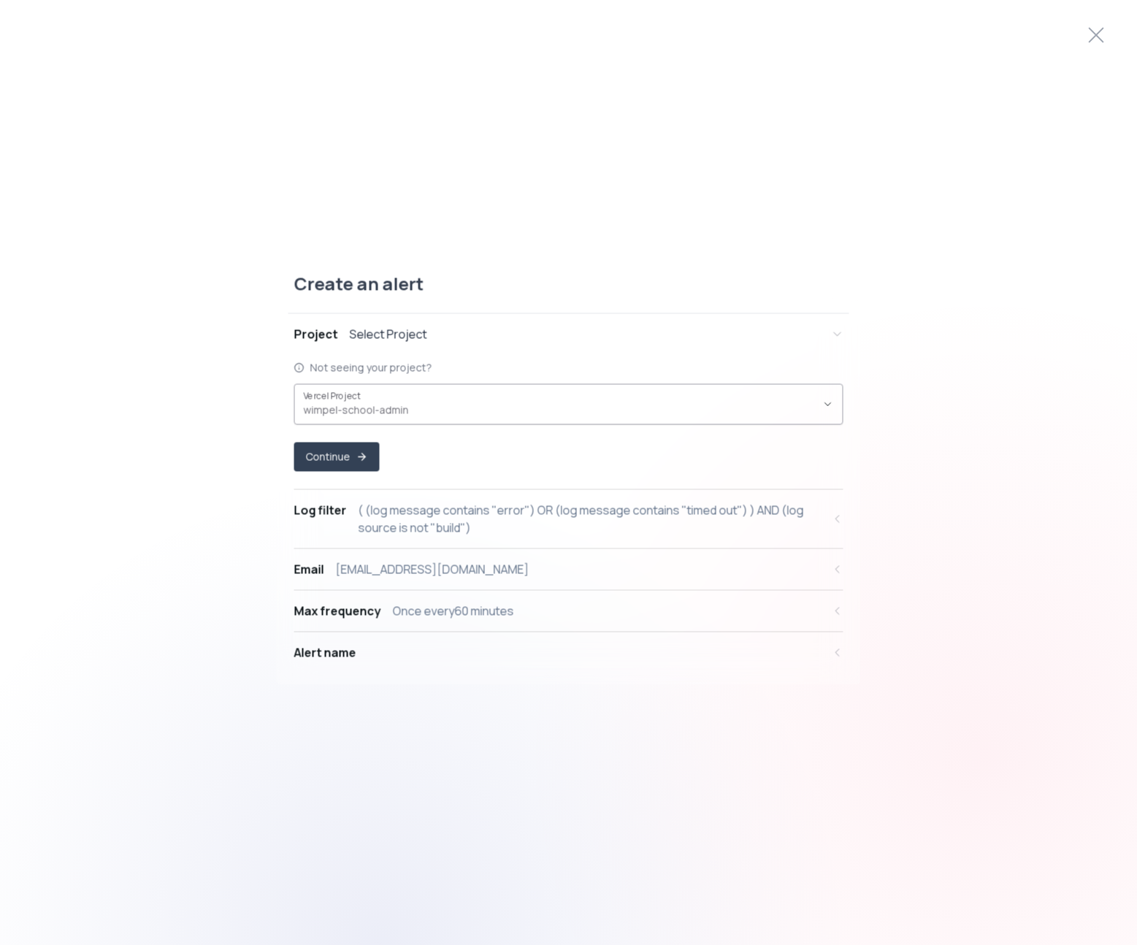
click at [416, 396] on div "wimpel-school-admin ," at bounding box center [560, 405] width 513 height 28
click at [826, 409] on icon "button" at bounding box center [828, 405] width 12 height 12
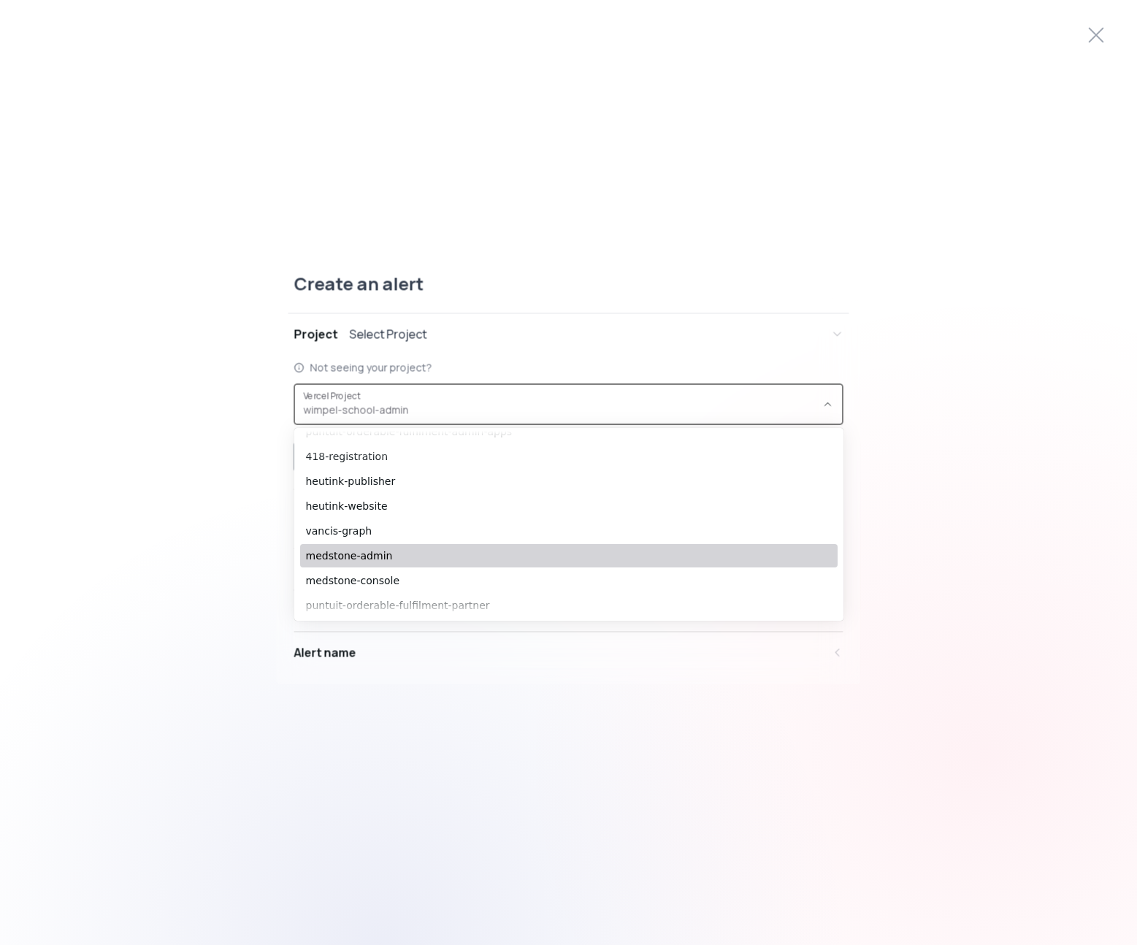
scroll to position [405, 0]
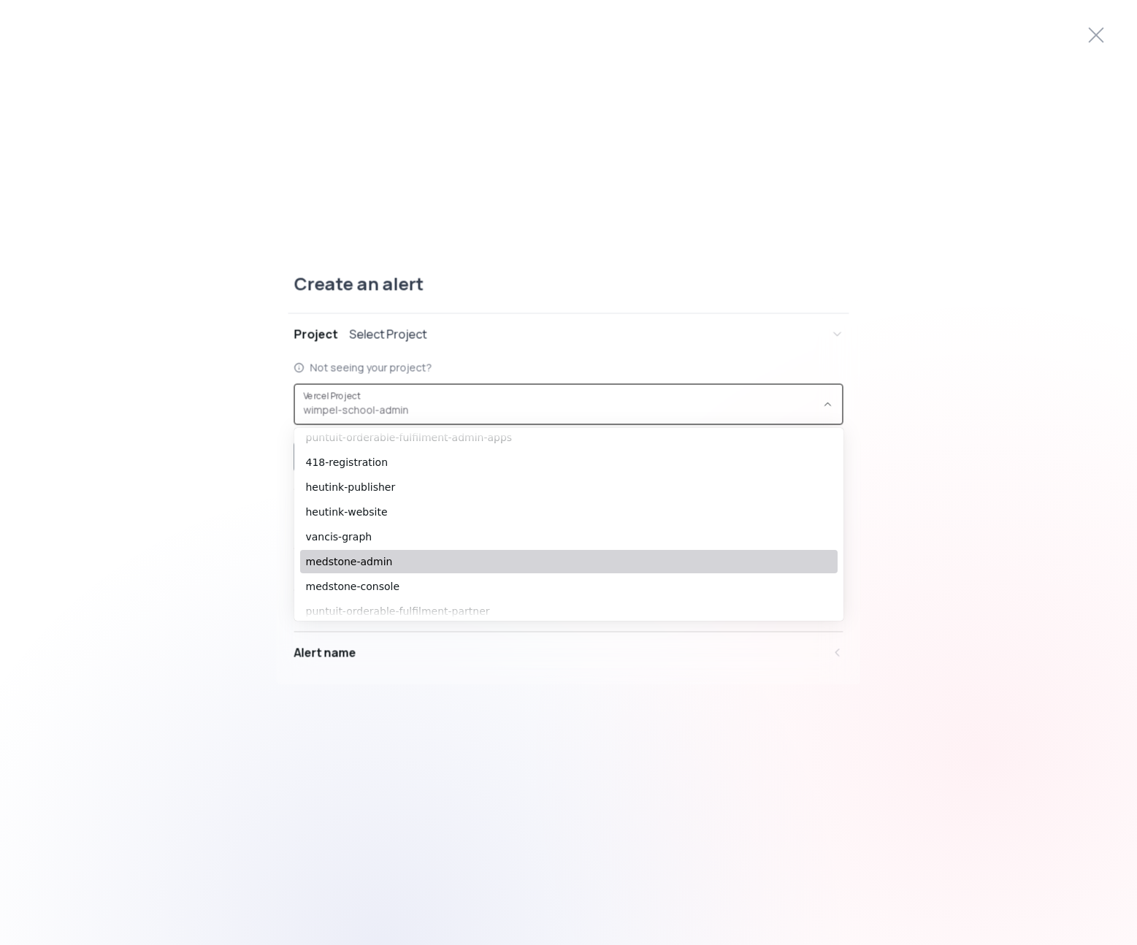
click at [463, 559] on span "medstone-admin" at bounding box center [561, 561] width 511 height 15
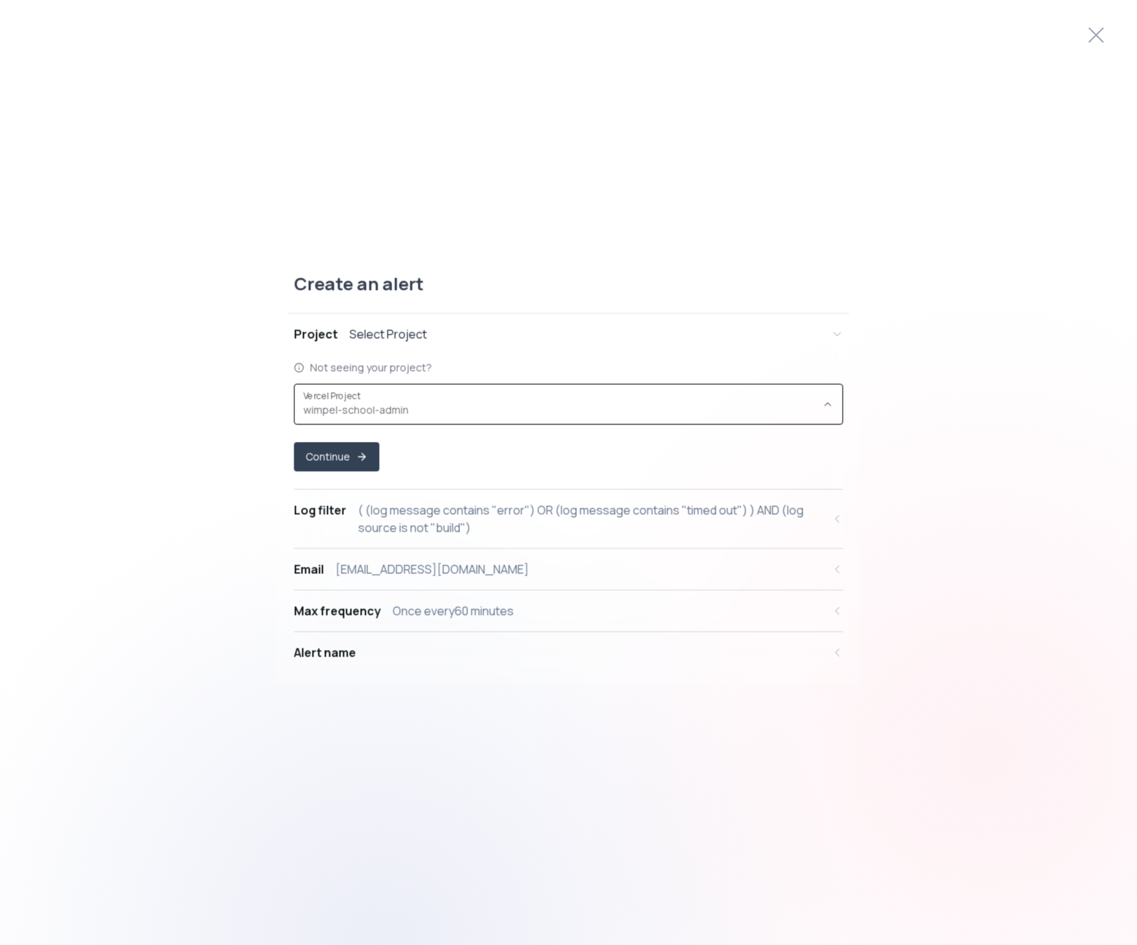
type input "prj_RJcOzURU5G0b0njiGlmD8sZCvF4F"
select select "prj_RJcOzURU5G0b0njiGlmD8sZCvF4F"
click at [356, 459] on icon "button" at bounding box center [362, 457] width 12 height 12
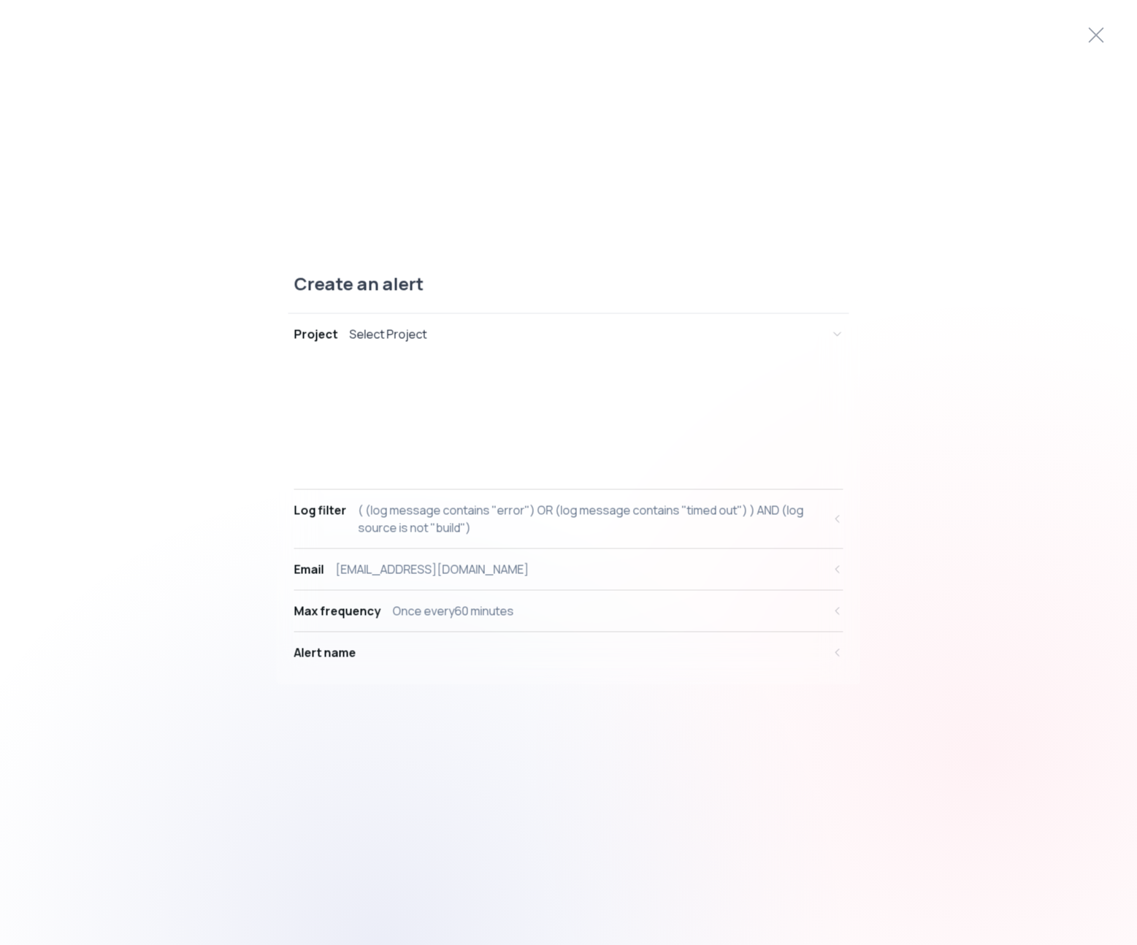
select select "message"
select select "CONTAINS"
select select "OR"
select select "message"
select select "CONTAINS"
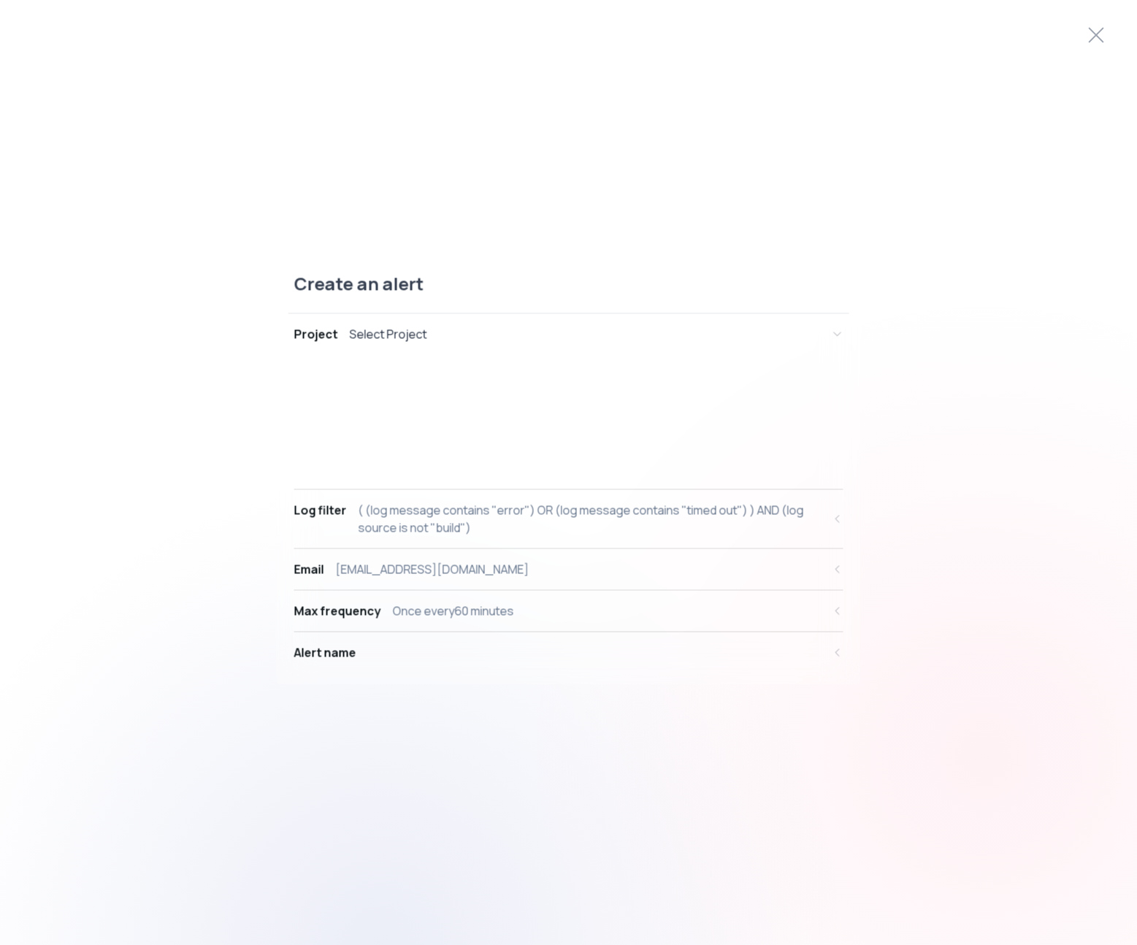
select select "AND"
select select "source"
select select "NOT_EQUALS"
select select "build"
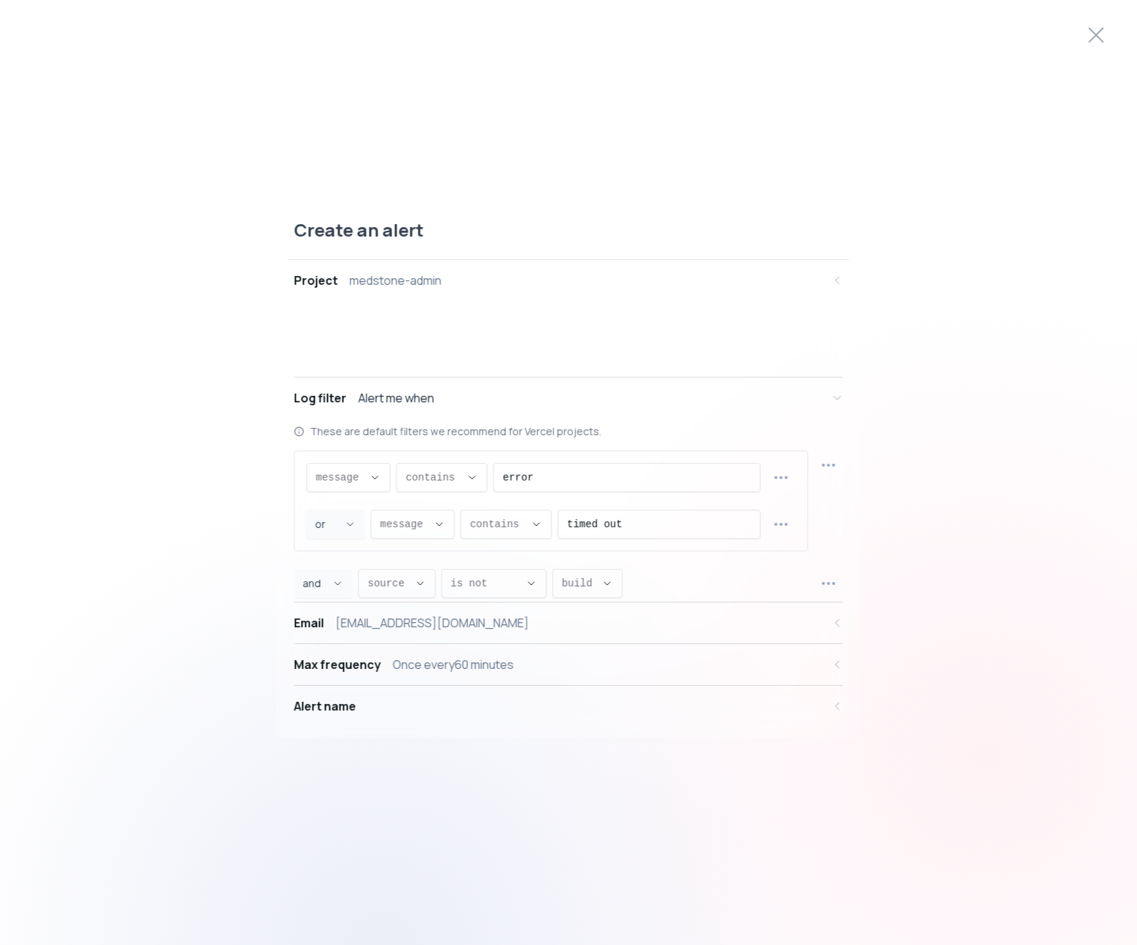
scroll to position [14, 0]
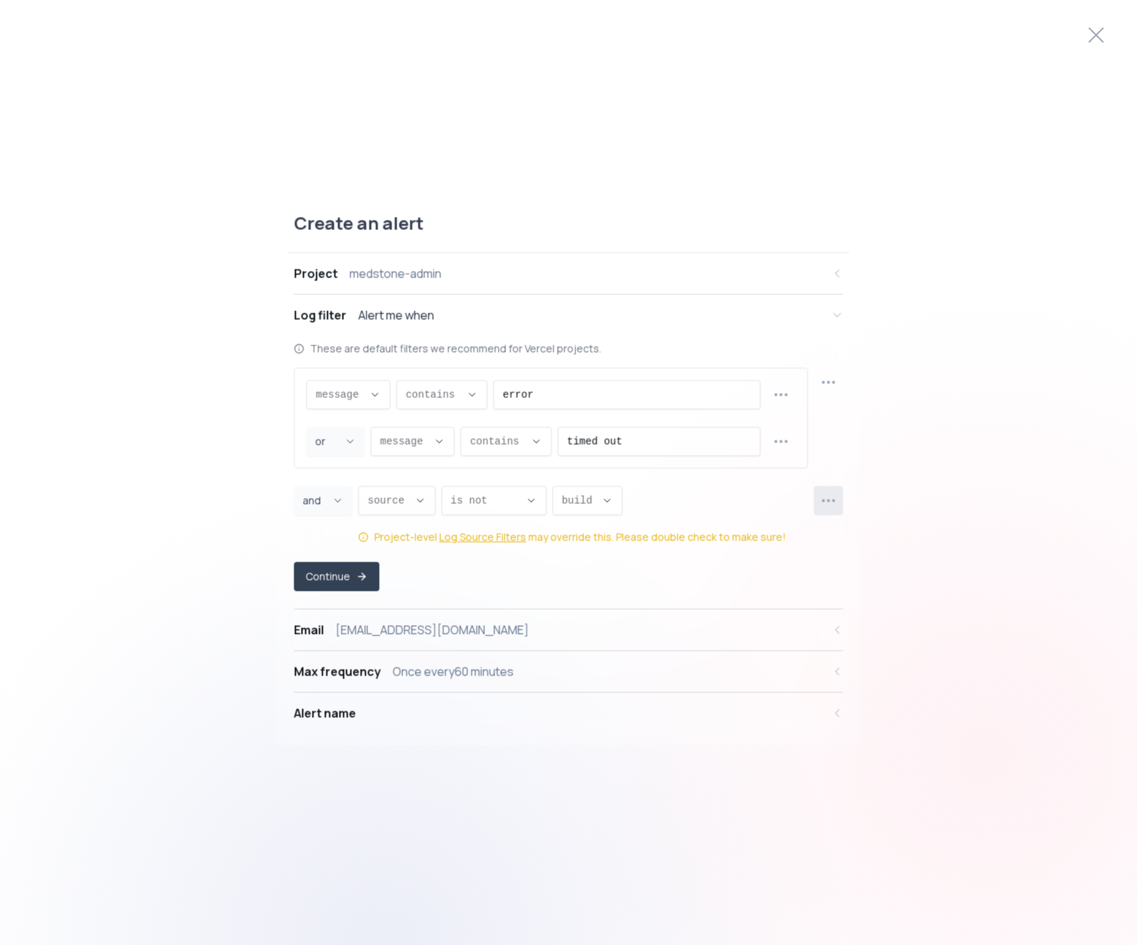
click at [836, 503] on icon "button" at bounding box center [829, 501] width 18 height 18
click at [970, 408] on div "Create an alert Project medstone-admin Log filter Alert me when These are defau…" at bounding box center [568, 472] width 1137 height 557
click at [588, 505] on span "build ," at bounding box center [579, 501] width 34 height 15
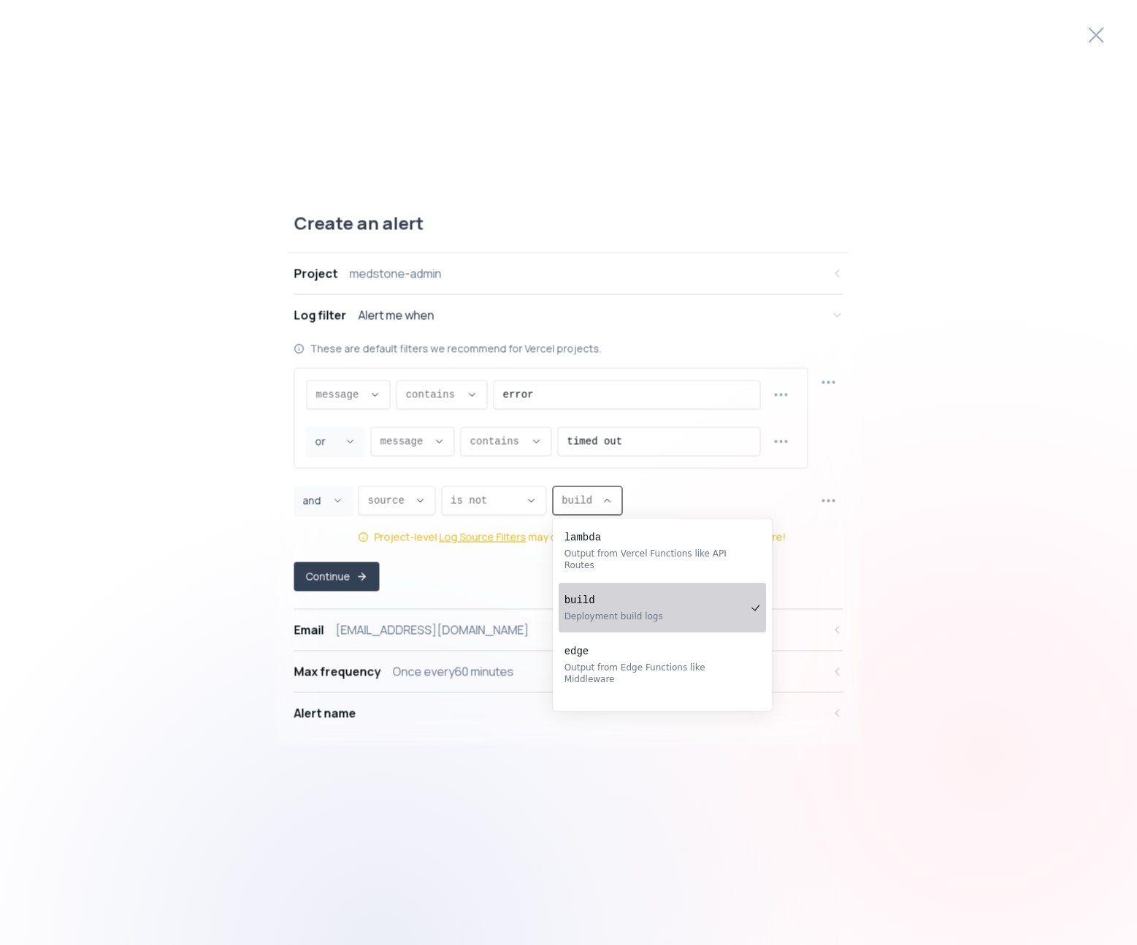
scroll to position [0, 0]
click at [971, 536] on div "Create an alert Project medstone-admin Log filter Alert me when These are defau…" at bounding box center [568, 472] width 1137 height 557
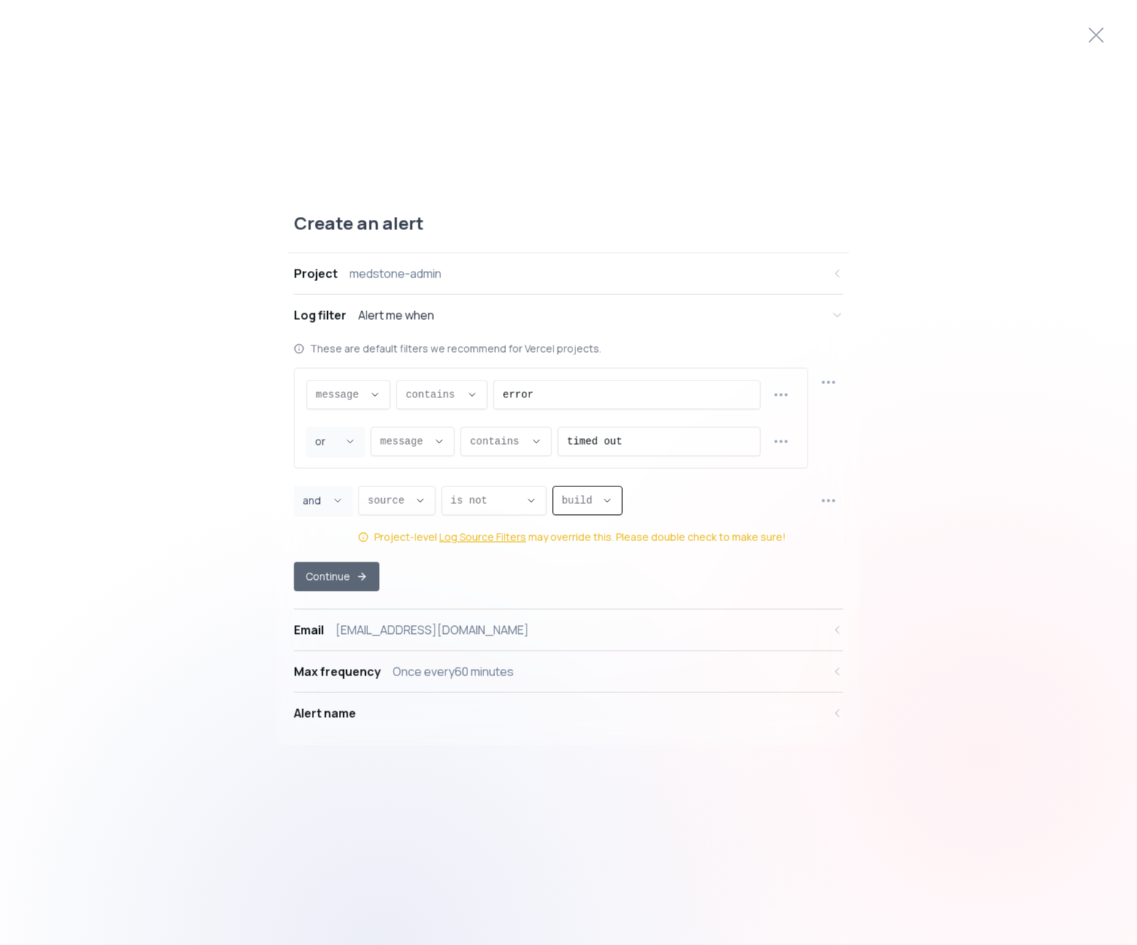
click at [345, 576] on button "Continue" at bounding box center [336, 576] width 85 height 29
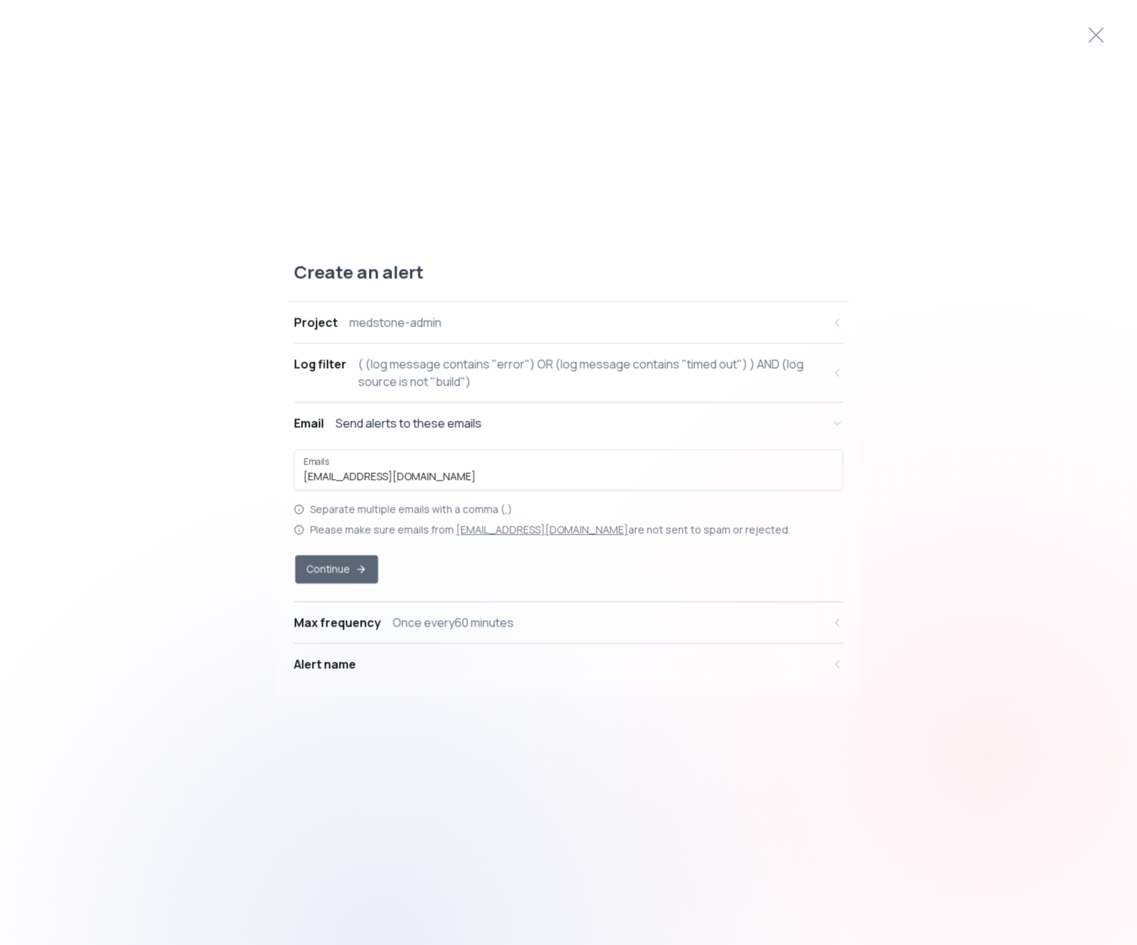
click at [335, 569] on button "Continue" at bounding box center [336, 569] width 83 height 28
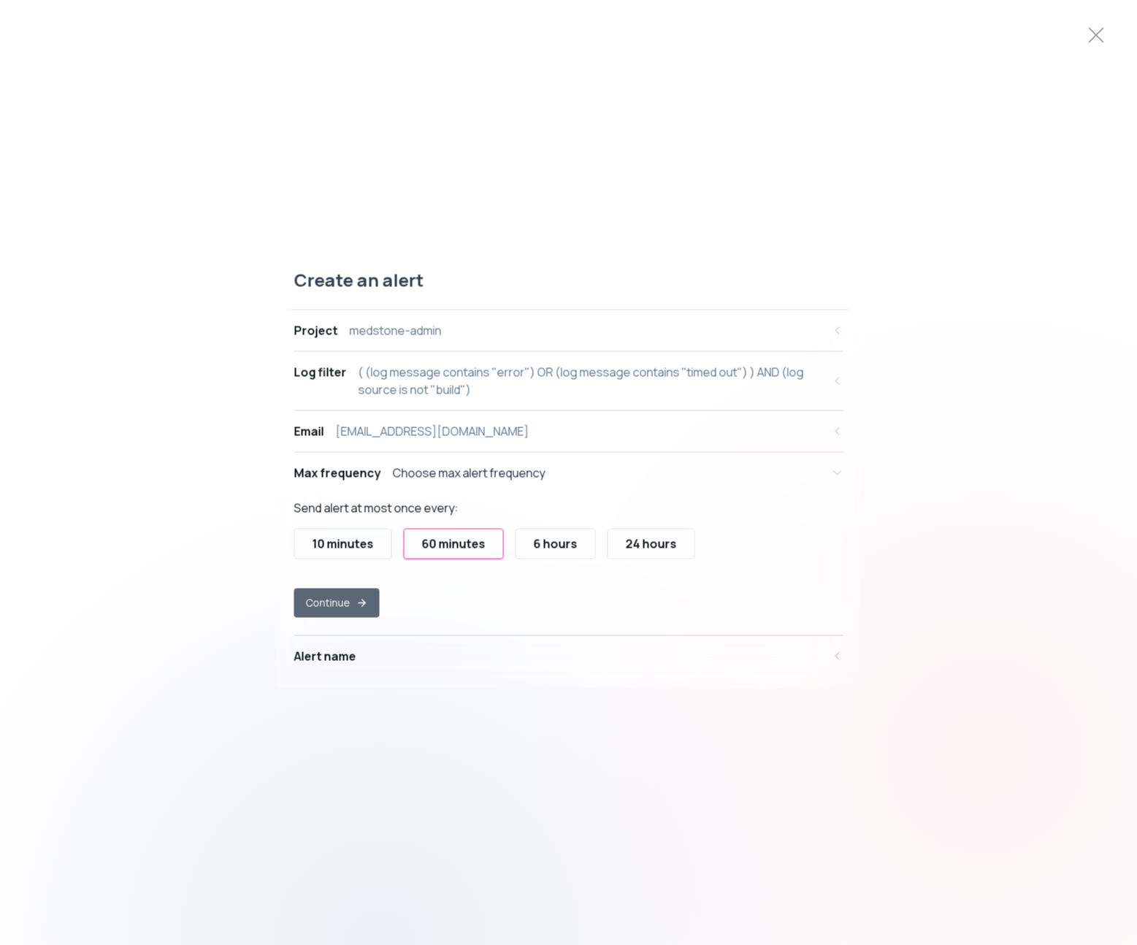
click at [351, 598] on button "Continue" at bounding box center [336, 603] width 85 height 29
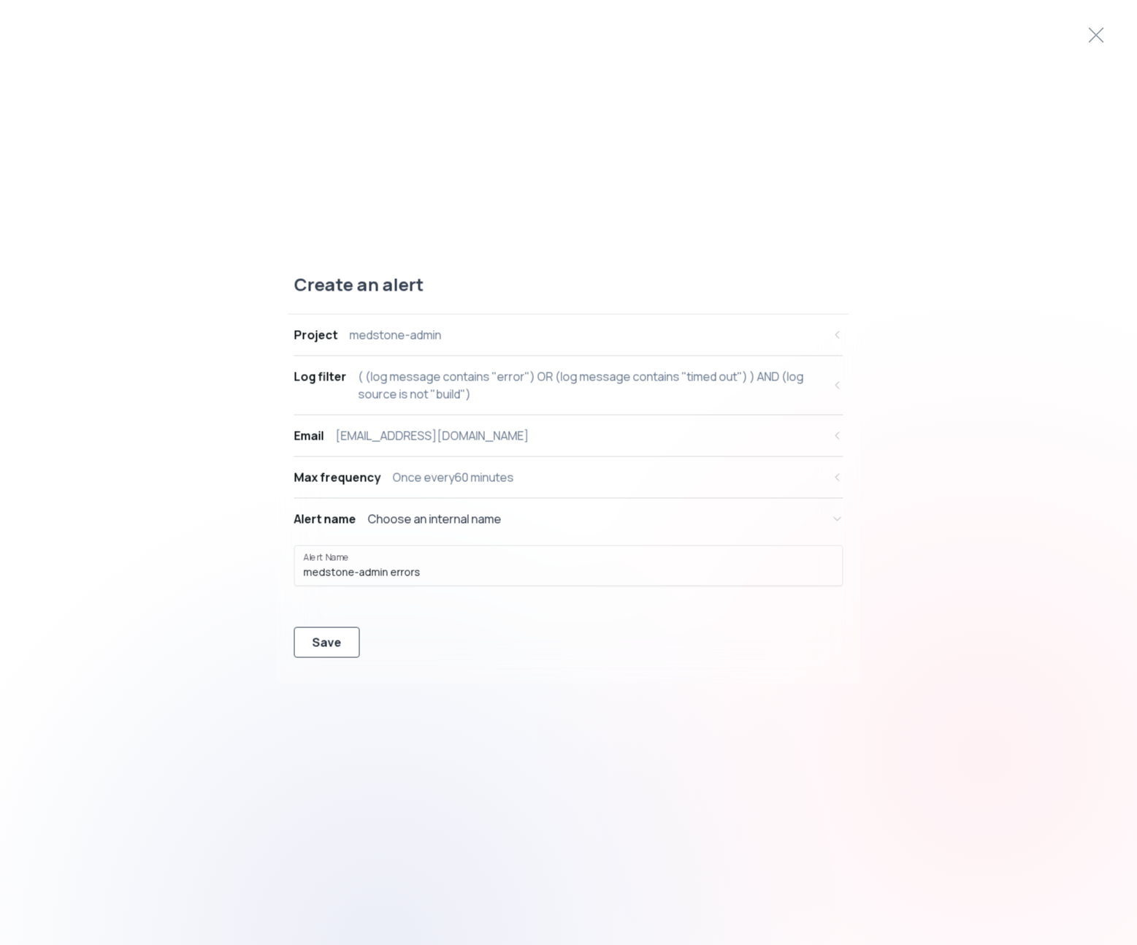
click at [335, 642] on div "Save" at bounding box center [327, 643] width 29 height 18
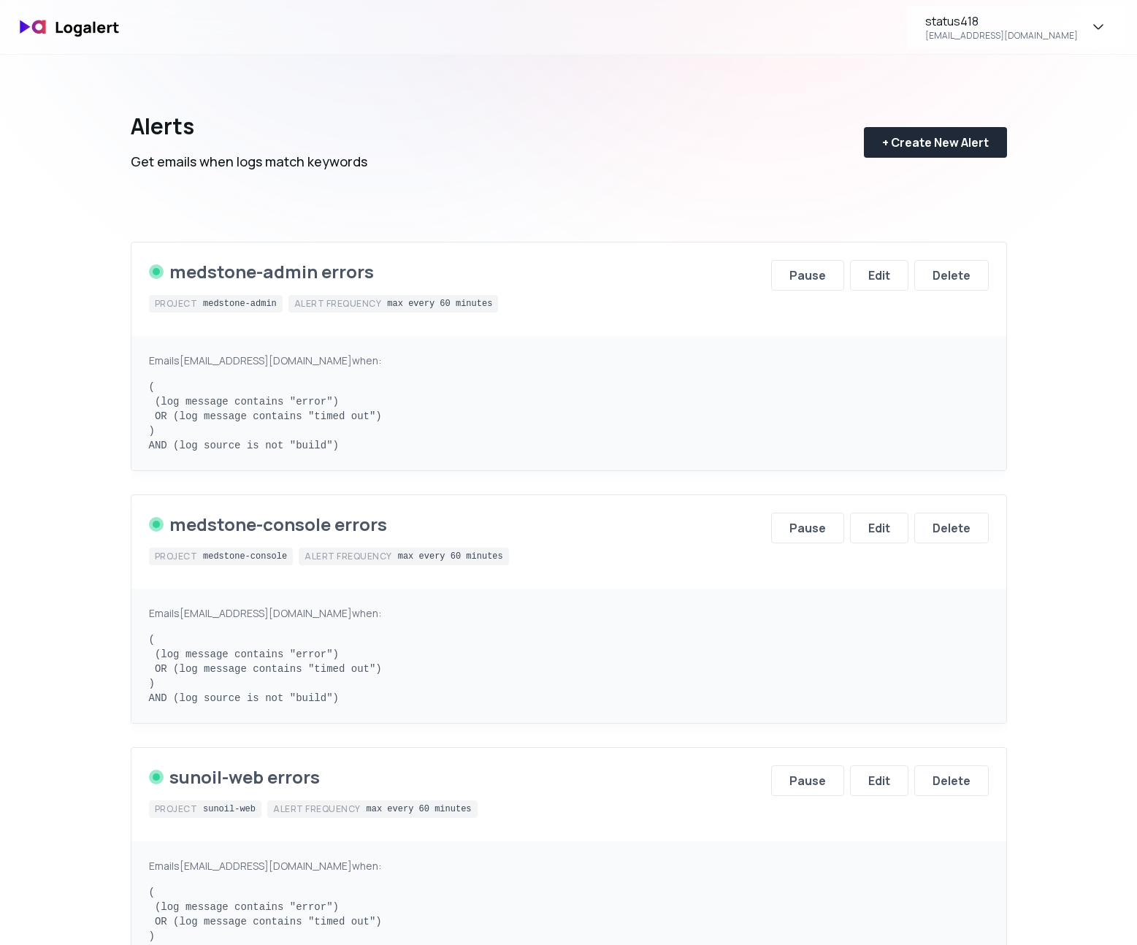
drag, startPoint x: 668, startPoint y: 94, endPoint x: 671, endPoint y: 104, distance: 9.9
click at [667, 96] on div "Alerts Get emails when logs match keywords + Create New Alert" at bounding box center [569, 131] width 876 height 152
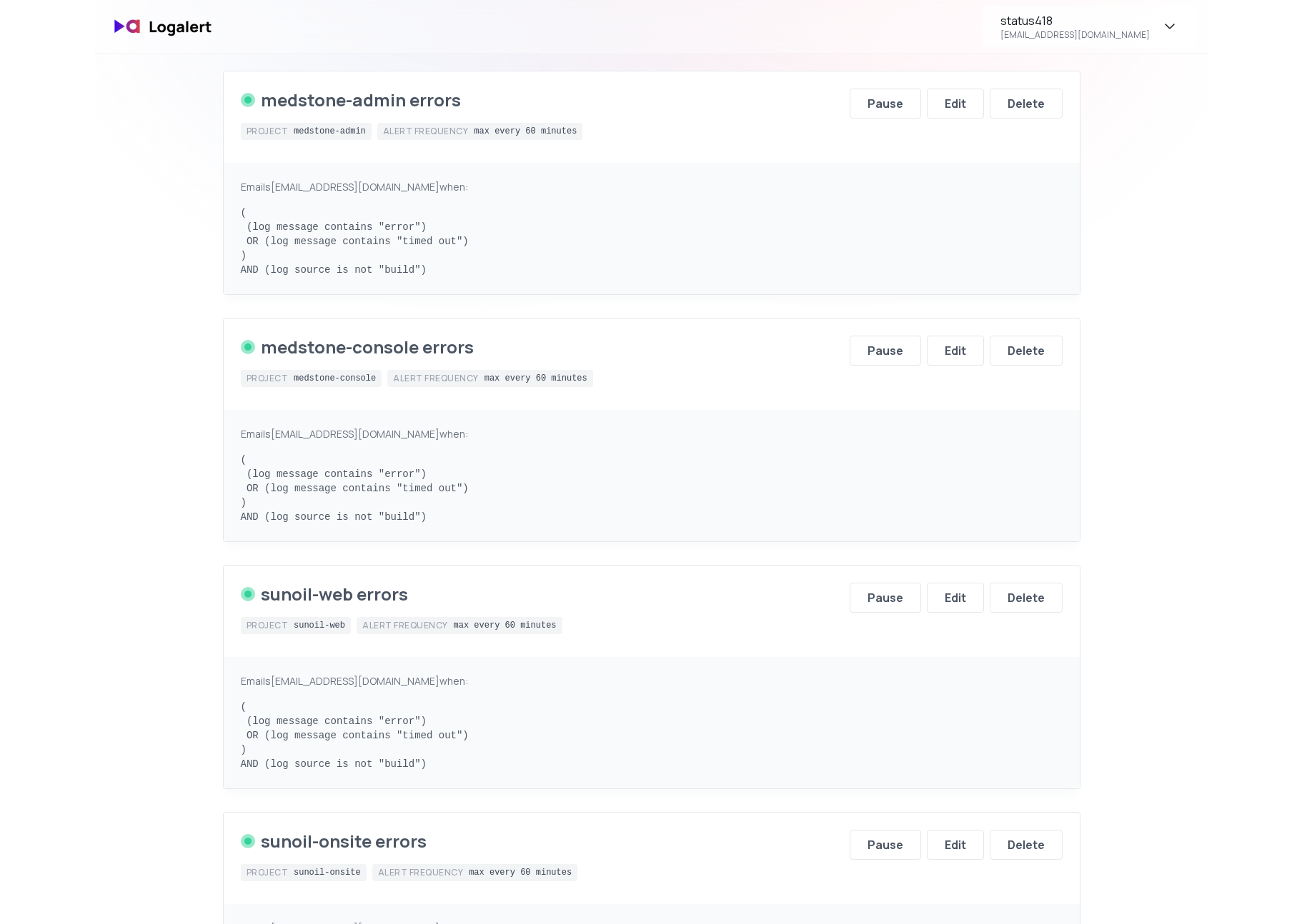
scroll to position [188, 0]
